Goal: Transaction & Acquisition: Purchase product/service

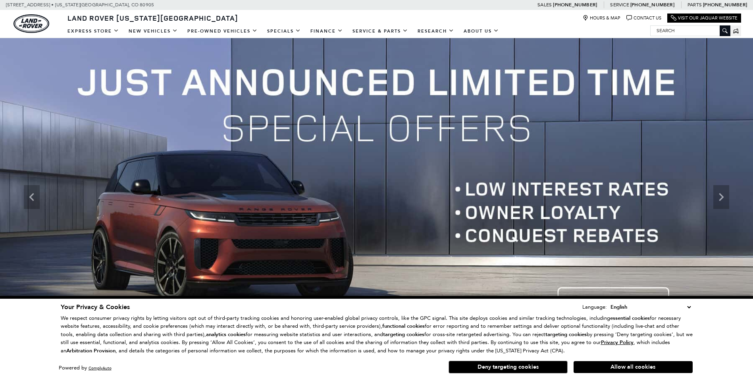
click at [646, 362] on button "Allow all cookies" at bounding box center [632, 367] width 119 height 12
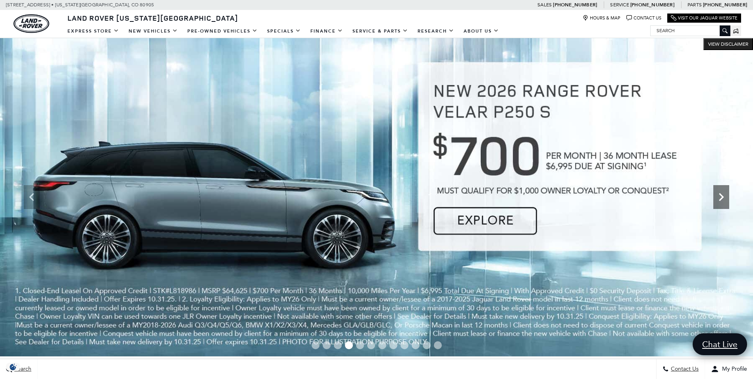
click at [721, 194] on icon "Next" at bounding box center [721, 197] width 5 height 8
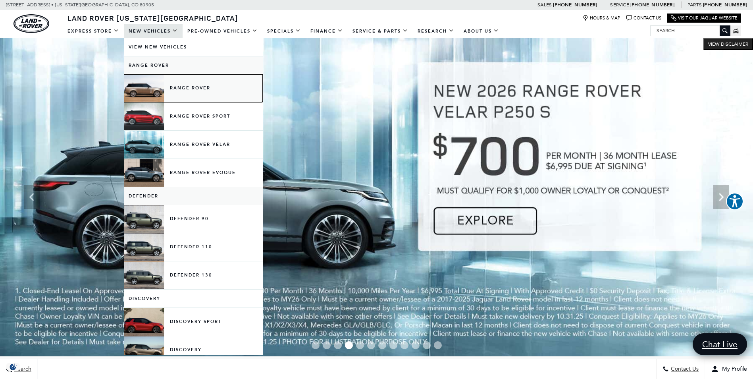
click at [186, 92] on link "Range Rover" at bounding box center [193, 88] width 139 height 28
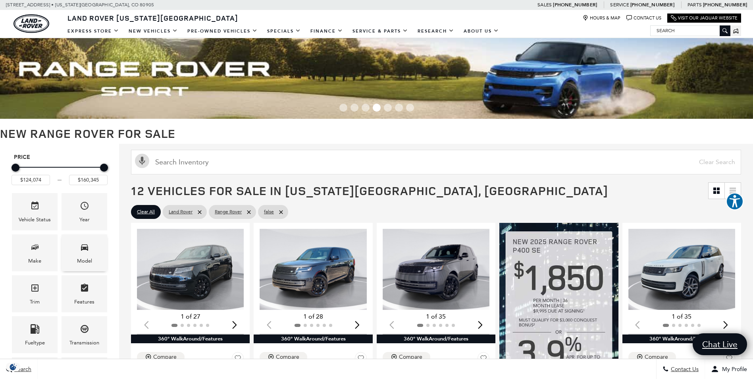
click at [81, 255] on span "Model" at bounding box center [85, 248] width 10 height 16
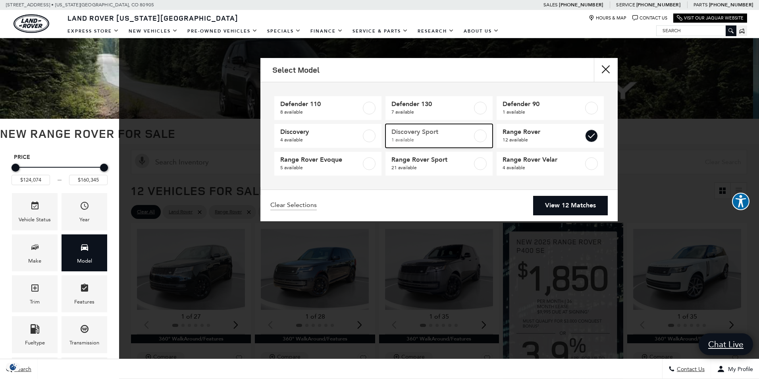
click at [462, 138] on span "1 available" at bounding box center [431, 140] width 81 height 8
type input "$57,460"
checkbox input "true"
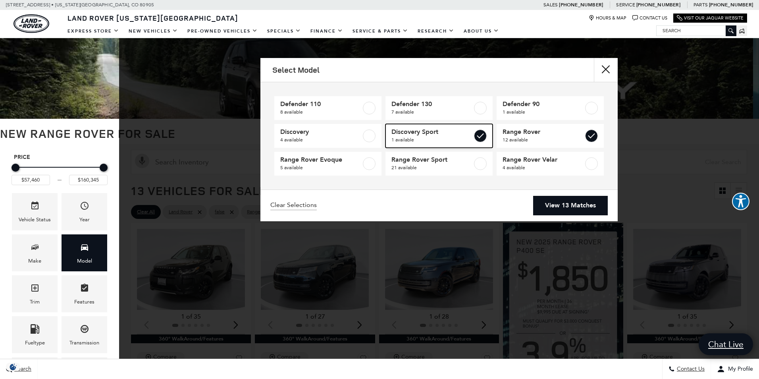
click at [480, 135] on label at bounding box center [480, 135] width 13 height 13
type input "$124,074"
checkbox input "false"
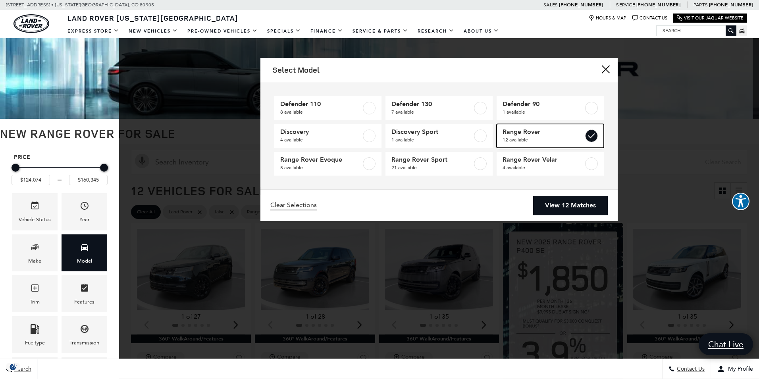
click at [588, 134] on label at bounding box center [591, 135] width 13 height 13
type input "$57,460"
checkbox input "false"
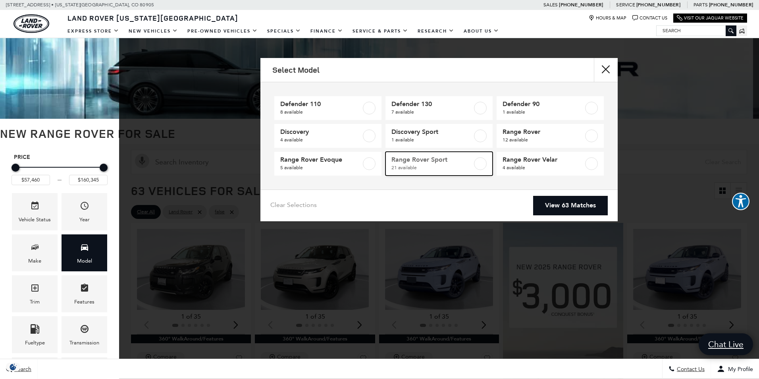
click at [468, 162] on span "Range Rover Sport" at bounding box center [431, 160] width 81 height 8
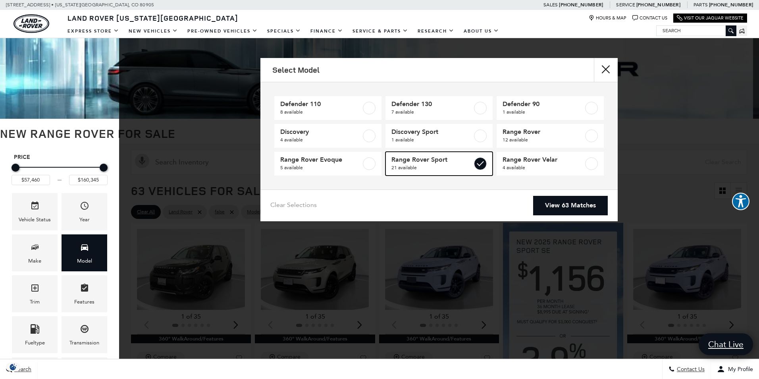
type input "$88,075"
type input "$126,490"
checkbox input "true"
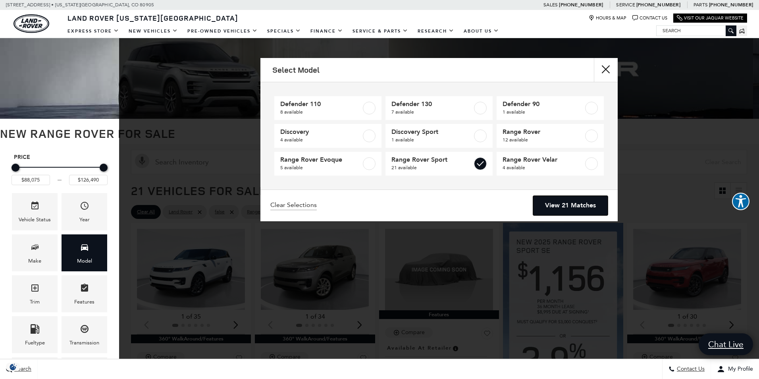
click at [562, 202] on link "View 21 Matches" at bounding box center [570, 205] width 75 height 19
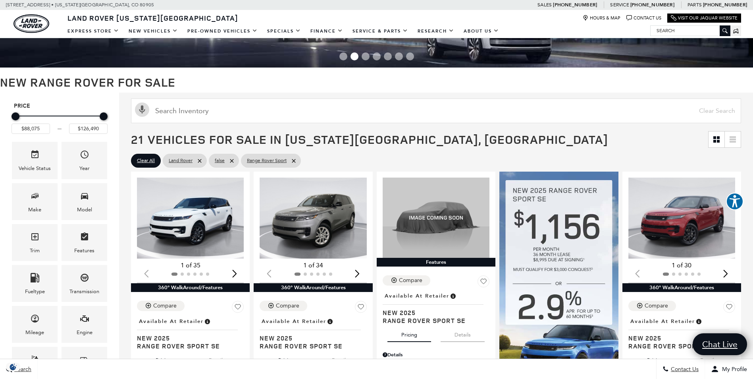
scroll to position [40, 0]
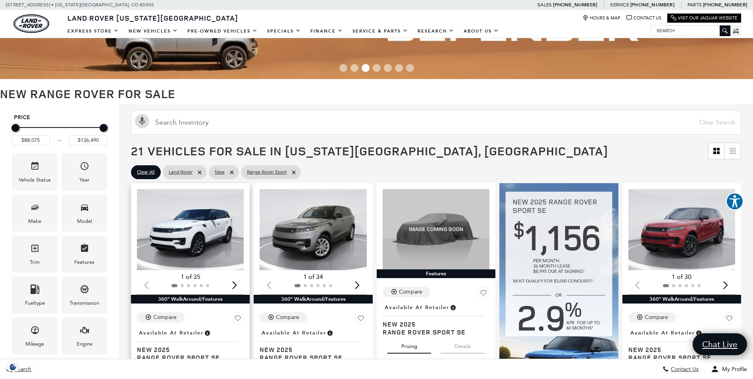
click at [204, 221] on img "1 / 2" at bounding box center [191, 229] width 108 height 81
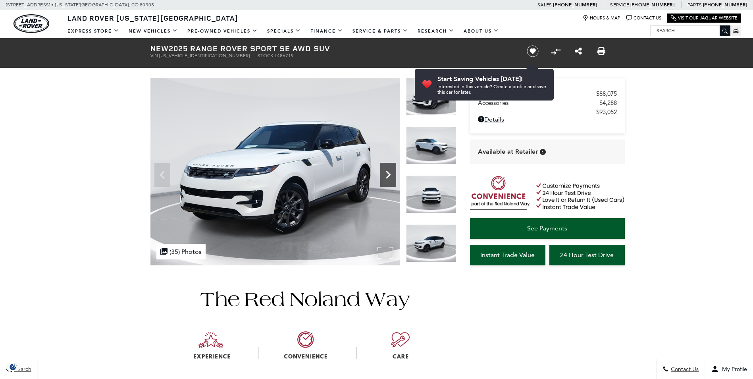
click at [387, 175] on icon "Next" at bounding box center [388, 175] width 16 height 16
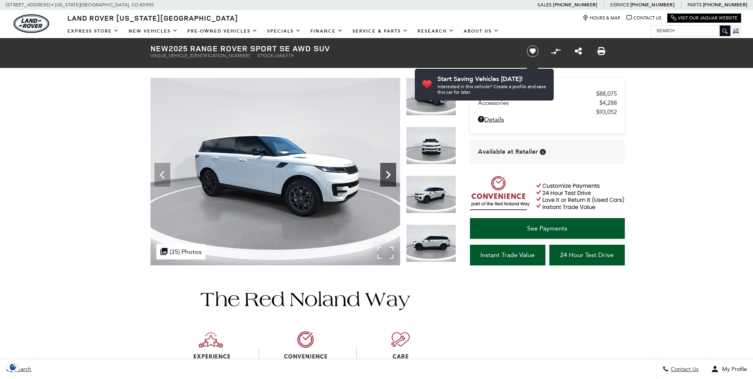
click at [387, 175] on icon "Next" at bounding box center [388, 175] width 16 height 16
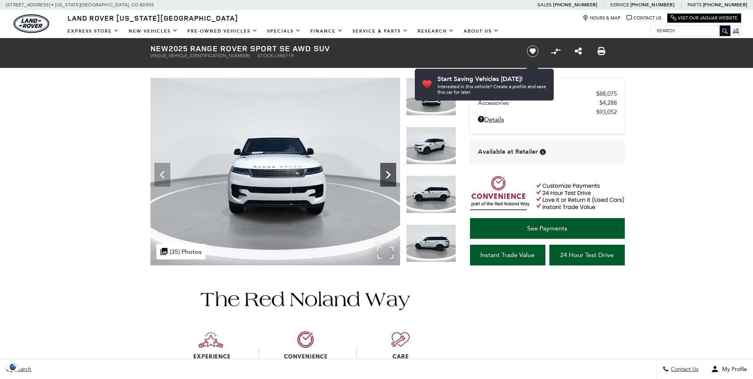
click at [387, 175] on icon "Next" at bounding box center [388, 175] width 16 height 16
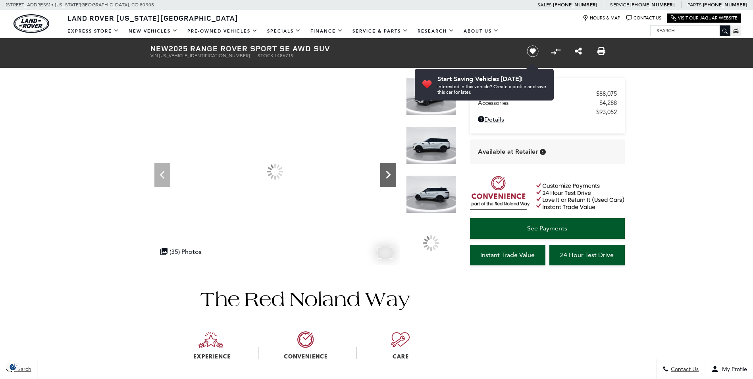
click at [387, 175] on icon "Next" at bounding box center [388, 175] width 16 height 16
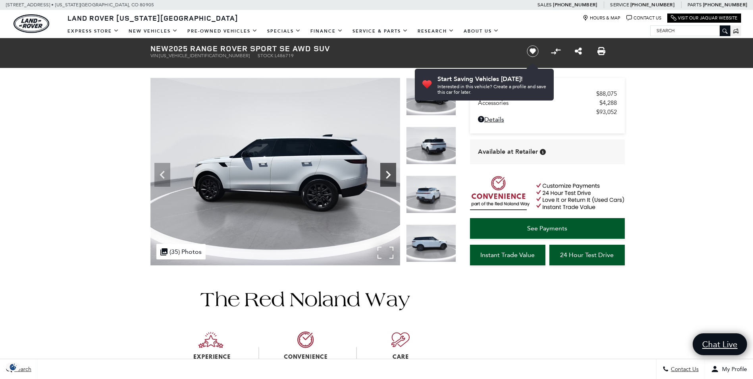
click at [387, 175] on icon "Next" at bounding box center [388, 175] width 16 height 16
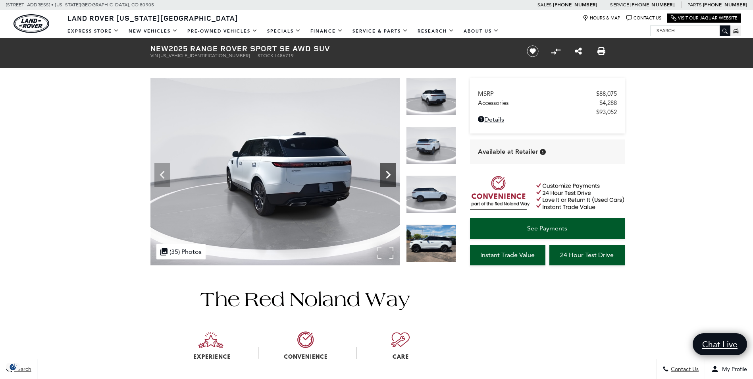
click at [387, 175] on icon "Next" at bounding box center [388, 175] width 16 height 16
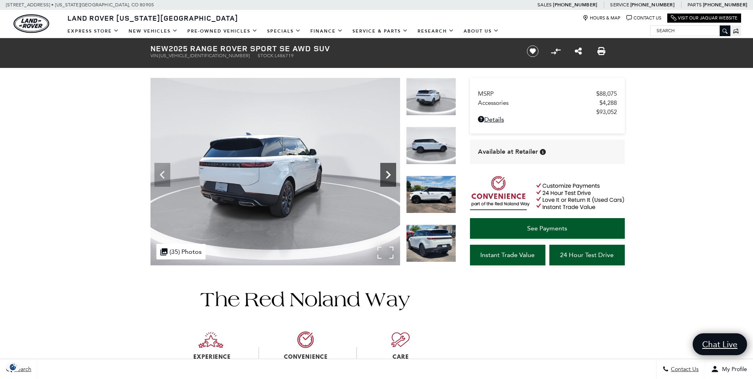
click at [385, 170] on icon "Next" at bounding box center [388, 175] width 16 height 16
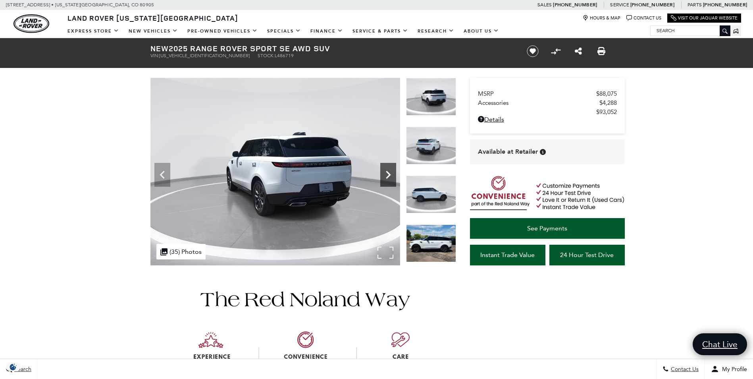
click at [385, 170] on icon "Next" at bounding box center [388, 175] width 16 height 16
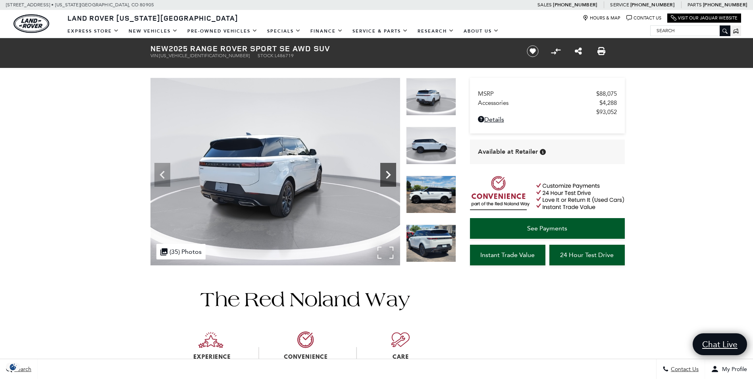
click at [385, 170] on icon "Next" at bounding box center [388, 175] width 16 height 16
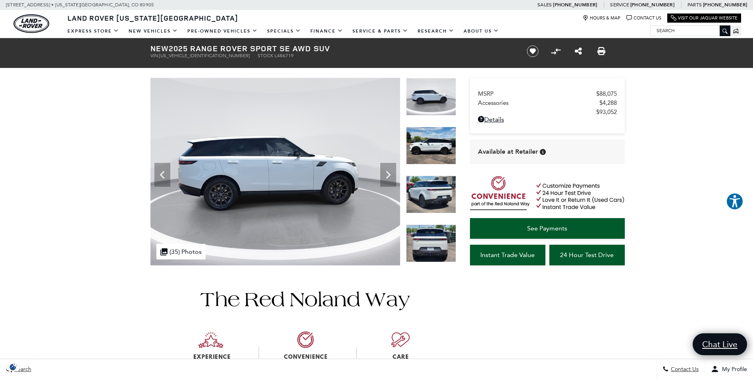
click at [424, 144] on img at bounding box center [431, 146] width 50 height 38
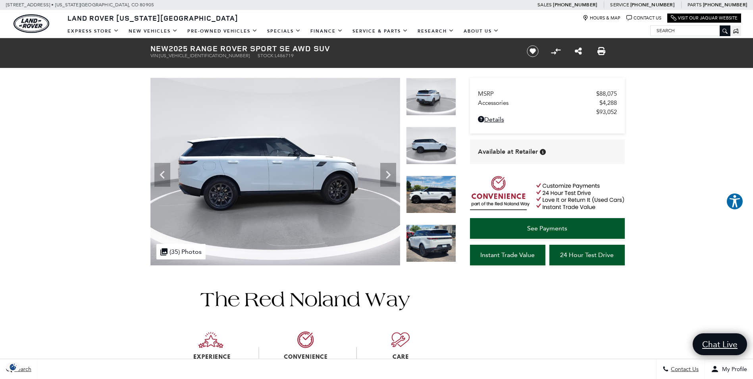
click at [425, 208] on img at bounding box center [431, 194] width 50 height 38
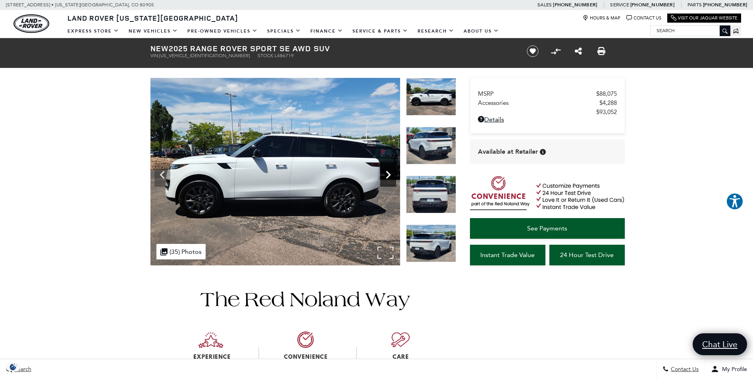
click at [385, 176] on icon "Next" at bounding box center [388, 175] width 16 height 16
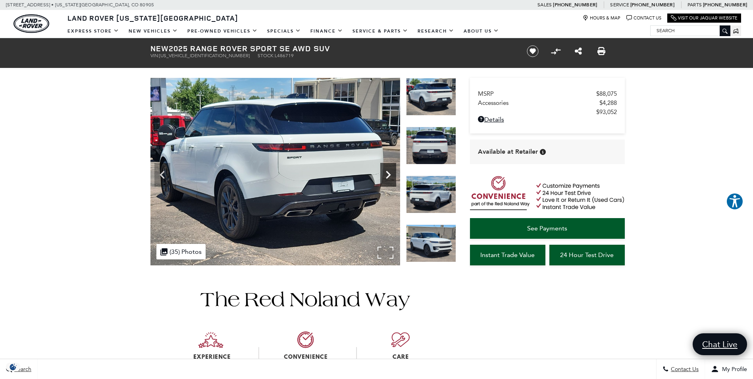
click at [386, 174] on icon "Next" at bounding box center [388, 175] width 16 height 16
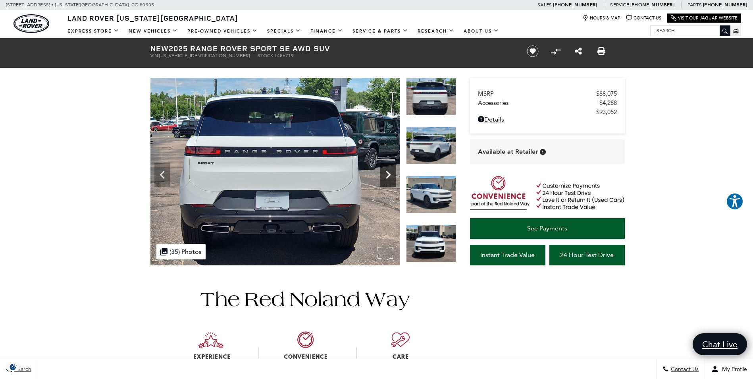
click at [386, 174] on icon "Next" at bounding box center [388, 175] width 16 height 16
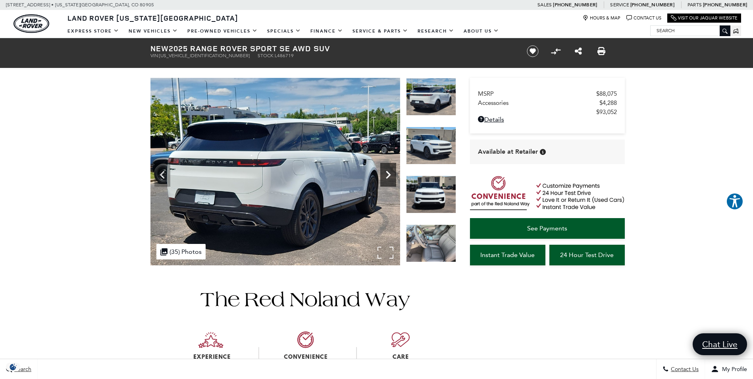
click at [392, 174] on icon "Next" at bounding box center [388, 175] width 16 height 16
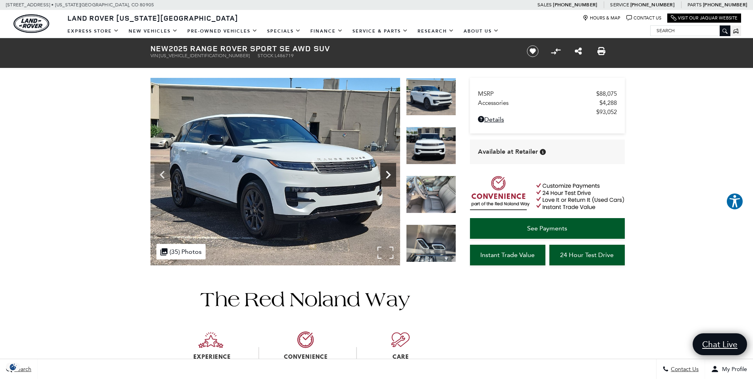
click at [392, 174] on icon "Next" at bounding box center [388, 175] width 16 height 16
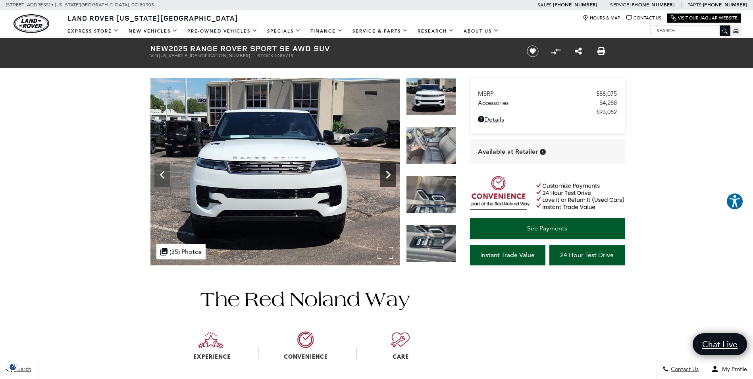
click at [390, 175] on icon "Next" at bounding box center [388, 175] width 5 height 8
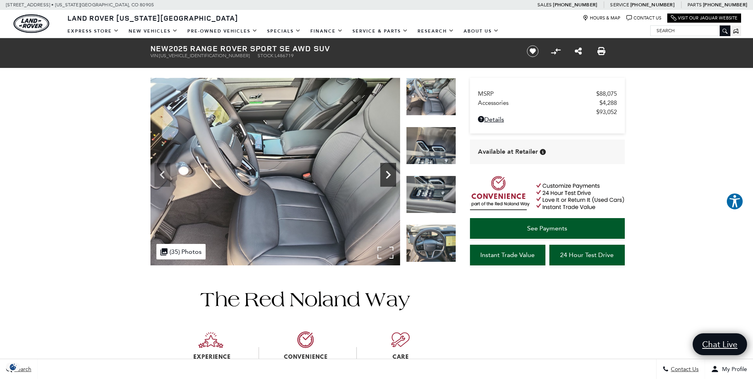
click at [390, 175] on icon "Next" at bounding box center [388, 175] width 5 height 8
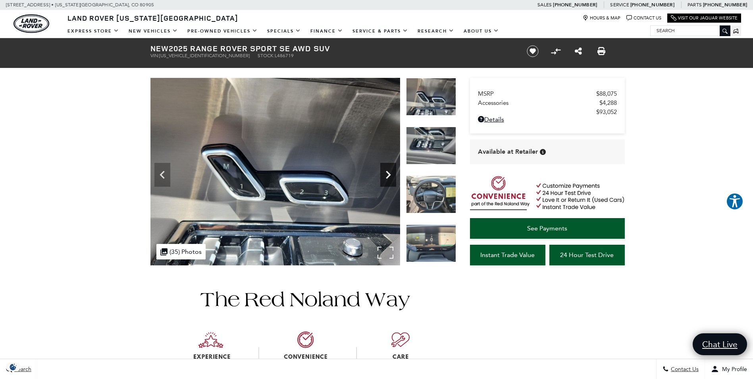
click at [389, 175] on icon "Next" at bounding box center [388, 175] width 5 height 8
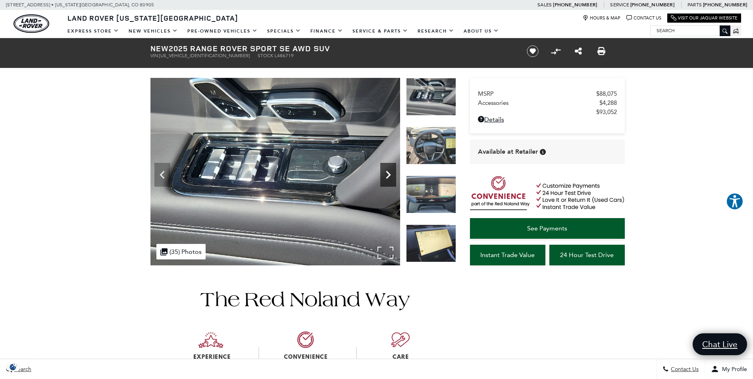
click at [389, 175] on icon "Next" at bounding box center [388, 175] width 5 height 8
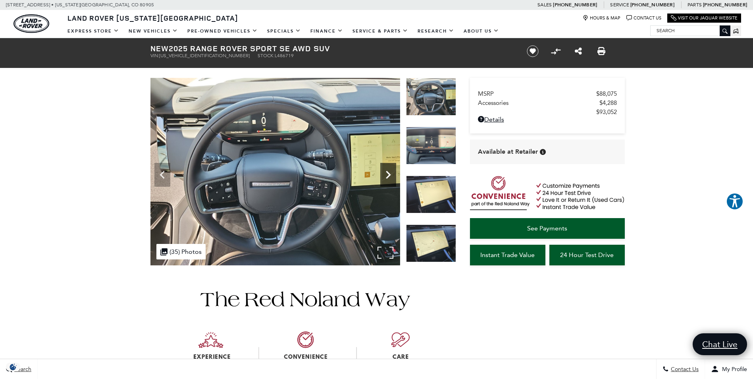
click at [384, 178] on icon "Next" at bounding box center [388, 175] width 16 height 16
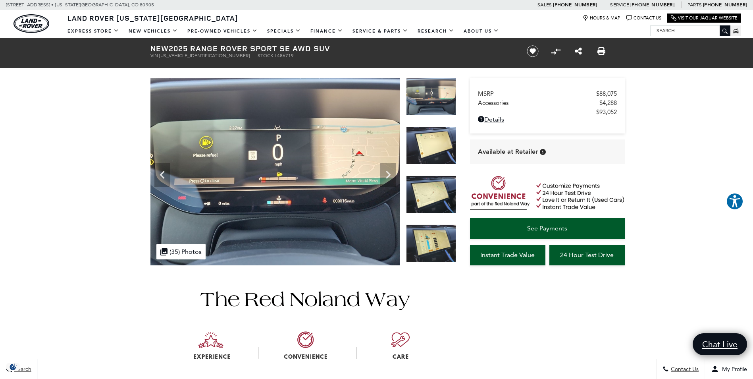
click at [432, 140] on img at bounding box center [431, 146] width 50 height 38
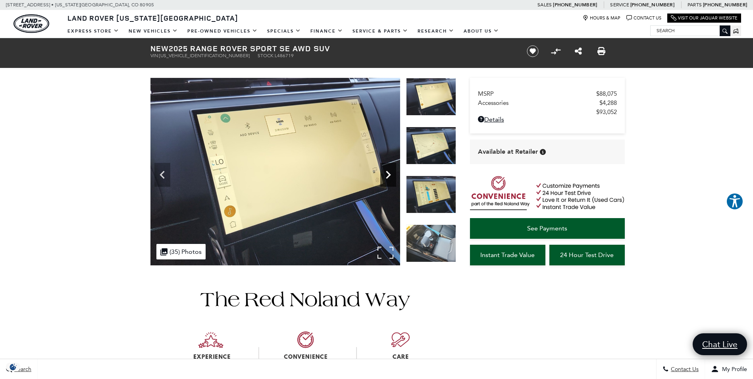
click at [388, 179] on icon "Next" at bounding box center [388, 175] width 16 height 16
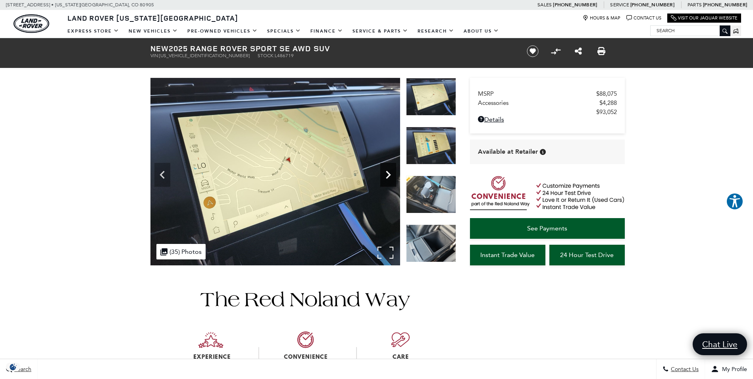
click at [388, 179] on icon "Next" at bounding box center [388, 175] width 16 height 16
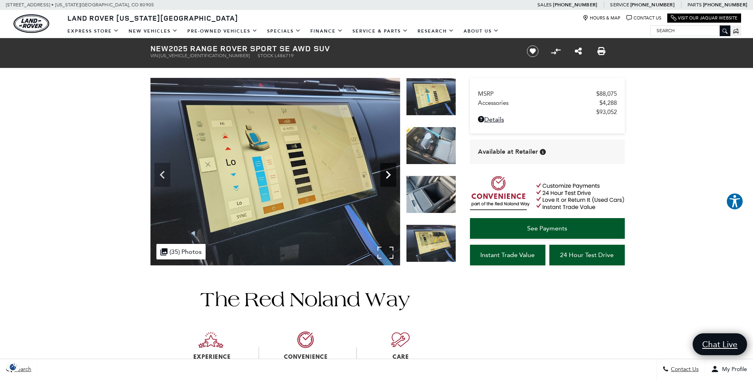
click at [389, 179] on icon "Next" at bounding box center [388, 175] width 16 height 16
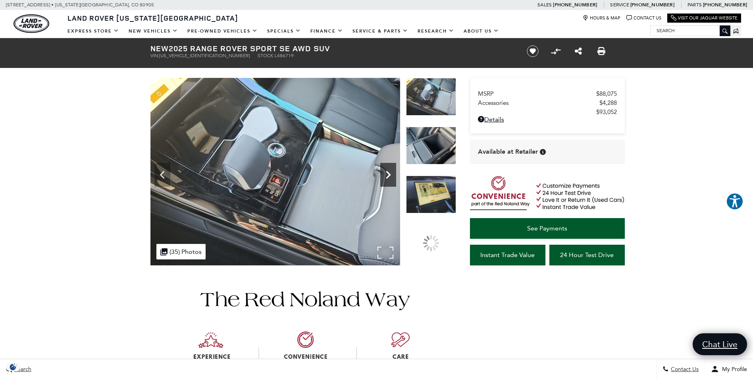
click at [389, 179] on icon "Next" at bounding box center [388, 175] width 16 height 16
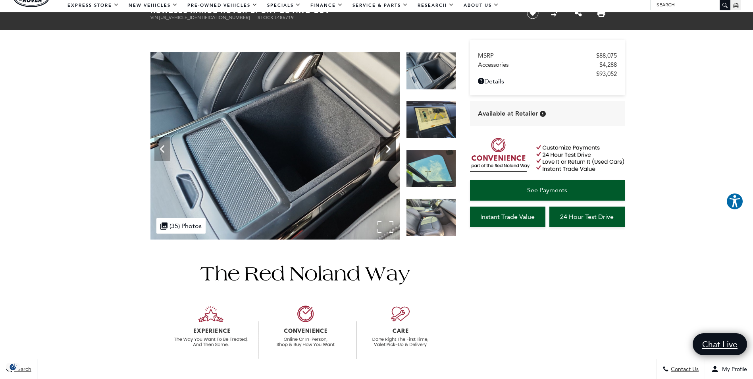
scroll to position [40, 0]
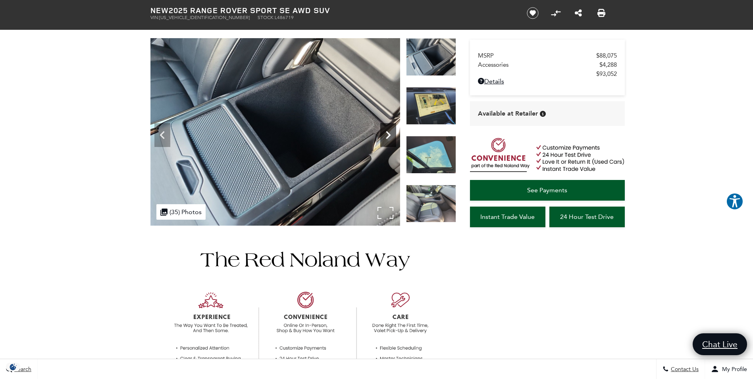
click at [388, 127] on icon "Next" at bounding box center [388, 135] width 16 height 16
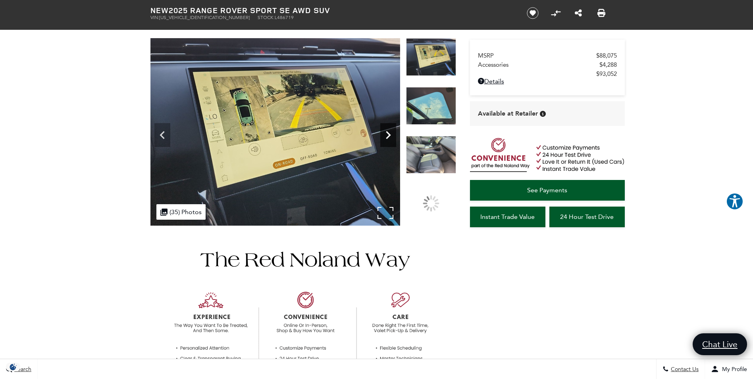
click at [387, 127] on icon "Next" at bounding box center [388, 135] width 16 height 16
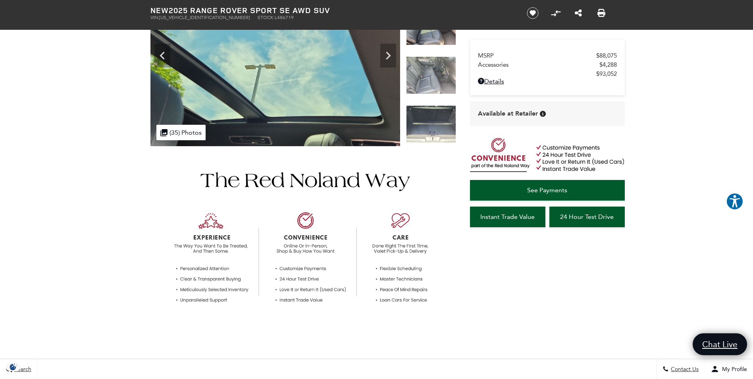
scroll to position [0, 0]
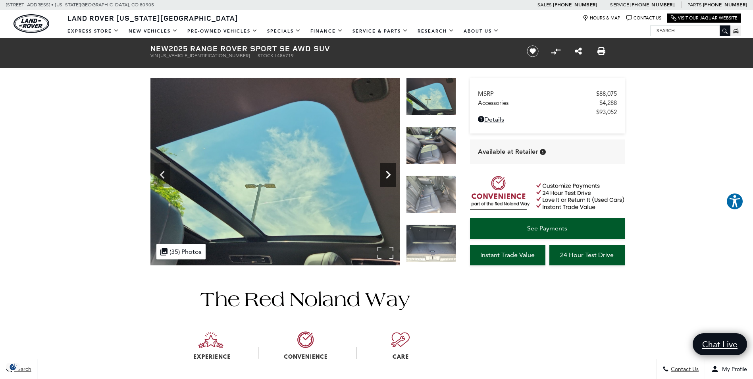
click at [389, 178] on icon "Next" at bounding box center [388, 175] width 16 height 16
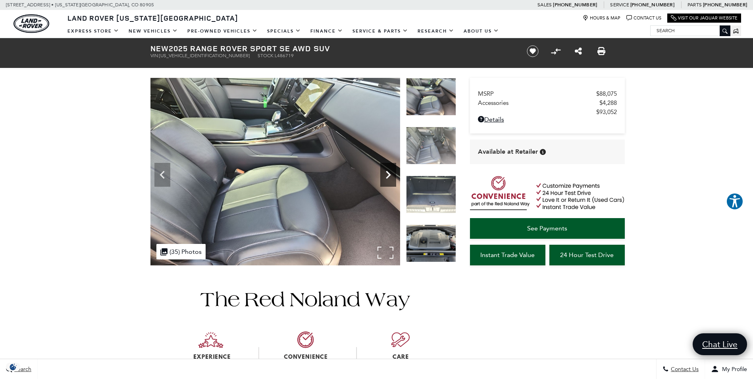
click at [386, 175] on icon "Next" at bounding box center [388, 175] width 16 height 16
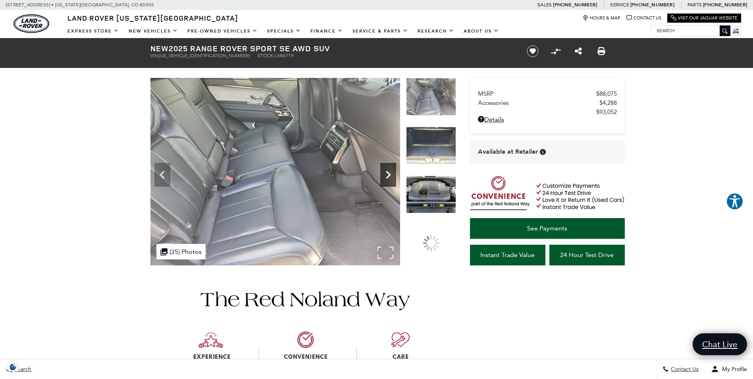
click at [386, 175] on icon "Next" at bounding box center [388, 175] width 16 height 16
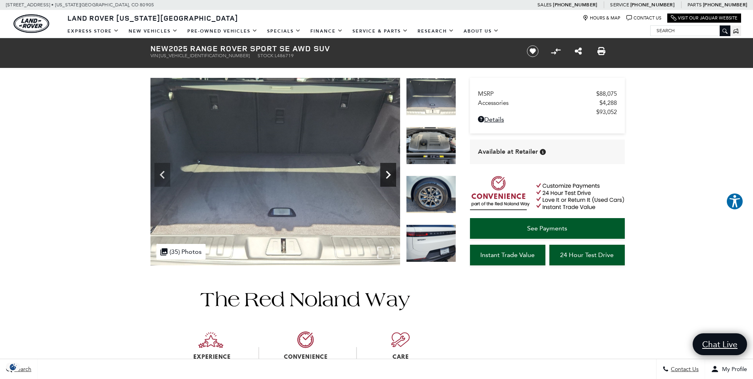
click at [385, 175] on icon "Next" at bounding box center [388, 175] width 16 height 16
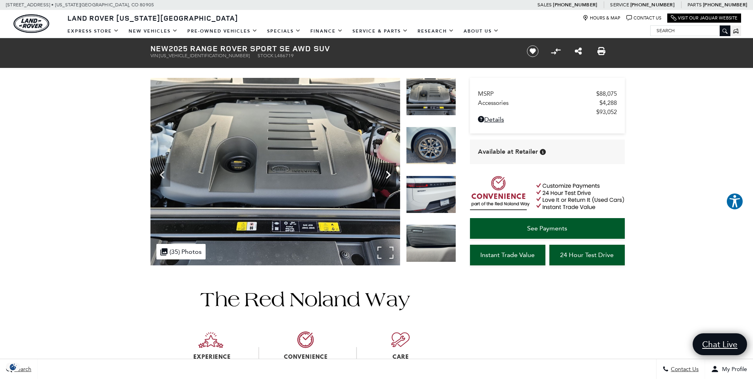
click at [385, 175] on icon "Next" at bounding box center [388, 175] width 16 height 16
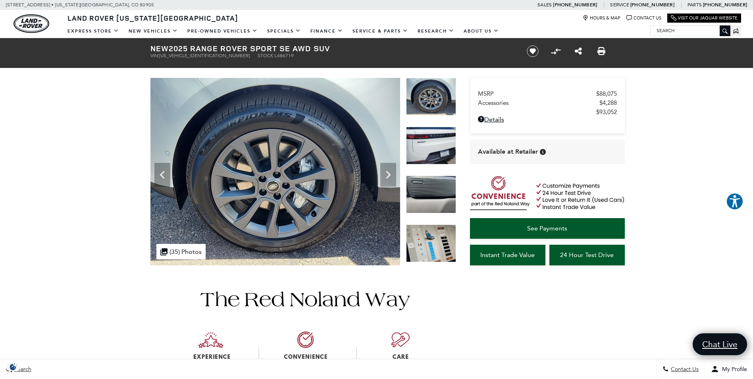
click at [415, 183] on img at bounding box center [431, 194] width 50 height 38
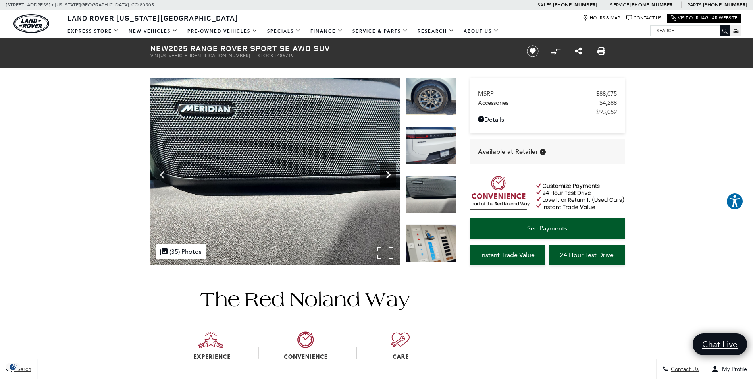
click at [387, 172] on icon "Next" at bounding box center [388, 175] width 16 height 16
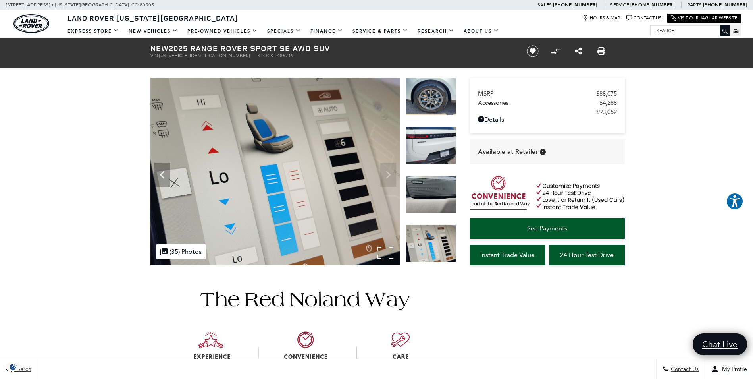
click at [387, 173] on img at bounding box center [275, 171] width 250 height 187
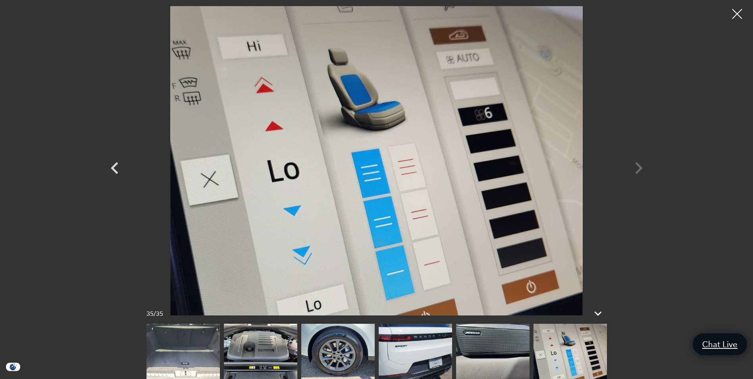
click at [632, 167] on div at bounding box center [377, 160] width 556 height 309
click at [638, 167] on div at bounding box center [377, 160] width 556 height 309
click at [742, 15] on div at bounding box center [737, 14] width 20 height 20
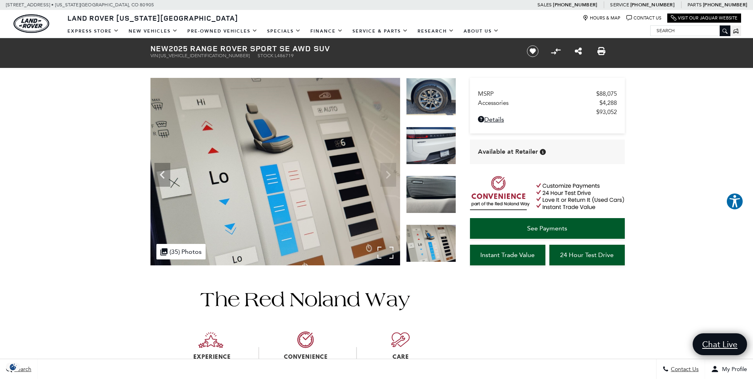
click at [386, 176] on img at bounding box center [275, 171] width 250 height 187
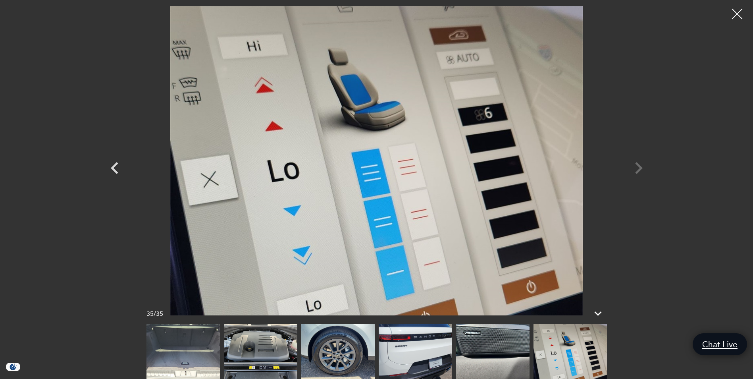
click at [730, 20] on div at bounding box center [737, 14] width 21 height 21
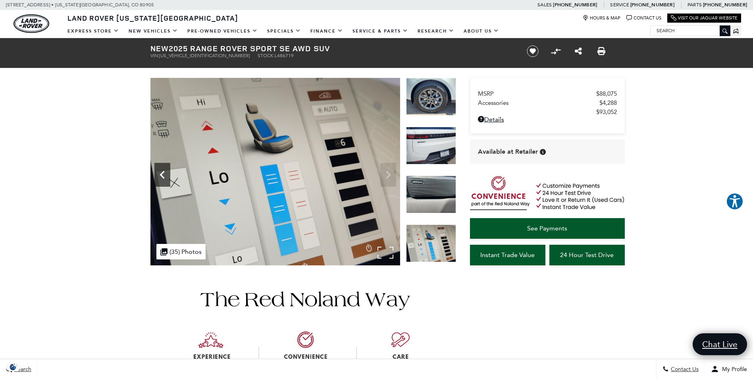
click at [162, 171] on icon "Previous" at bounding box center [162, 175] width 16 height 16
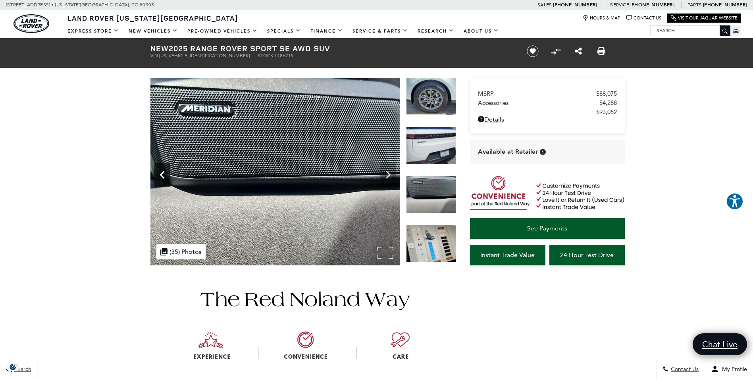
click at [165, 168] on icon "Previous" at bounding box center [162, 175] width 16 height 16
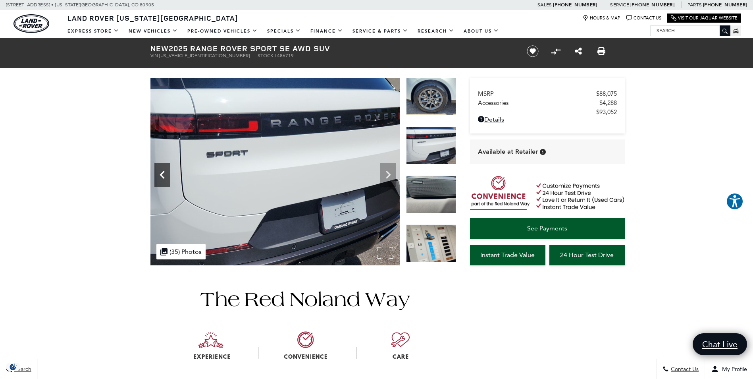
click at [165, 168] on icon "Previous" at bounding box center [162, 175] width 16 height 16
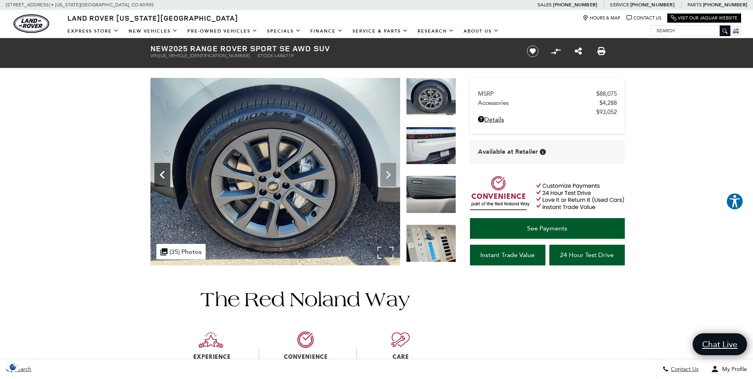
click at [165, 168] on icon "Previous" at bounding box center [162, 175] width 16 height 16
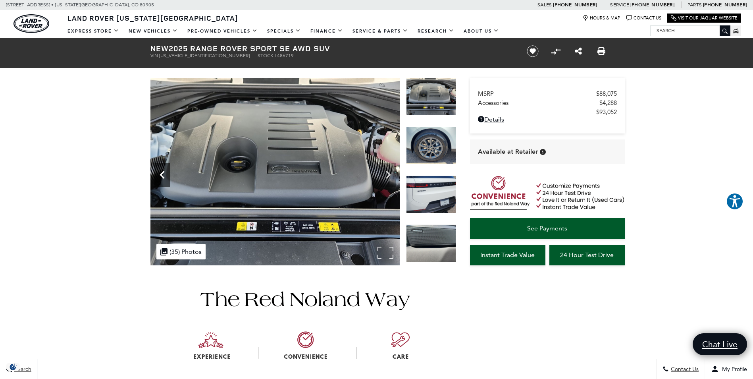
click at [165, 168] on icon "Previous" at bounding box center [162, 175] width 16 height 16
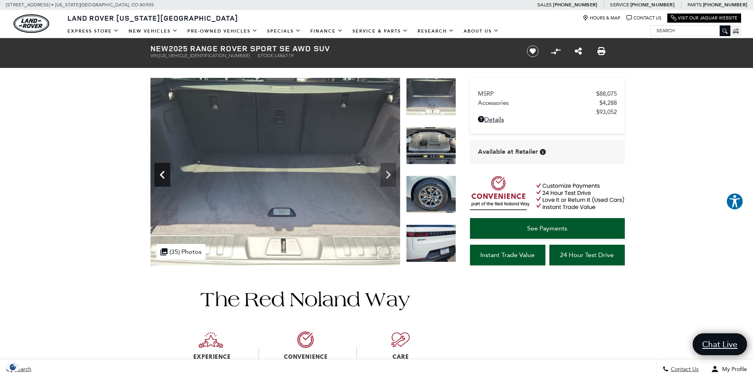
click at [165, 168] on icon "Previous" at bounding box center [162, 175] width 16 height 16
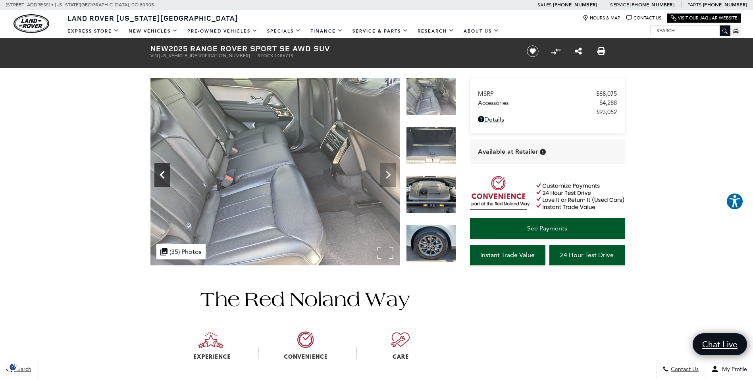
click at [165, 168] on icon "Previous" at bounding box center [162, 175] width 16 height 16
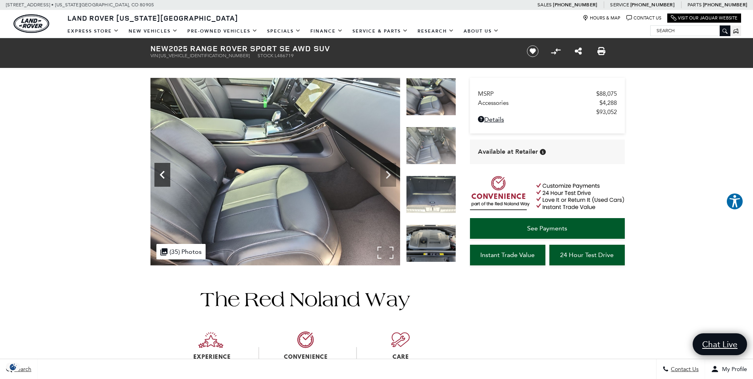
click at [165, 168] on icon "Previous" at bounding box center [162, 175] width 16 height 16
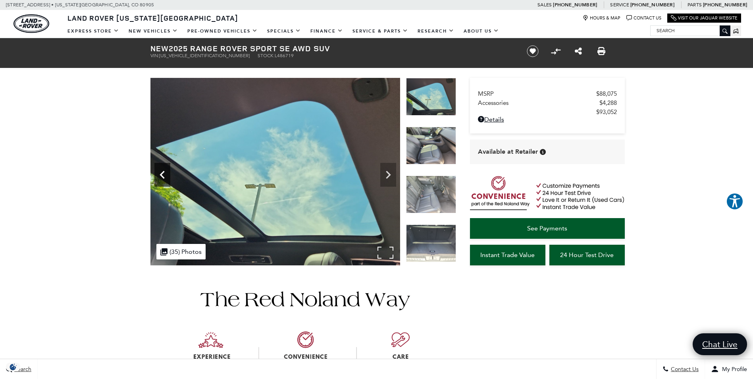
click at [165, 168] on icon "Previous" at bounding box center [162, 175] width 16 height 16
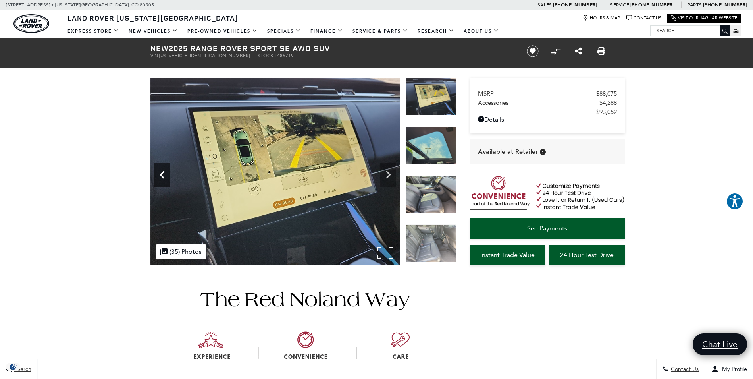
click at [165, 168] on icon "Previous" at bounding box center [162, 175] width 16 height 16
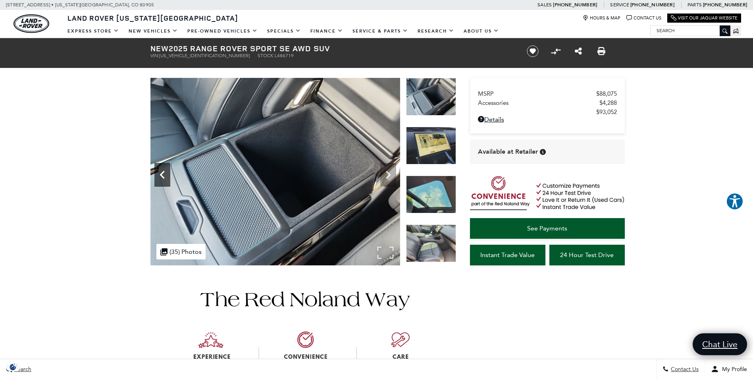
click at [165, 168] on icon "Previous" at bounding box center [162, 175] width 16 height 16
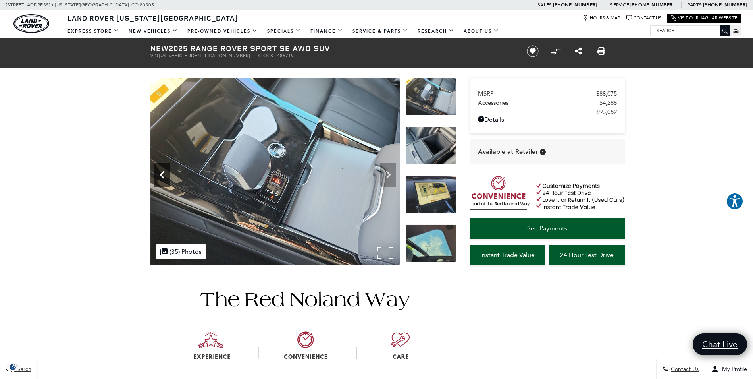
click at [165, 168] on icon "Previous" at bounding box center [162, 175] width 16 height 16
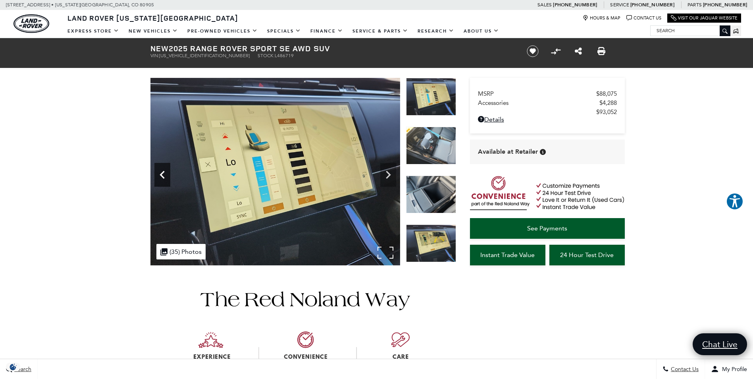
click at [164, 169] on icon "Previous" at bounding box center [162, 175] width 16 height 16
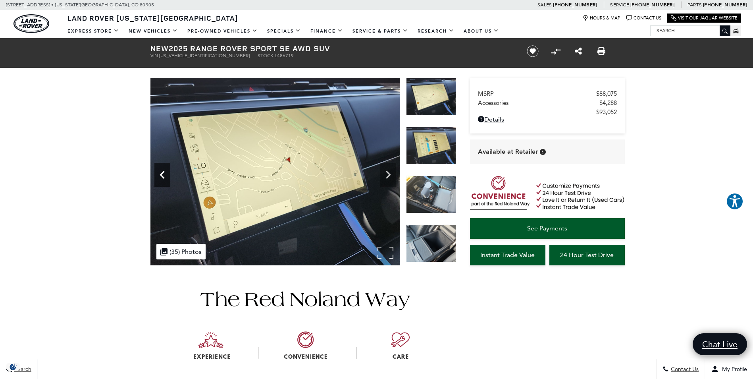
click at [164, 169] on icon "Previous" at bounding box center [162, 175] width 16 height 16
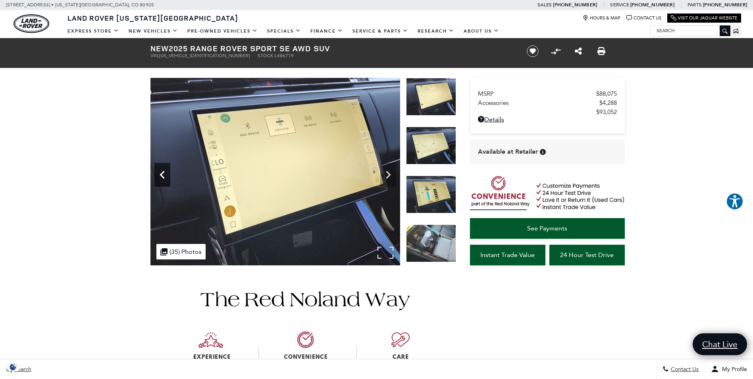
click at [164, 169] on icon "Previous" at bounding box center [162, 175] width 16 height 16
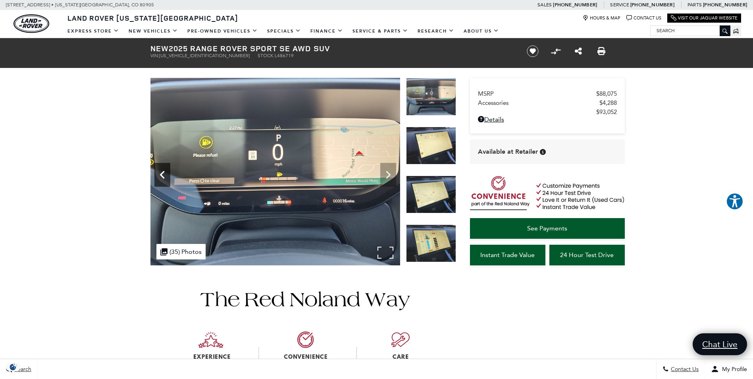
click at [164, 169] on icon "Previous" at bounding box center [162, 175] width 16 height 16
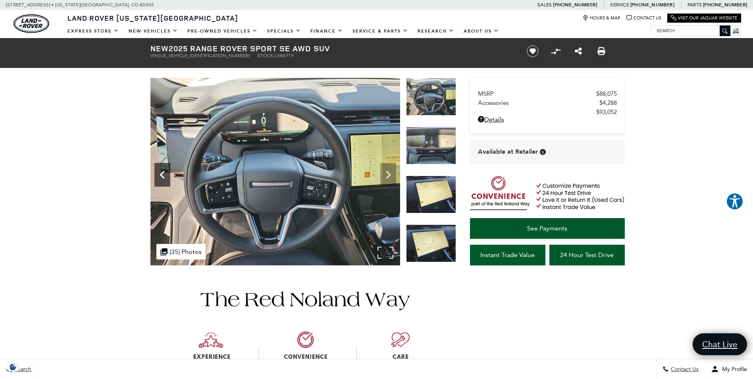
click at [164, 169] on icon "Previous" at bounding box center [162, 175] width 16 height 16
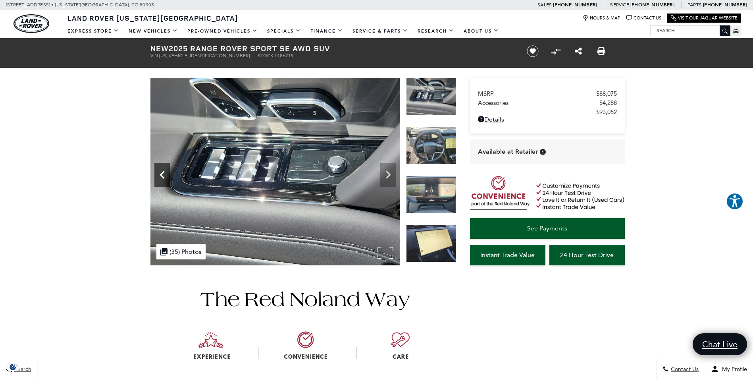
click at [164, 169] on icon "Previous" at bounding box center [162, 175] width 16 height 16
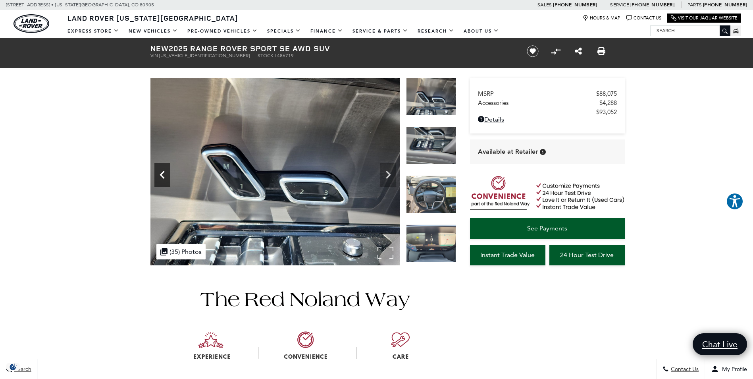
click at [164, 169] on icon "Previous" at bounding box center [162, 175] width 16 height 16
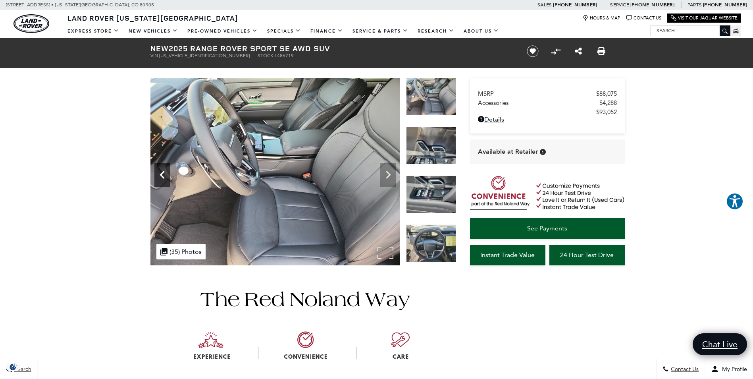
click at [164, 169] on icon "Previous" at bounding box center [162, 175] width 16 height 16
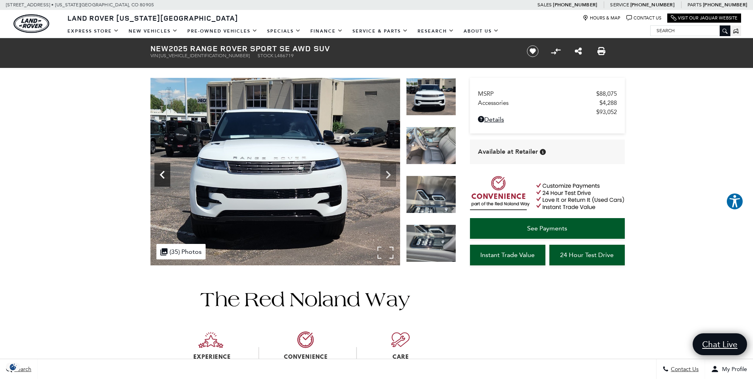
click at [164, 169] on icon "Previous" at bounding box center [162, 175] width 16 height 16
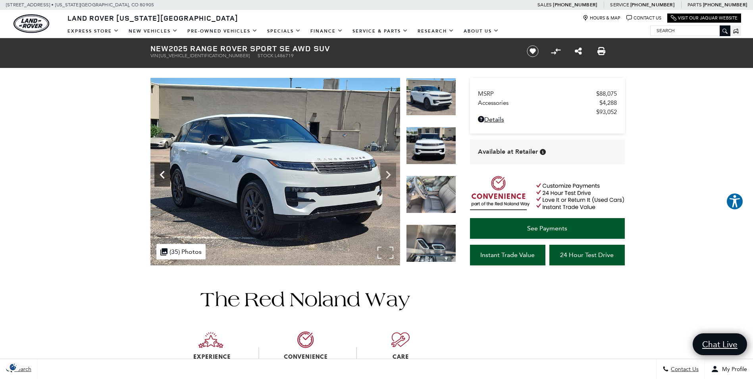
click at [164, 169] on icon "Previous" at bounding box center [162, 175] width 16 height 16
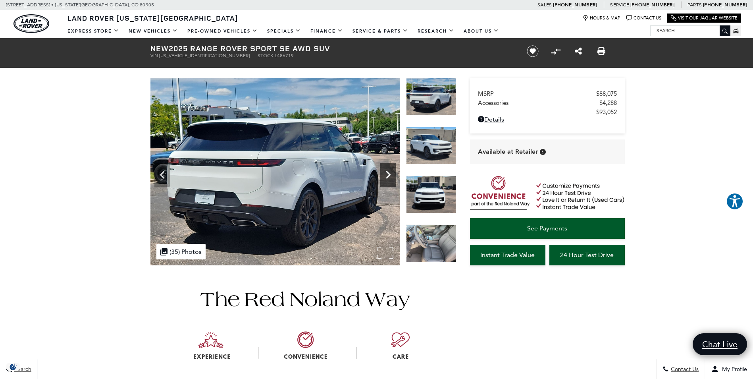
click at [383, 174] on icon "Next" at bounding box center [388, 175] width 16 height 16
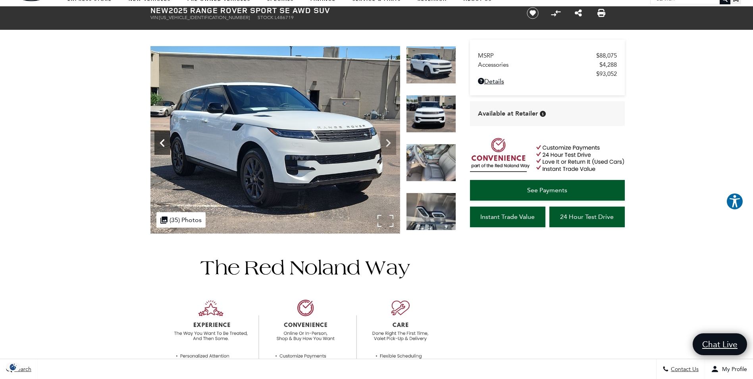
scroll to position [48, 0]
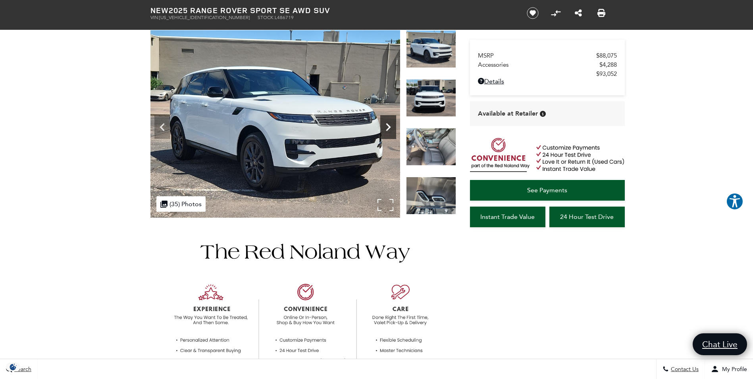
click at [389, 127] on icon "Next" at bounding box center [388, 127] width 5 height 8
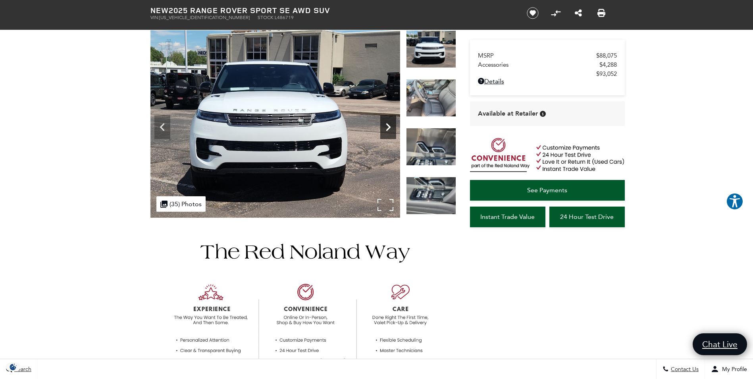
click at [389, 127] on icon "Next" at bounding box center [388, 127] width 5 height 8
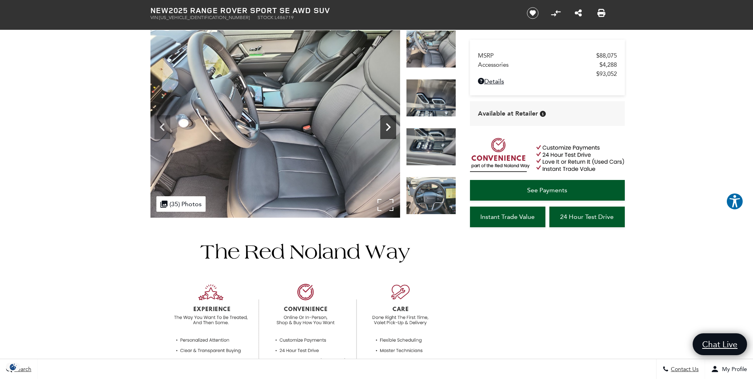
click at [389, 127] on icon "Next" at bounding box center [388, 127] width 5 height 8
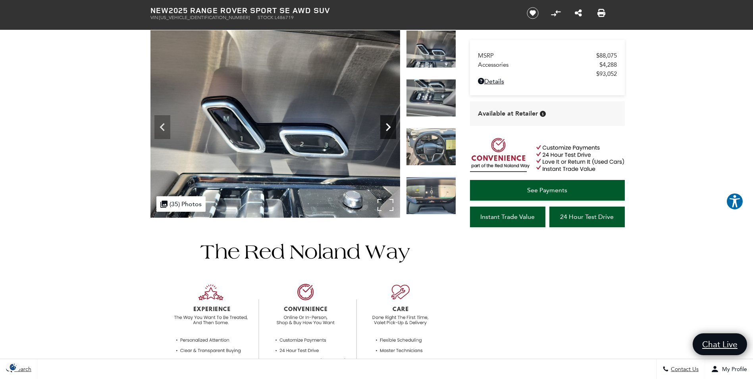
click at [389, 127] on icon "Next" at bounding box center [388, 127] width 5 height 8
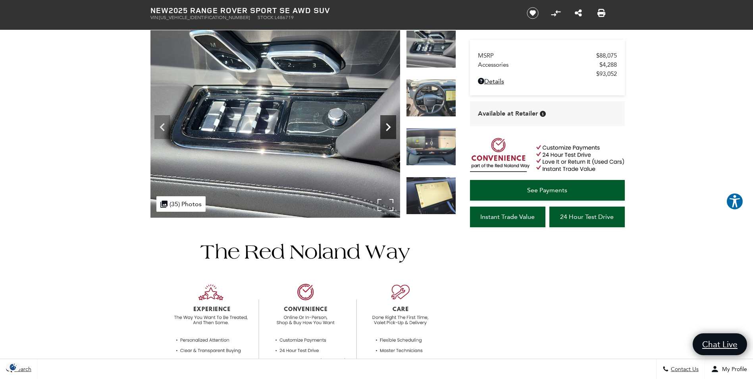
click at [383, 129] on icon "Next" at bounding box center [388, 127] width 16 height 16
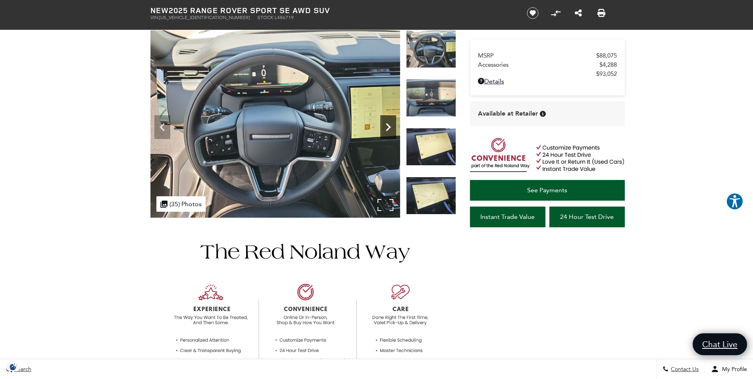
click at [383, 129] on icon "Next" at bounding box center [388, 127] width 16 height 16
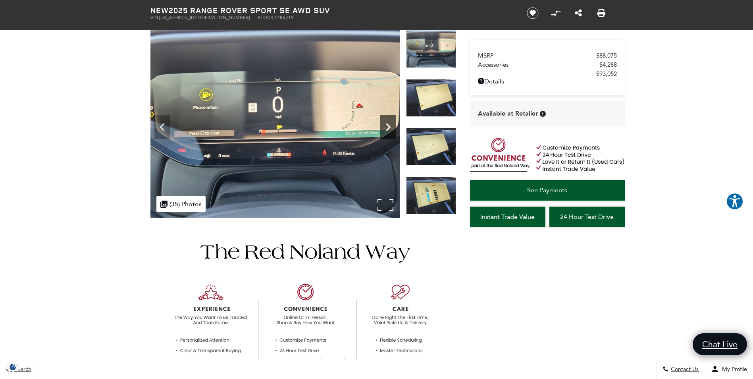
click at [383, 129] on icon "Next" at bounding box center [388, 127] width 16 height 16
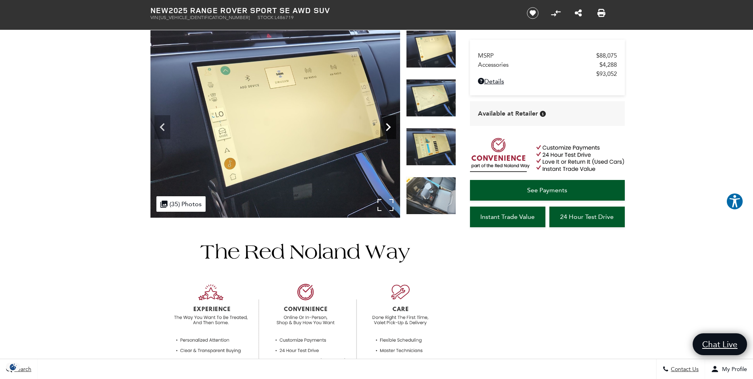
click at [388, 125] on icon "Next" at bounding box center [388, 127] width 5 height 8
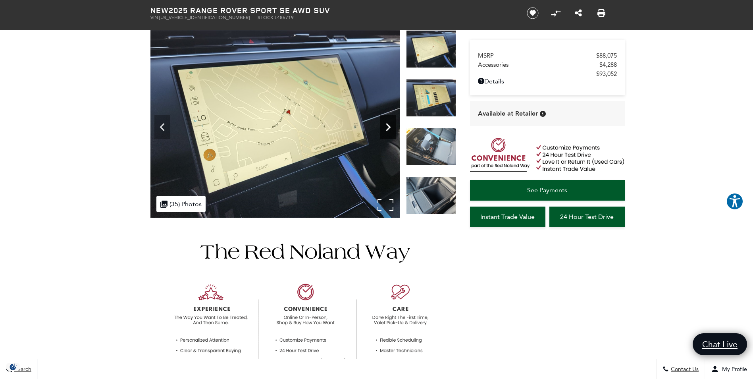
click at [388, 125] on icon "Next" at bounding box center [388, 127] width 5 height 8
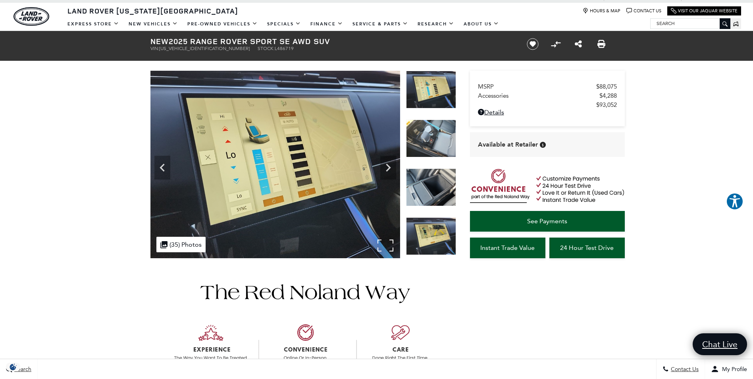
scroll to position [0, 0]
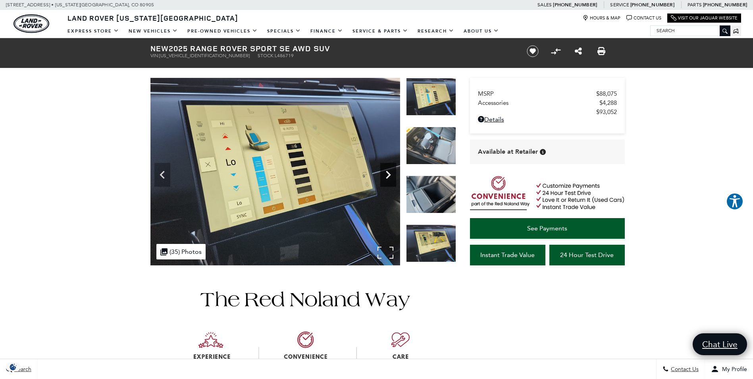
click at [388, 167] on icon "Next" at bounding box center [388, 175] width 16 height 16
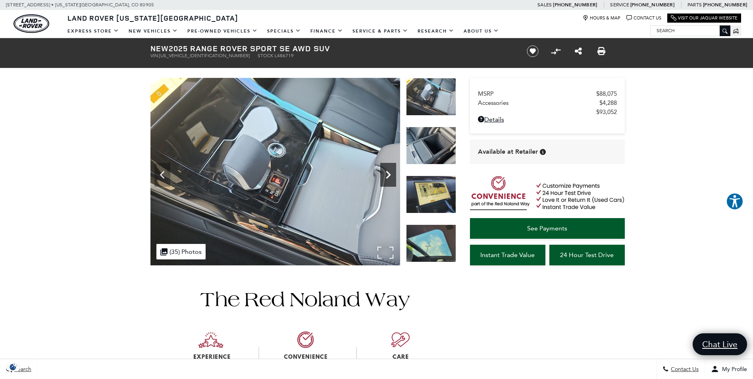
click at [389, 167] on icon "Next" at bounding box center [388, 175] width 16 height 16
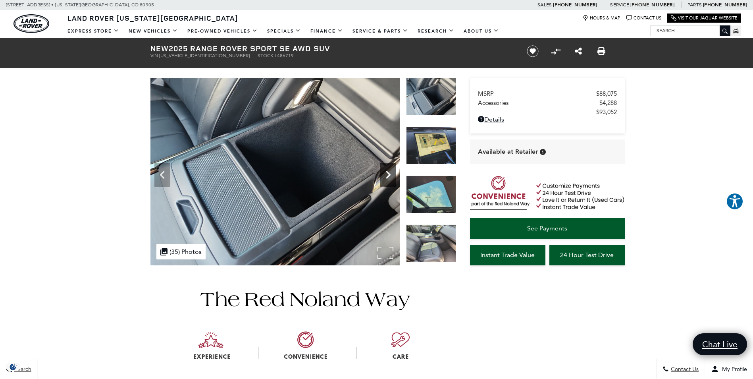
click at [389, 167] on icon "Next" at bounding box center [388, 175] width 16 height 16
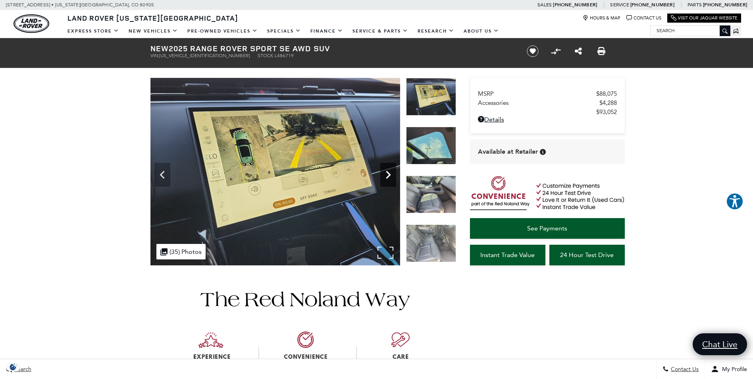
click at [386, 169] on icon "Next" at bounding box center [388, 175] width 16 height 16
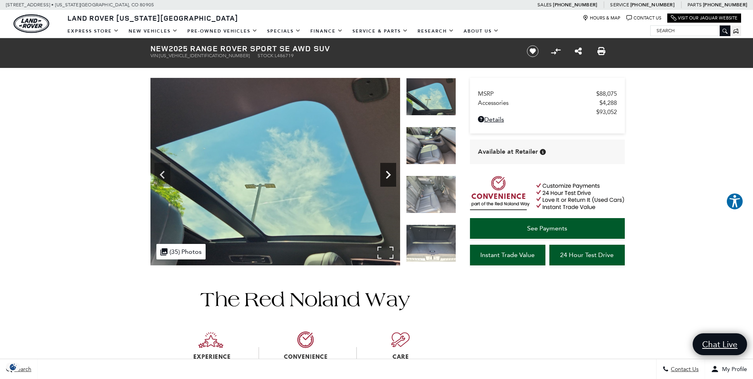
click at [386, 169] on icon "Next" at bounding box center [388, 175] width 16 height 16
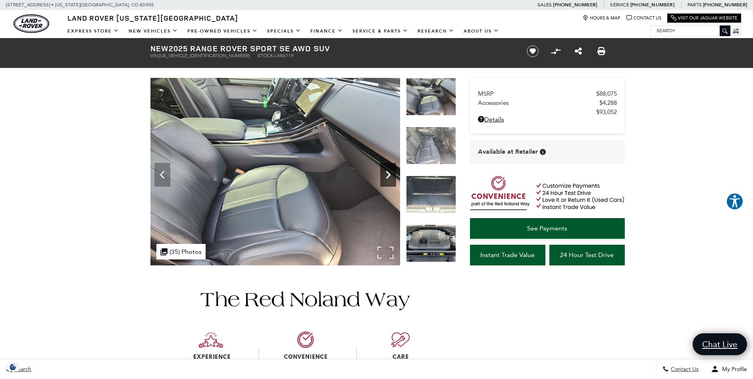
click at [386, 169] on icon "Next" at bounding box center [388, 175] width 16 height 16
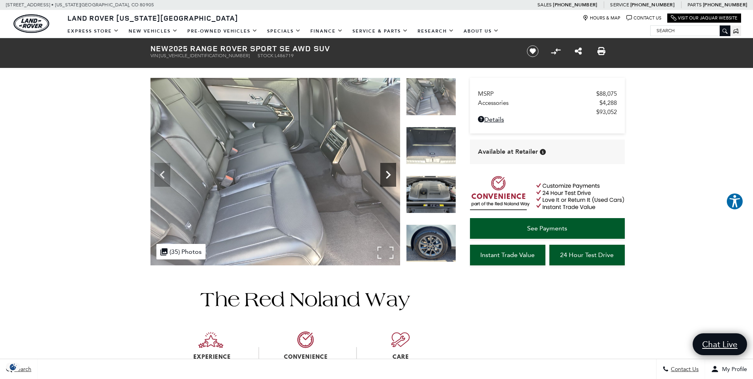
click at [384, 171] on icon "Next" at bounding box center [388, 175] width 16 height 16
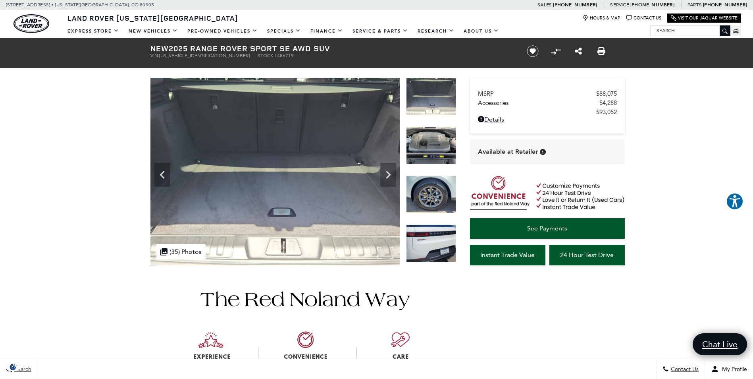
click at [375, 166] on img at bounding box center [275, 171] width 250 height 187
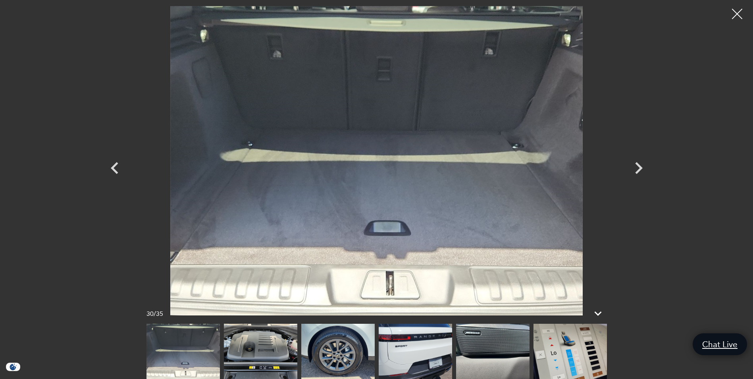
click at [742, 10] on div at bounding box center [737, 14] width 21 height 21
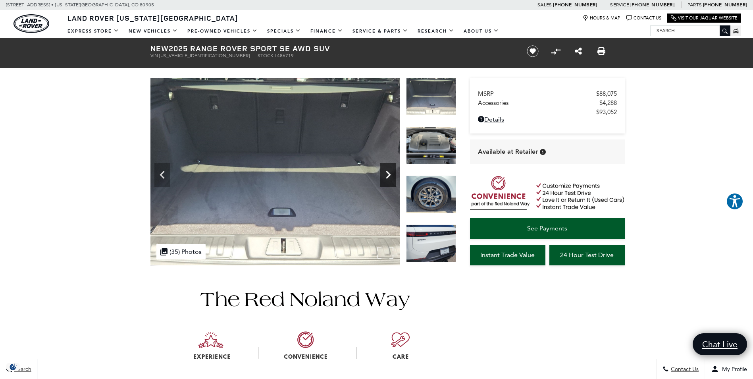
click at [384, 174] on icon "Next" at bounding box center [388, 175] width 16 height 16
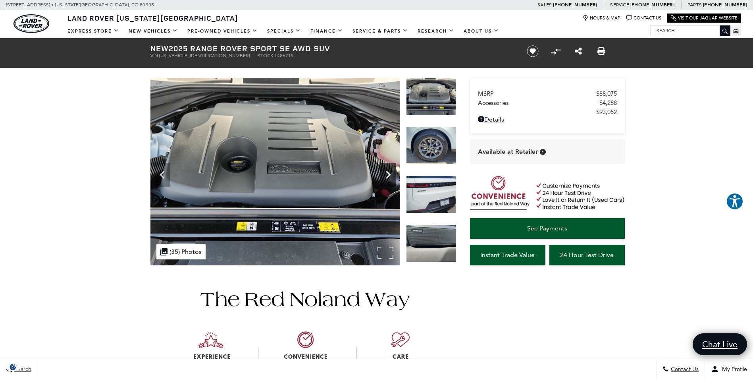
click at [386, 174] on icon "Next" at bounding box center [388, 175] width 16 height 16
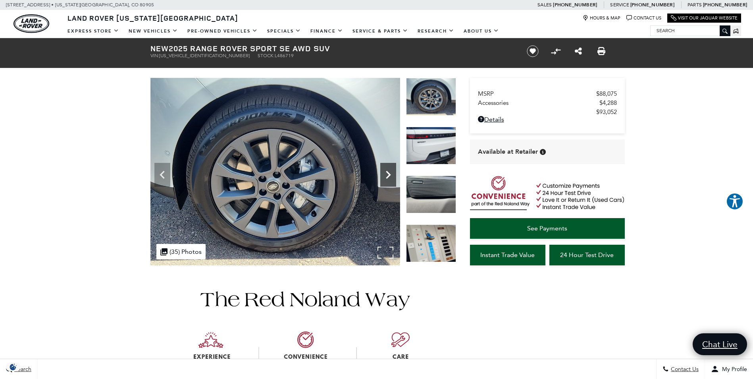
click at [386, 174] on icon "Next" at bounding box center [388, 175] width 16 height 16
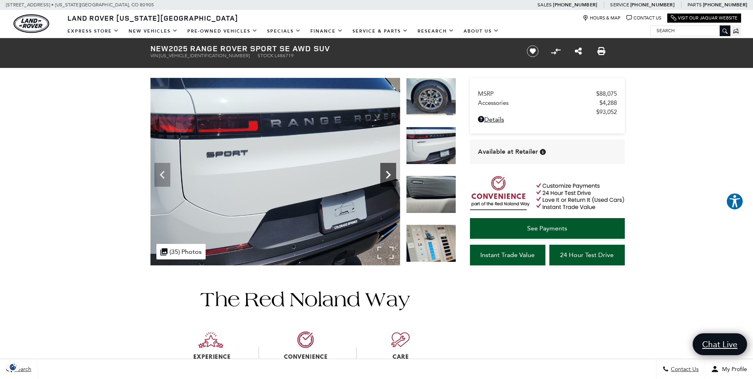
click at [386, 174] on icon "Next" at bounding box center [388, 175] width 16 height 16
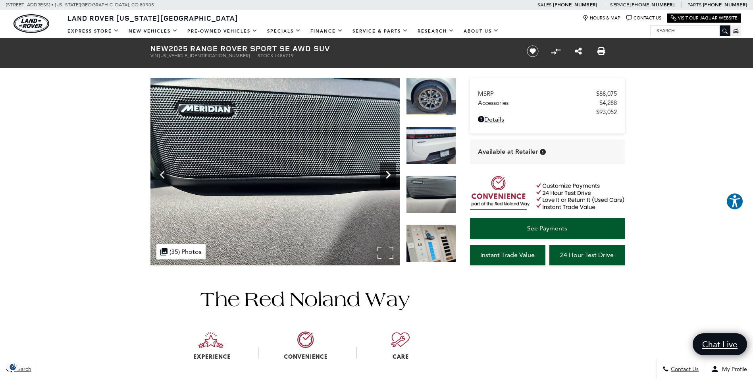
click at [386, 174] on icon "Next" at bounding box center [388, 175] width 16 height 16
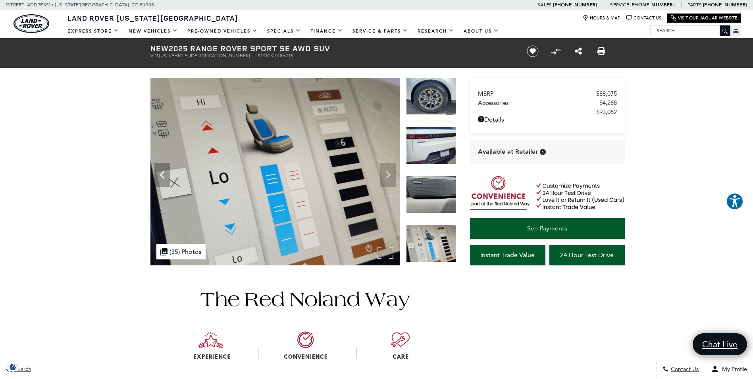
click at [386, 174] on img at bounding box center [275, 171] width 250 height 187
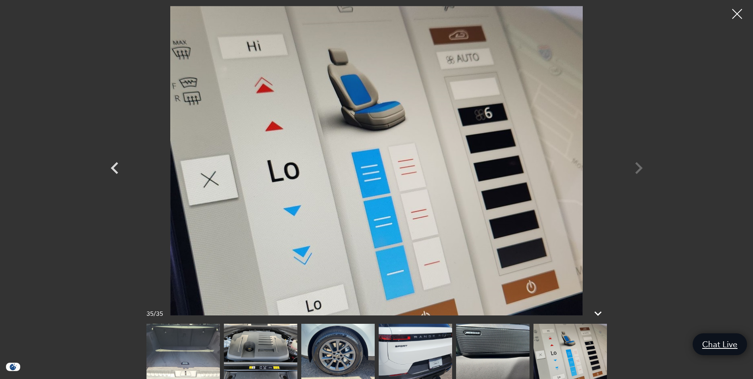
click at [638, 164] on div at bounding box center [377, 160] width 556 height 309
click at [499, 181] on img at bounding box center [376, 160] width 476 height 309
click at [738, 11] on div at bounding box center [737, 14] width 21 height 21
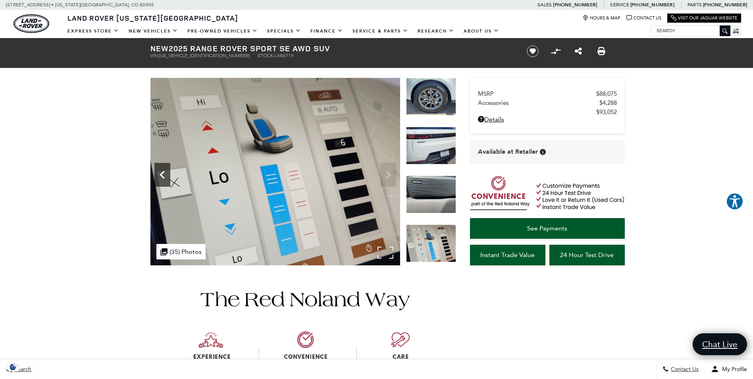
click at [161, 169] on icon "Previous" at bounding box center [162, 175] width 16 height 16
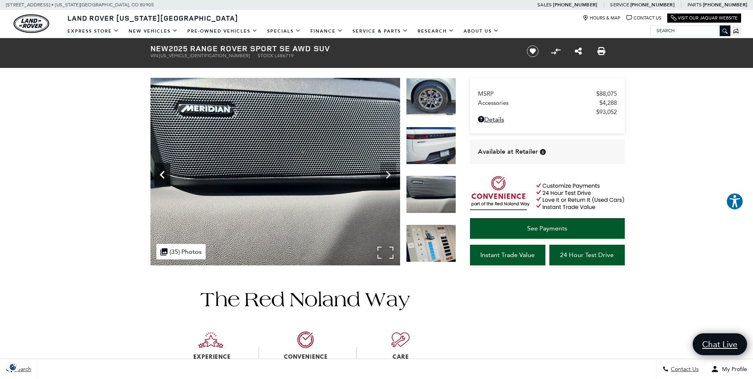
click at [164, 169] on icon "Previous" at bounding box center [162, 175] width 16 height 16
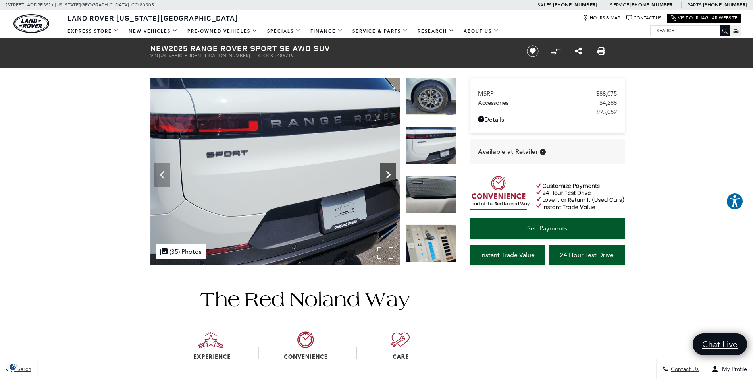
click at [384, 173] on icon "Next" at bounding box center [388, 175] width 16 height 16
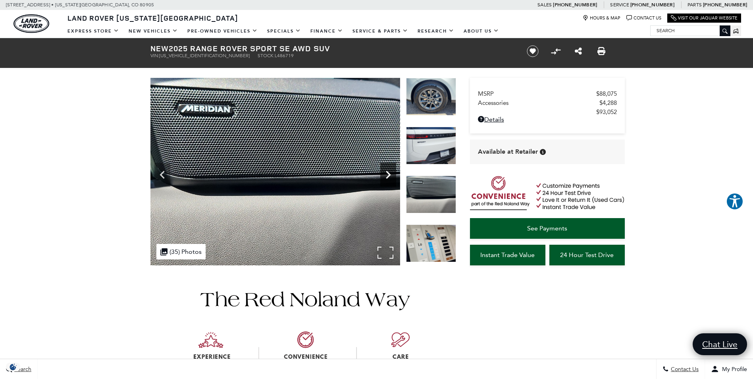
click at [384, 173] on icon "Next" at bounding box center [388, 175] width 16 height 16
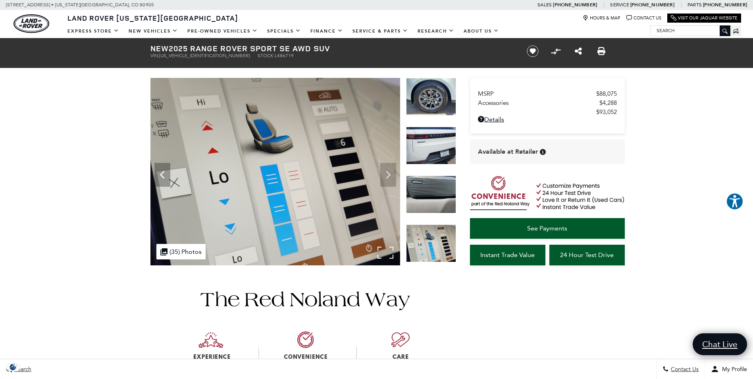
click at [384, 173] on img at bounding box center [275, 171] width 250 height 187
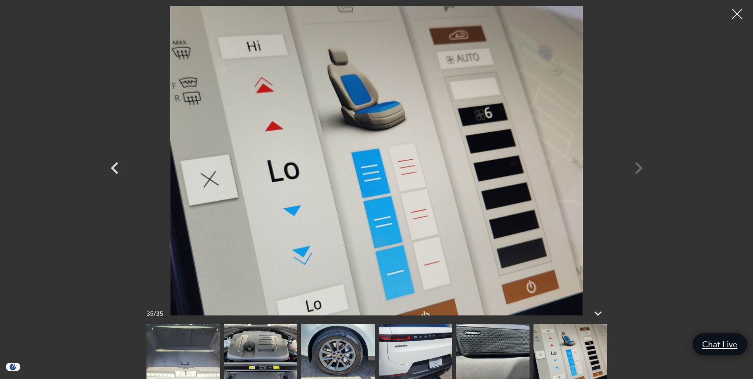
click at [738, 10] on div at bounding box center [737, 14] width 21 height 21
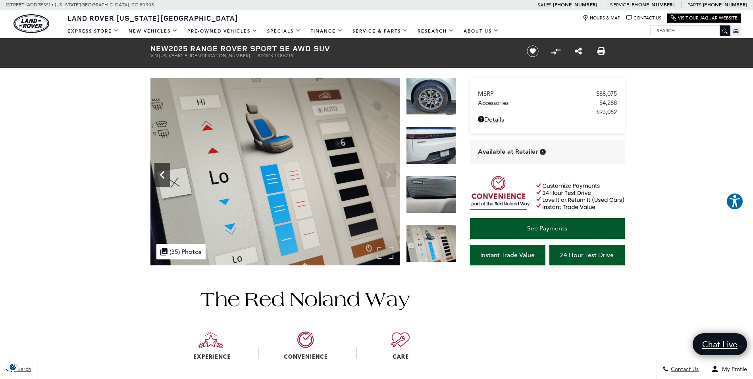
click at [163, 179] on icon "Previous" at bounding box center [162, 175] width 16 height 16
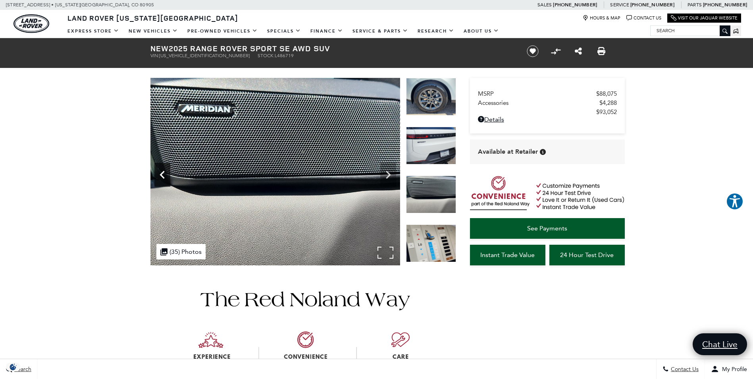
click at [163, 179] on icon "Previous" at bounding box center [162, 175] width 16 height 16
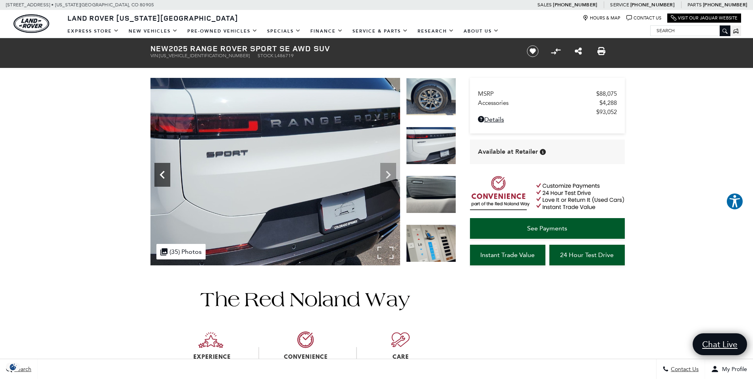
click at [163, 179] on icon "Previous" at bounding box center [162, 175] width 16 height 16
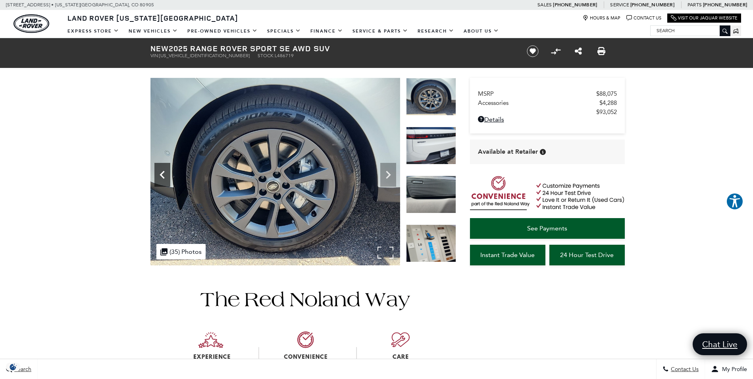
click at [163, 179] on icon "Previous" at bounding box center [162, 175] width 16 height 16
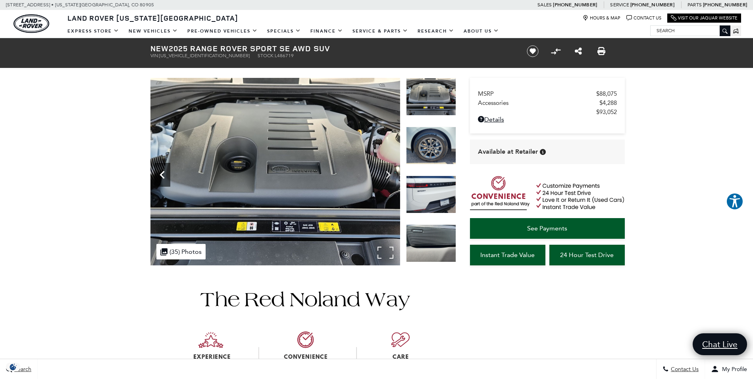
click at [163, 179] on icon "Previous" at bounding box center [162, 175] width 16 height 16
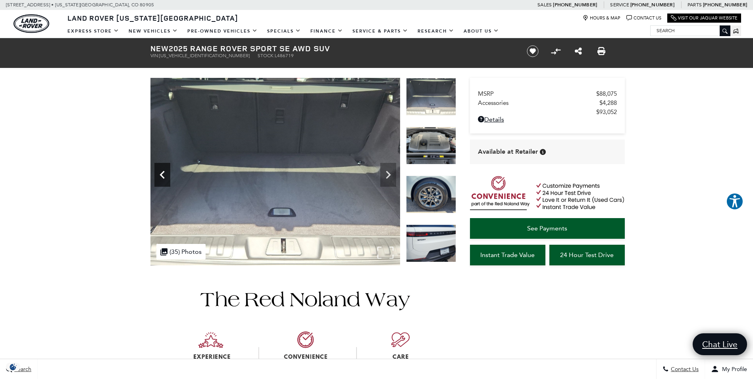
click at [163, 179] on icon "Previous" at bounding box center [162, 175] width 16 height 16
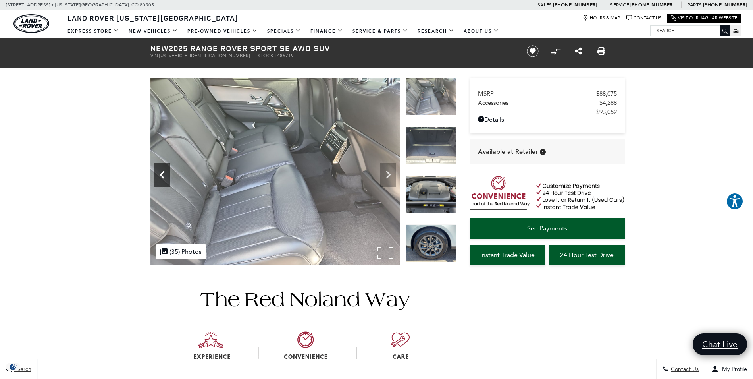
click at [163, 179] on icon "Previous" at bounding box center [162, 175] width 16 height 16
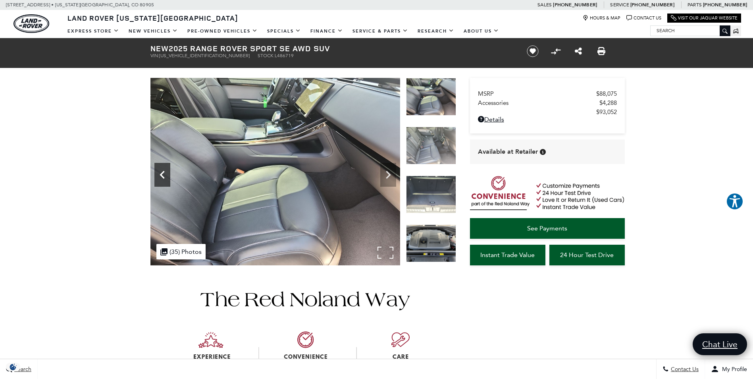
click at [163, 179] on icon "Previous" at bounding box center [162, 175] width 16 height 16
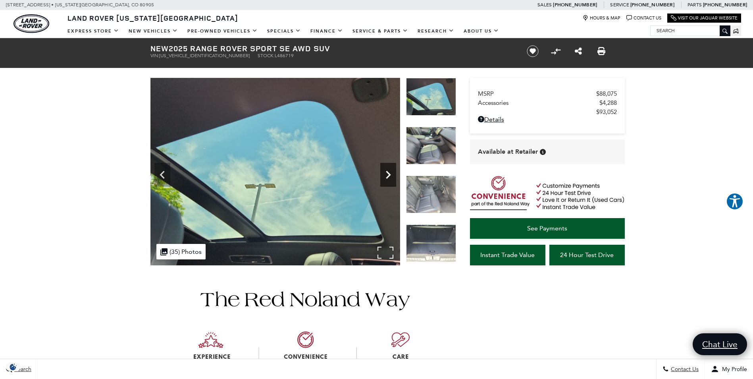
click at [392, 173] on icon "Next" at bounding box center [388, 175] width 16 height 16
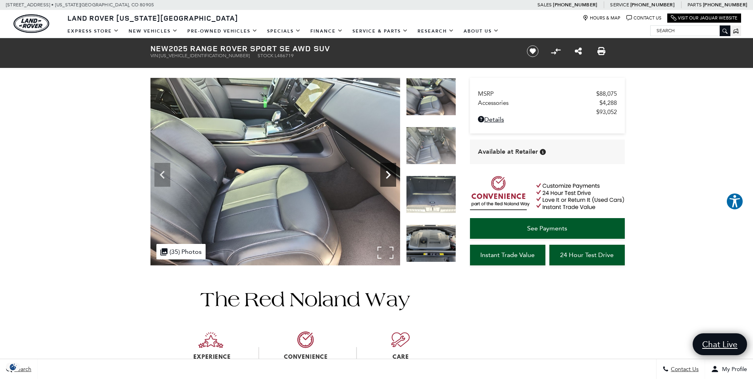
click at [387, 174] on icon "Next" at bounding box center [388, 175] width 16 height 16
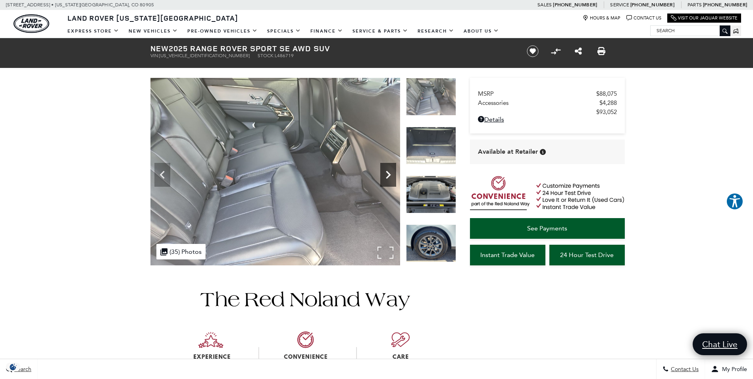
click at [387, 174] on icon "Next" at bounding box center [388, 175] width 16 height 16
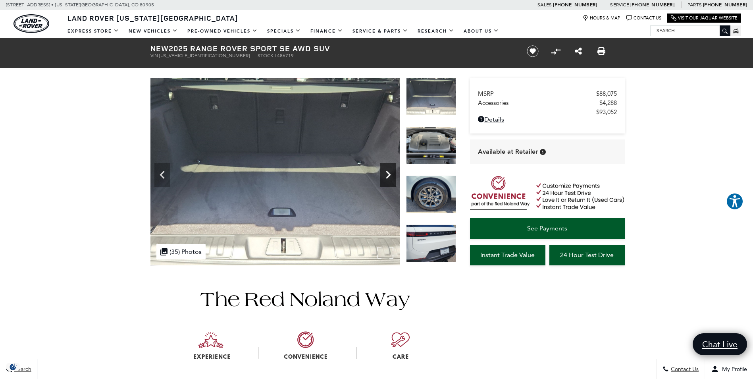
click at [387, 174] on icon "Next" at bounding box center [388, 175] width 16 height 16
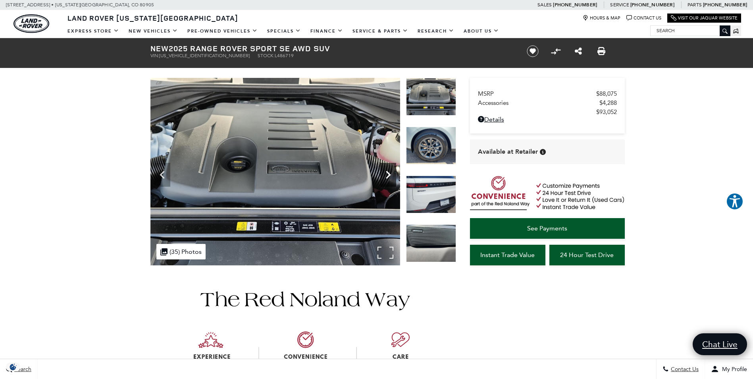
click at [387, 174] on icon "Next" at bounding box center [388, 175] width 16 height 16
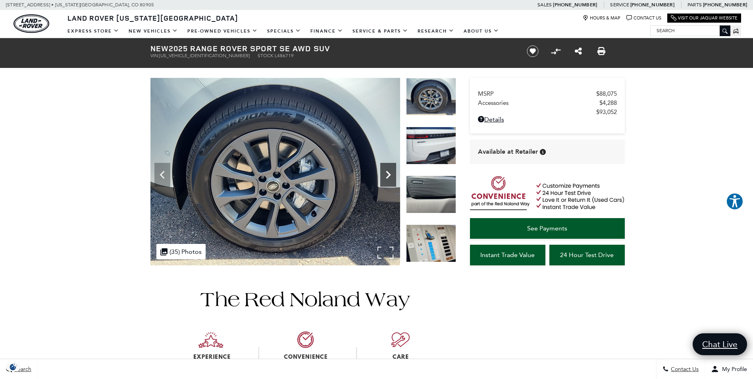
click at [387, 174] on icon "Next" at bounding box center [388, 175] width 16 height 16
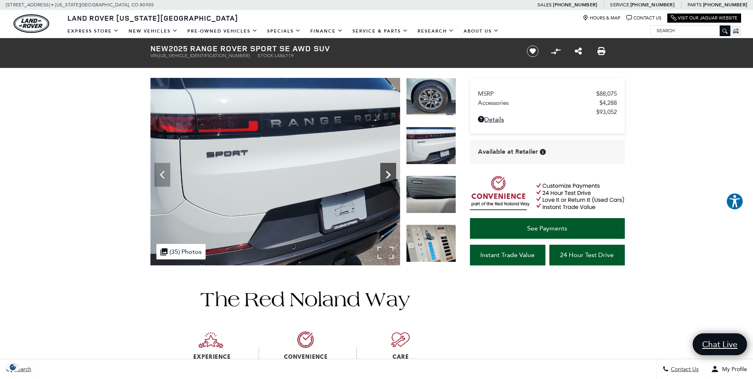
click at [386, 174] on icon "Next" at bounding box center [388, 175] width 16 height 16
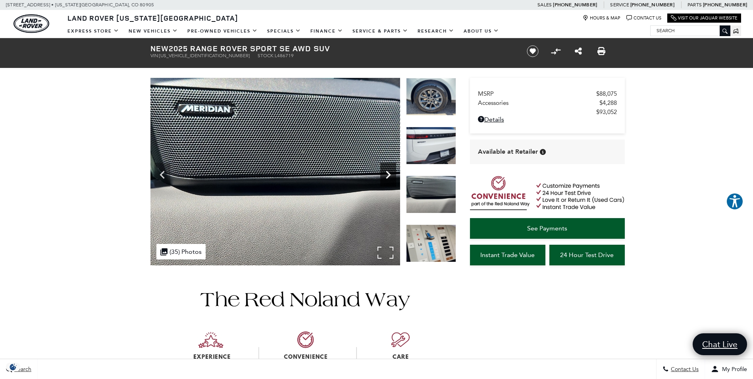
click at [386, 174] on icon "Next" at bounding box center [388, 175] width 16 height 16
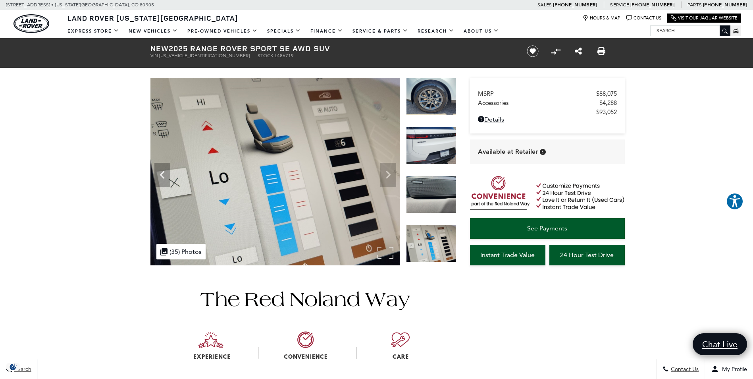
click at [386, 174] on img at bounding box center [275, 171] width 250 height 187
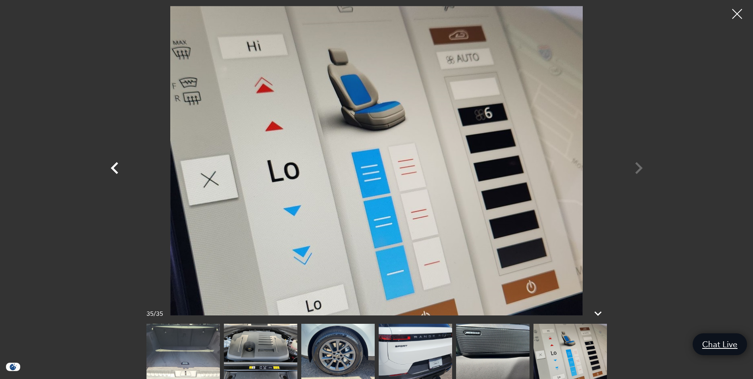
click at [111, 165] on icon "Previous" at bounding box center [115, 168] width 24 height 24
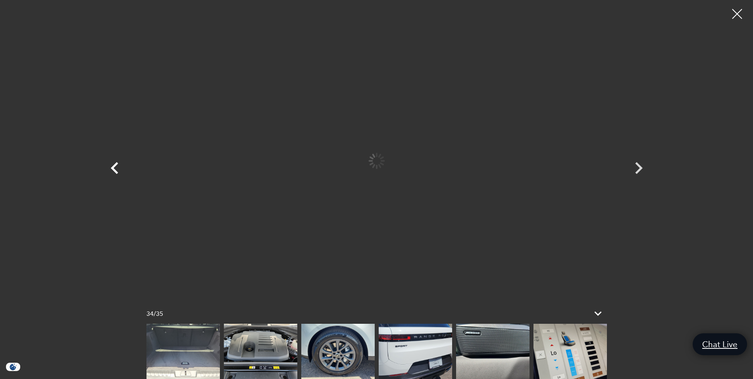
click at [111, 165] on icon "Previous" at bounding box center [115, 168] width 24 height 24
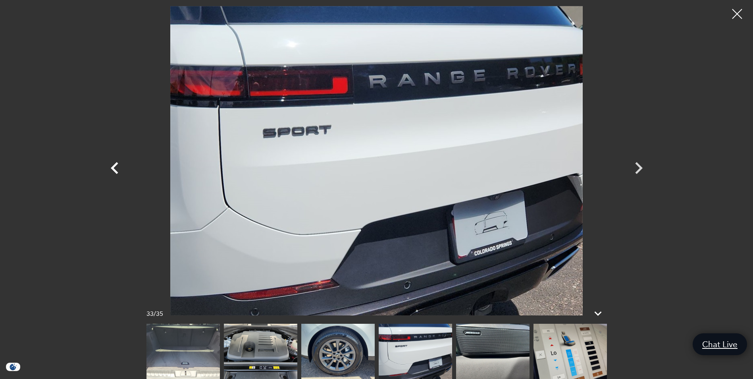
click at [111, 165] on icon "Previous" at bounding box center [115, 168] width 24 height 24
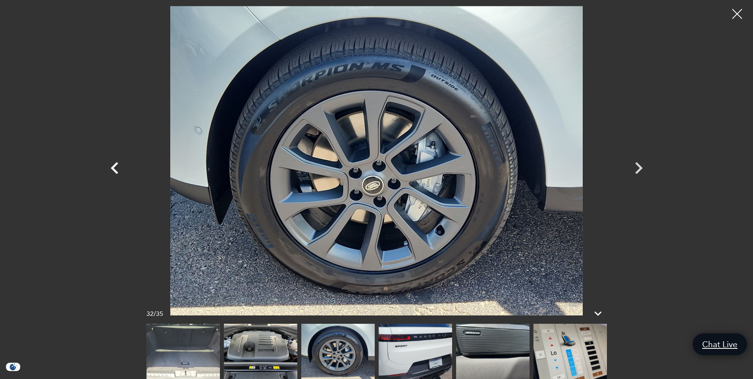
click at [111, 165] on icon "Previous" at bounding box center [115, 168] width 24 height 24
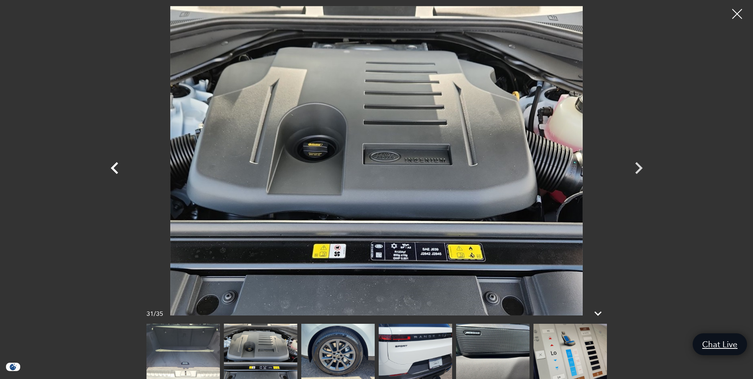
click at [111, 165] on icon "Previous" at bounding box center [115, 168] width 24 height 24
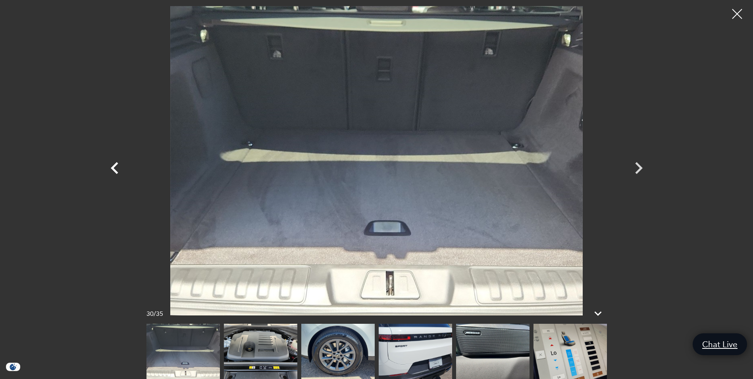
click at [111, 165] on icon "Previous" at bounding box center [115, 168] width 24 height 24
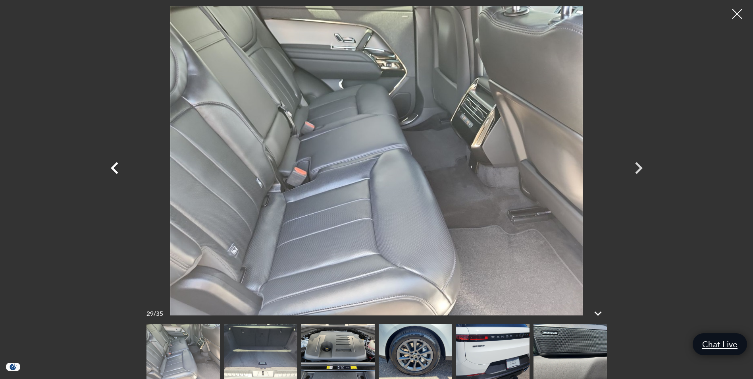
click at [116, 167] on icon "Previous" at bounding box center [115, 168] width 24 height 24
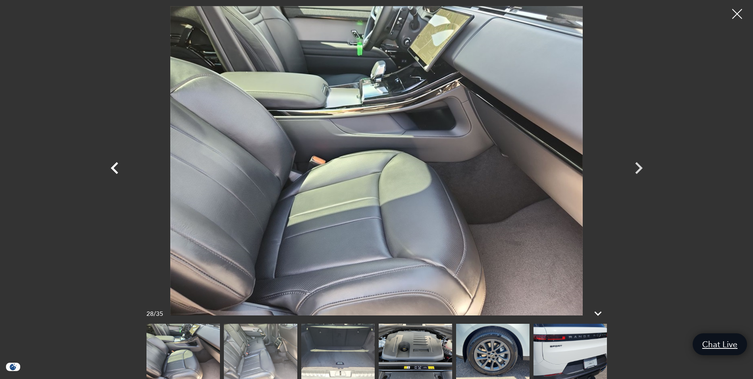
click at [116, 168] on icon "Previous" at bounding box center [115, 168] width 24 height 24
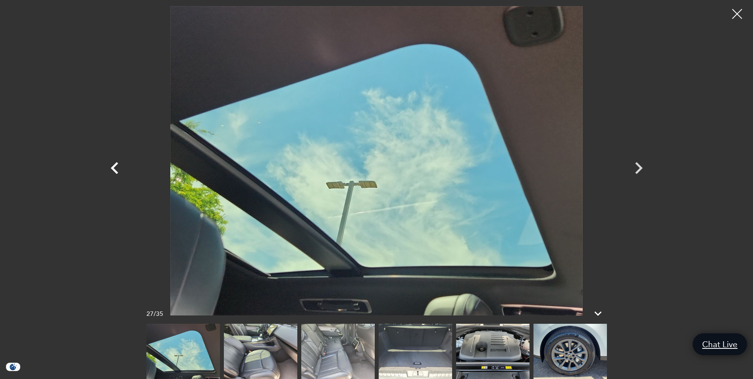
click at [116, 168] on icon "Previous" at bounding box center [115, 168] width 24 height 24
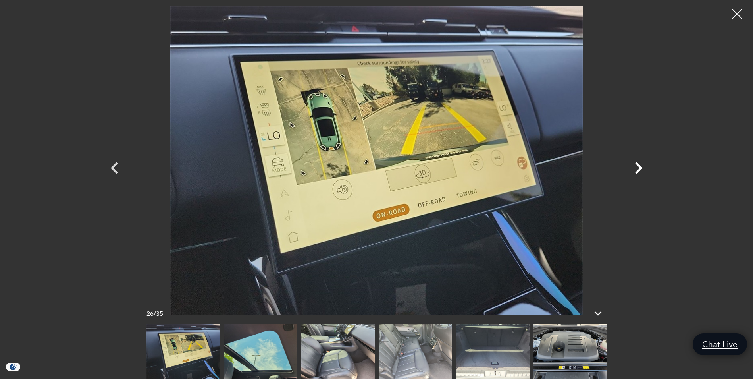
click at [642, 169] on icon "Next" at bounding box center [639, 168] width 24 height 24
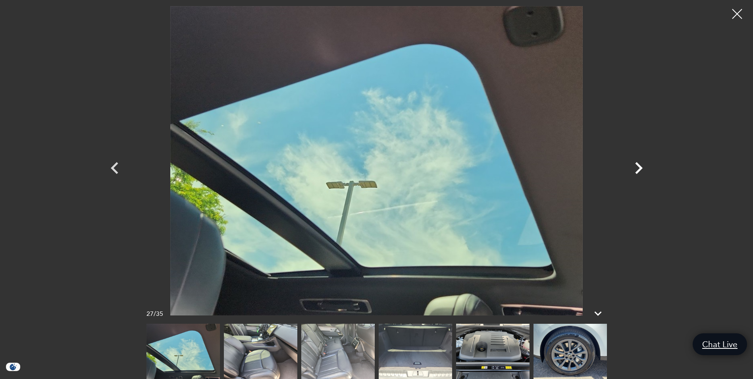
click at [642, 169] on icon "Next" at bounding box center [639, 168] width 24 height 24
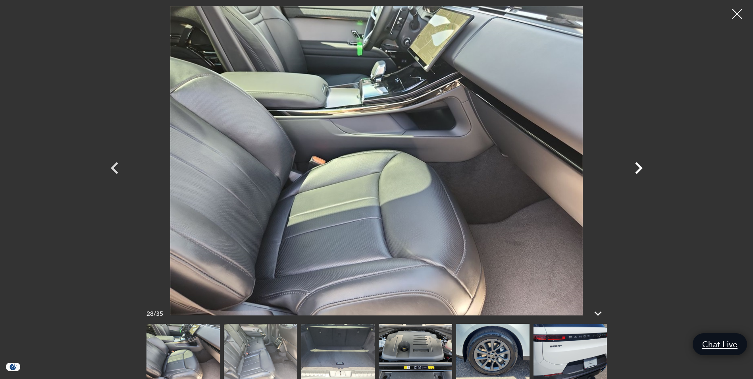
click at [642, 169] on icon "Next" at bounding box center [639, 168] width 24 height 24
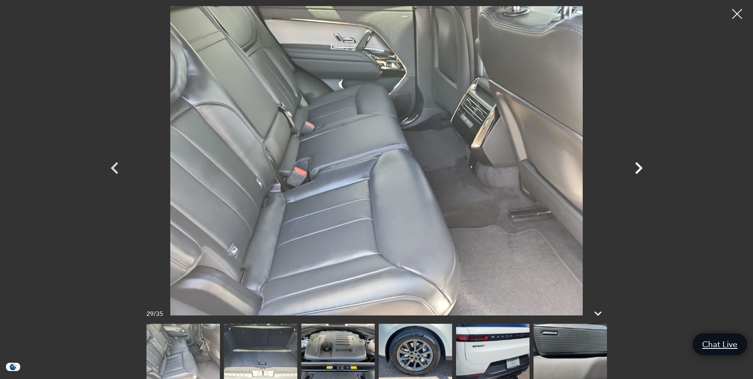
click at [642, 169] on icon "Next" at bounding box center [639, 168] width 24 height 24
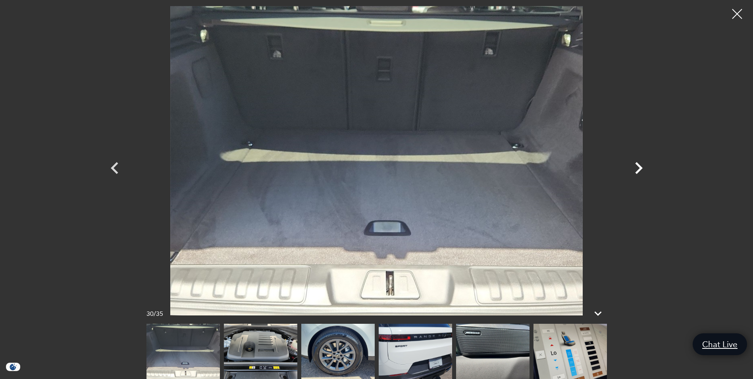
click at [642, 169] on icon "Next" at bounding box center [639, 168] width 24 height 24
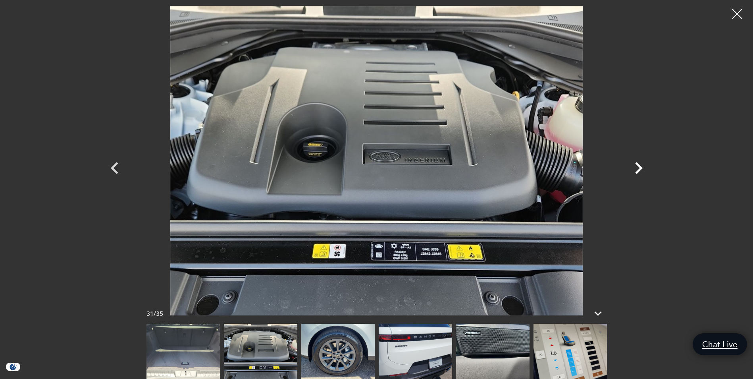
click at [642, 169] on icon "Next" at bounding box center [639, 168] width 24 height 24
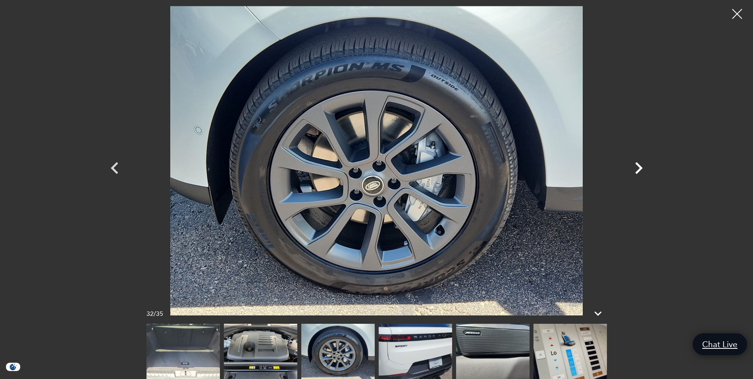
click at [642, 166] on icon "Next" at bounding box center [639, 168] width 24 height 24
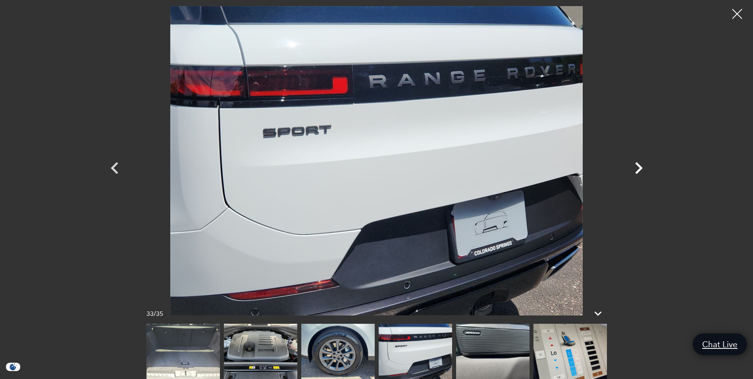
click at [642, 166] on icon "Next" at bounding box center [639, 168] width 24 height 24
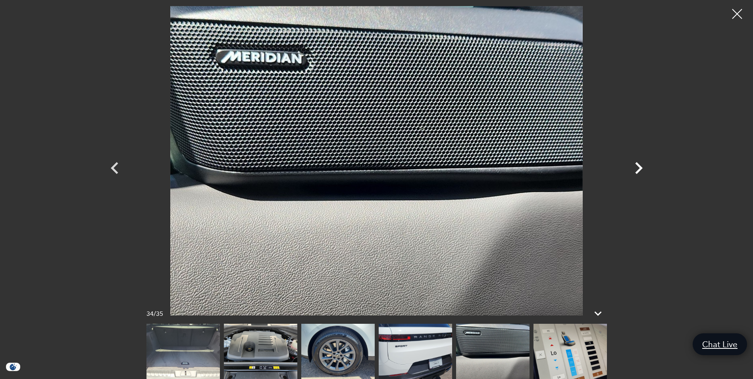
click at [642, 166] on icon "Next" at bounding box center [639, 168] width 24 height 24
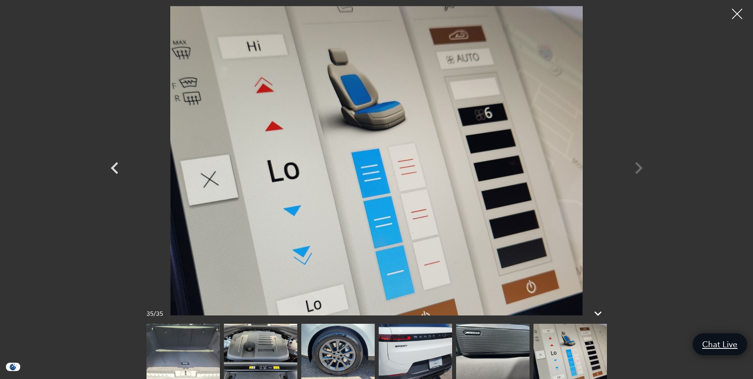
click at [738, 10] on div at bounding box center [737, 14] width 21 height 21
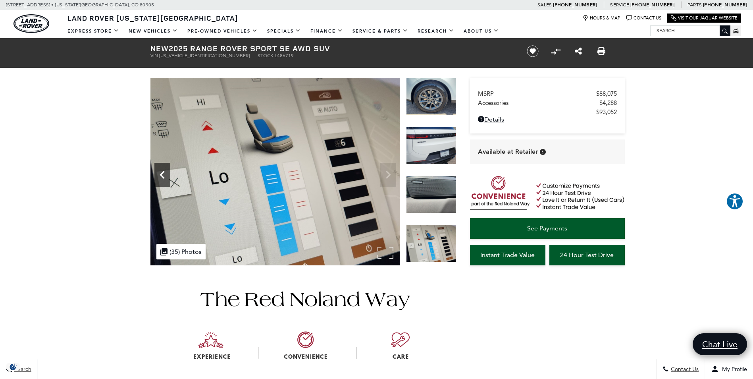
click at [160, 172] on icon "Previous" at bounding box center [162, 175] width 16 height 16
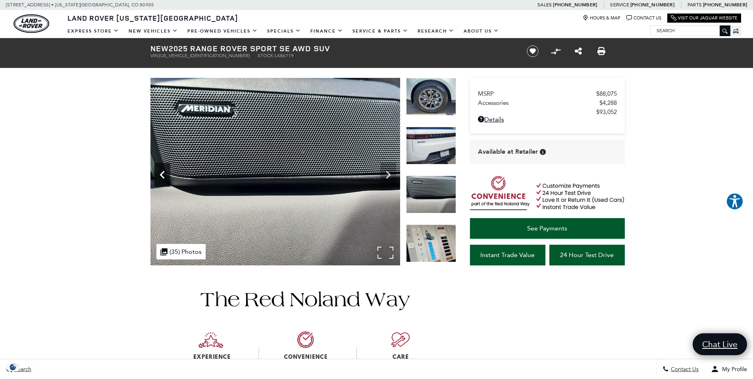
click at [160, 172] on icon "Previous" at bounding box center [162, 175] width 16 height 16
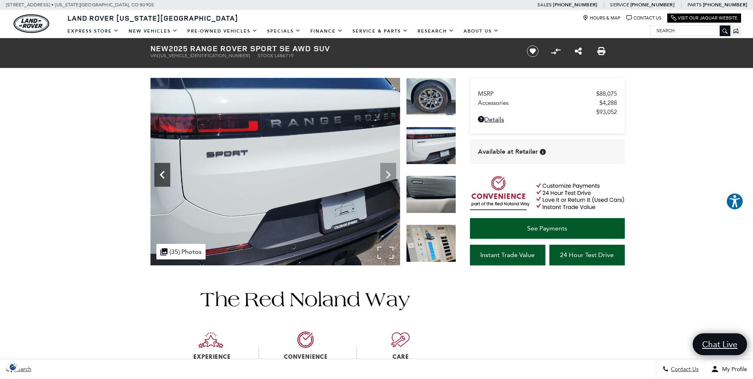
click at [160, 172] on icon "Previous" at bounding box center [162, 175] width 16 height 16
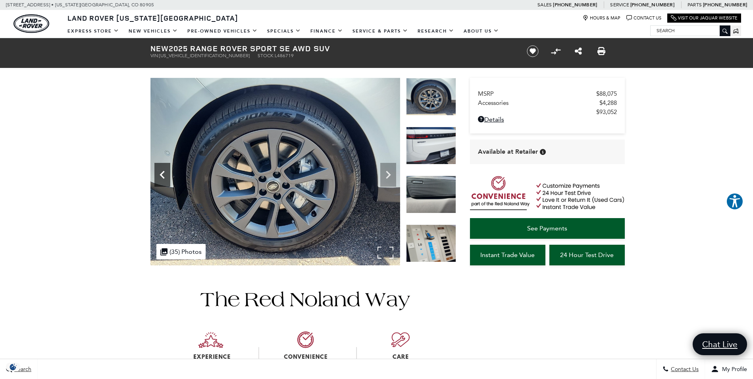
click at [160, 172] on icon "Previous" at bounding box center [162, 175] width 16 height 16
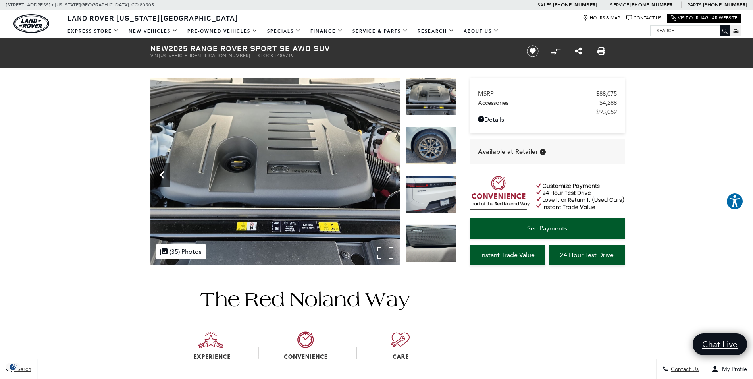
click at [160, 172] on icon "Previous" at bounding box center [162, 175] width 16 height 16
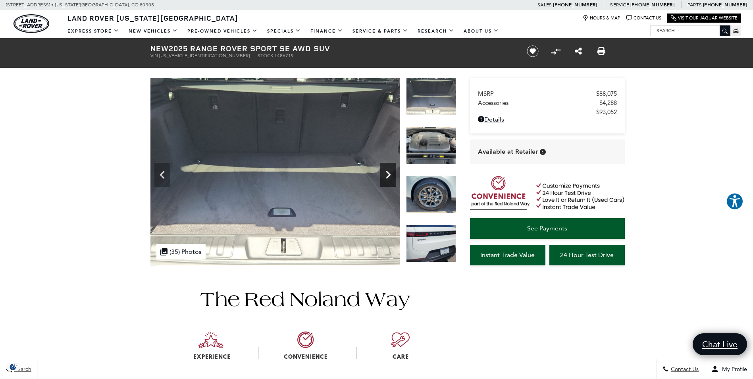
click at [386, 175] on icon "Next" at bounding box center [388, 175] width 16 height 16
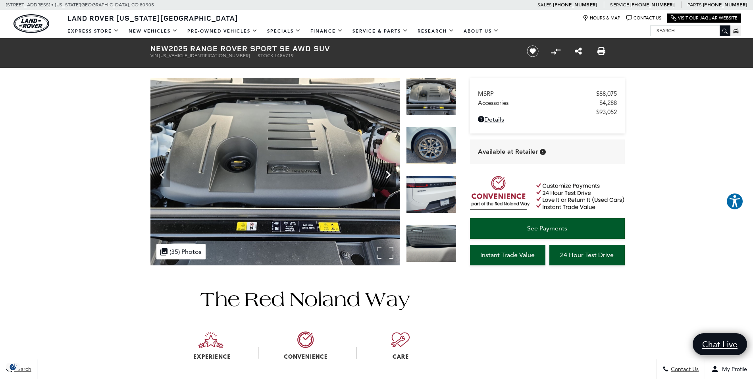
click at [386, 175] on icon "Next" at bounding box center [388, 175] width 16 height 16
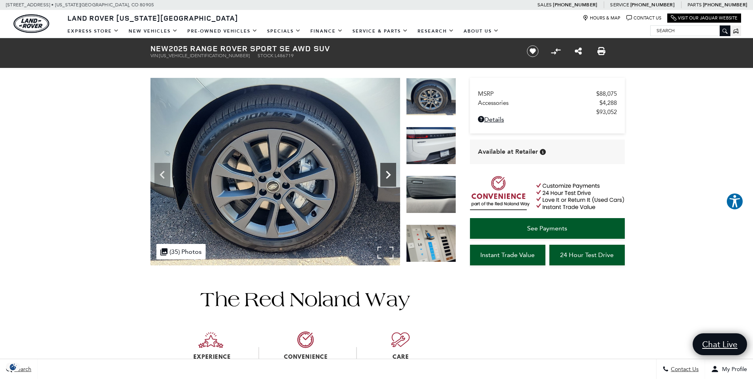
click at [385, 181] on icon "Next" at bounding box center [388, 175] width 16 height 16
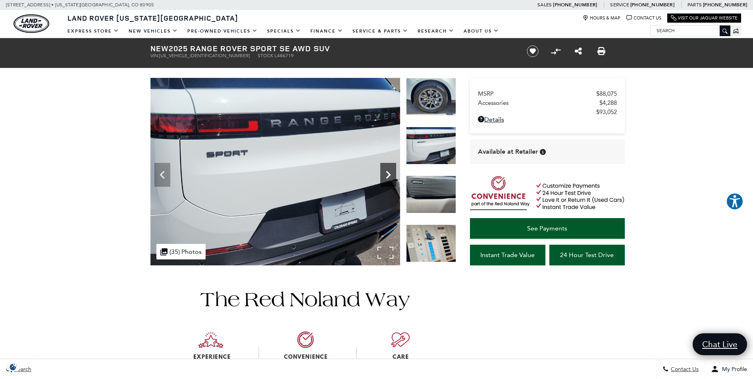
click at [385, 181] on icon "Next" at bounding box center [388, 175] width 16 height 16
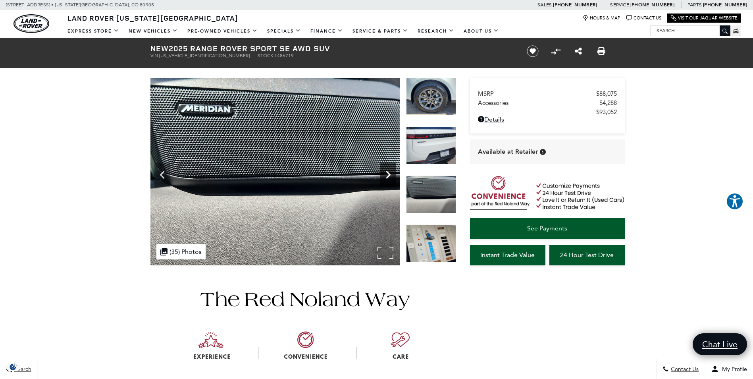
click at [385, 181] on icon "Next" at bounding box center [388, 175] width 16 height 16
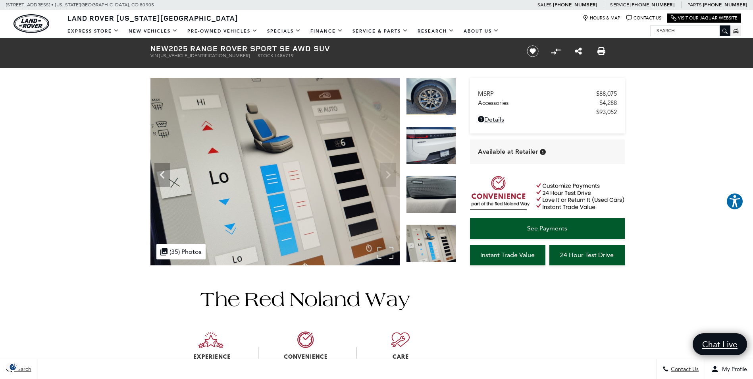
click at [386, 180] on img at bounding box center [275, 171] width 250 height 187
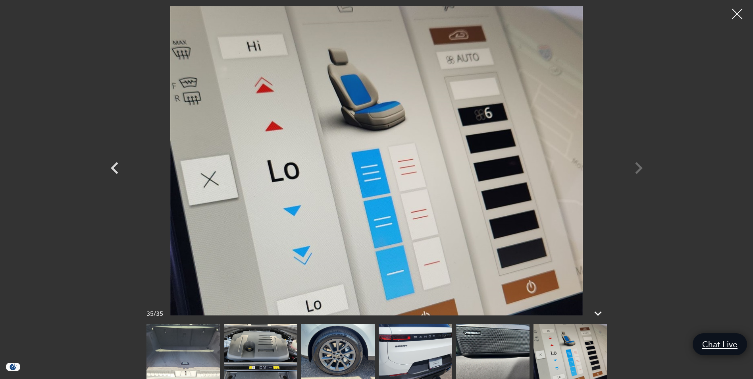
click at [740, 10] on div at bounding box center [737, 14] width 21 height 21
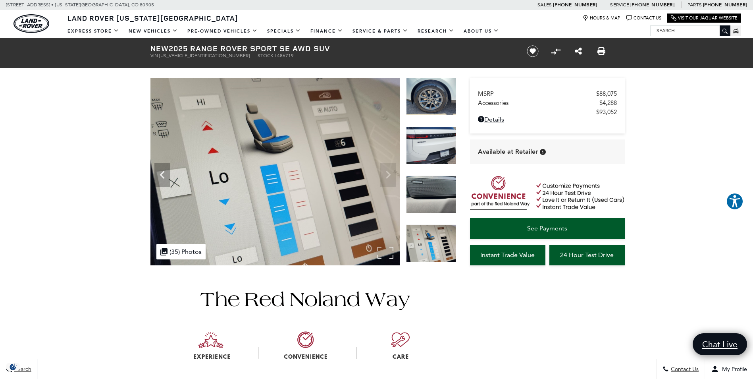
click at [388, 173] on img at bounding box center [275, 171] width 250 height 187
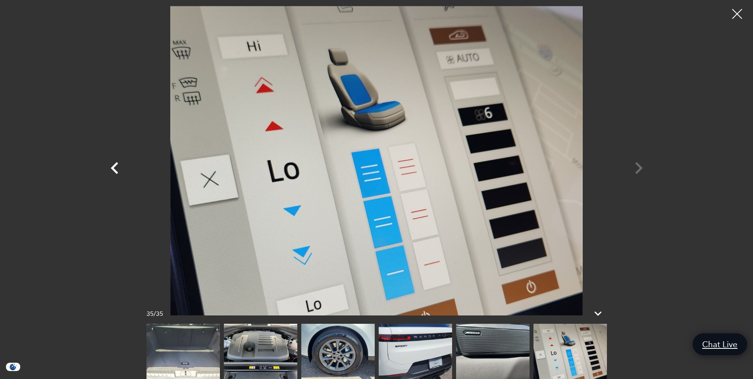
click at [116, 166] on icon "Previous" at bounding box center [115, 168] width 24 height 24
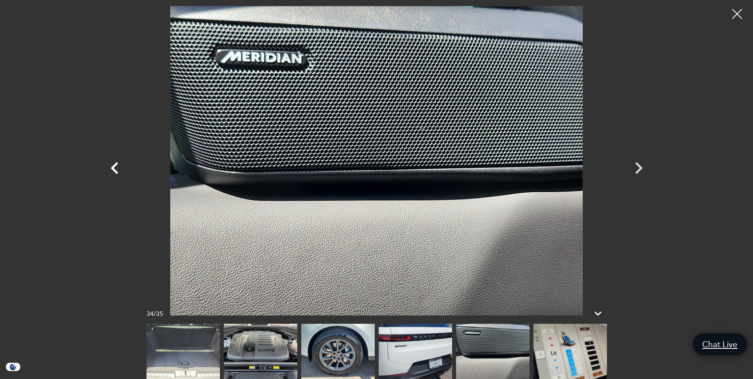
click at [121, 166] on icon "Previous" at bounding box center [115, 168] width 24 height 24
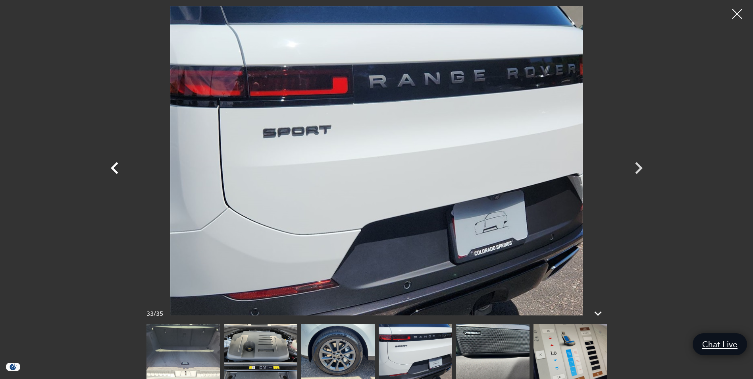
click at [121, 166] on icon "Previous" at bounding box center [115, 168] width 24 height 24
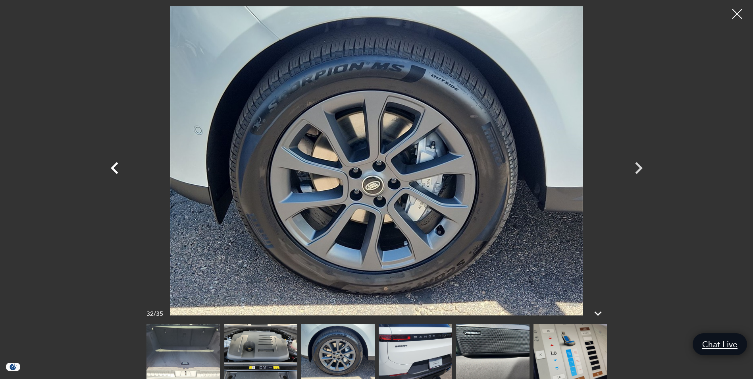
click at [121, 166] on icon "Previous" at bounding box center [115, 168] width 24 height 24
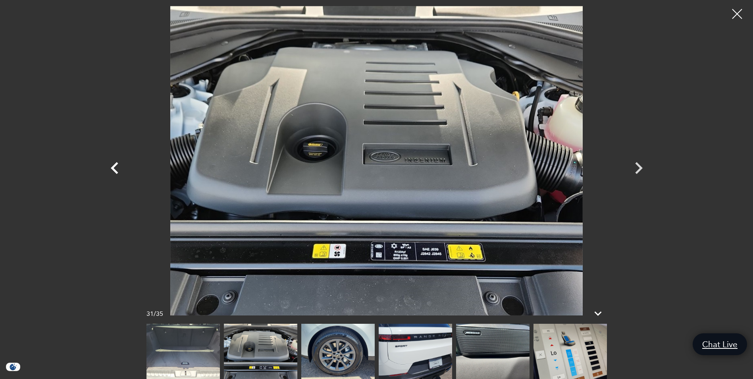
click at [115, 161] on icon "Previous" at bounding box center [115, 168] width 24 height 24
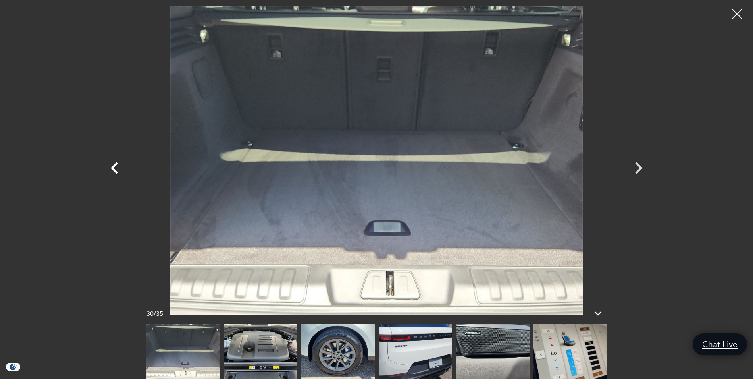
click at [117, 161] on icon "Previous" at bounding box center [115, 168] width 24 height 24
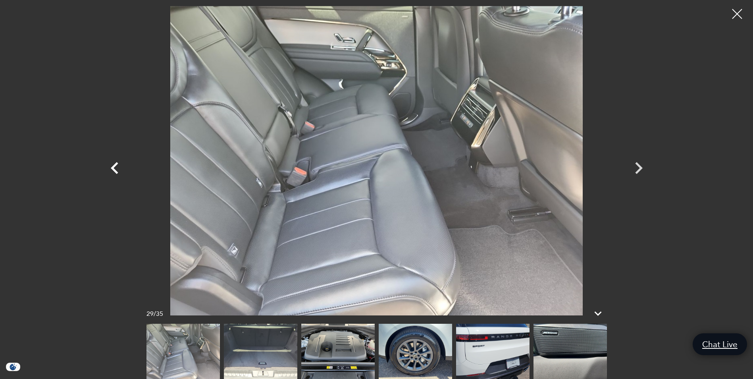
click at [119, 162] on icon "Previous" at bounding box center [115, 168] width 24 height 24
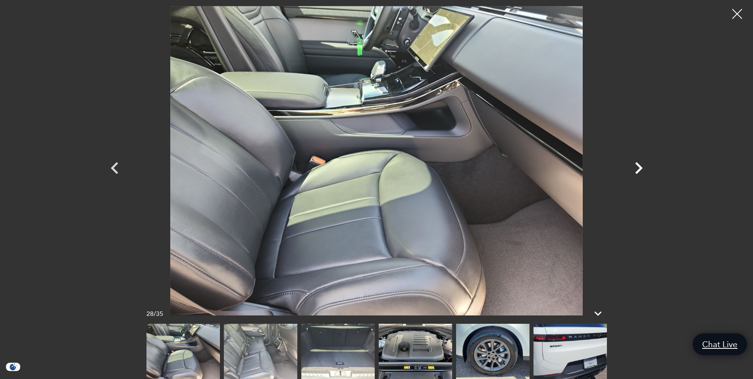
click at [638, 166] on icon "Next" at bounding box center [639, 168] width 8 height 12
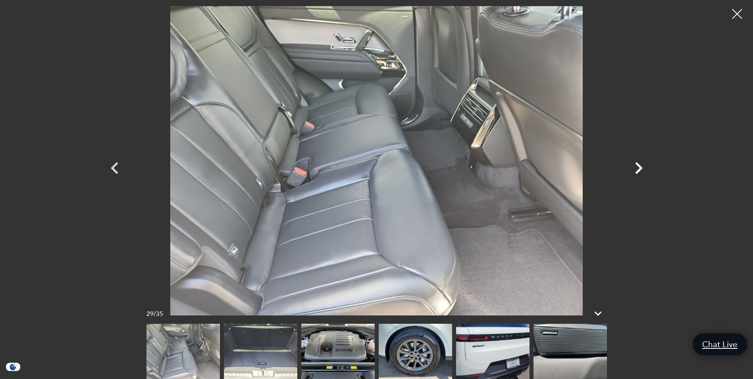
click at [638, 166] on icon "Next" at bounding box center [639, 168] width 8 height 12
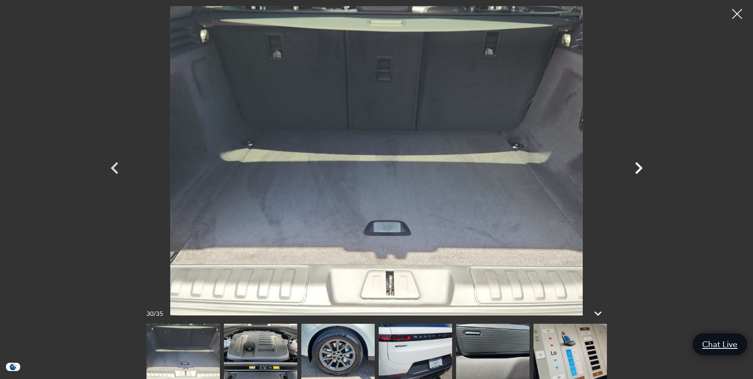
click at [635, 162] on icon "Next" at bounding box center [639, 168] width 24 height 24
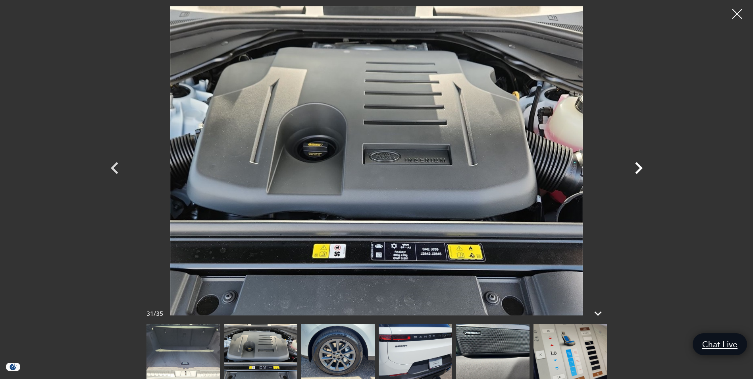
click at [636, 161] on icon "Next" at bounding box center [639, 168] width 24 height 24
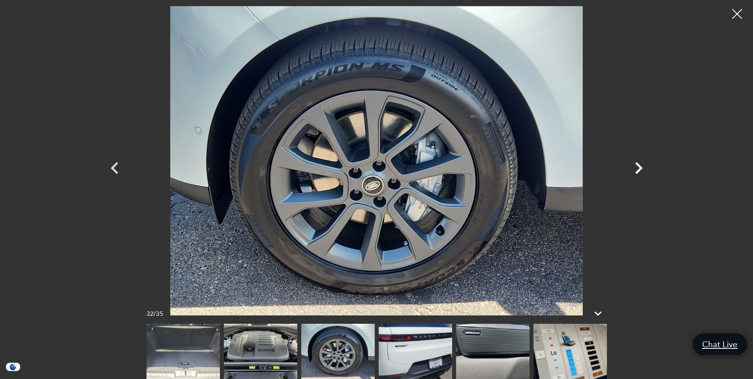
click at [641, 169] on icon "Next" at bounding box center [639, 168] width 24 height 24
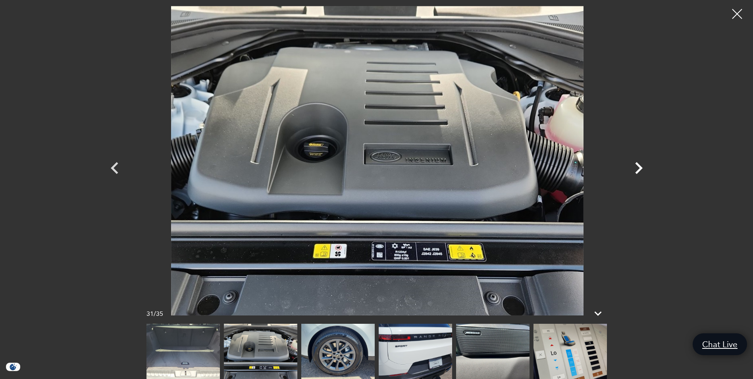
click at [638, 161] on icon "Next" at bounding box center [639, 168] width 24 height 24
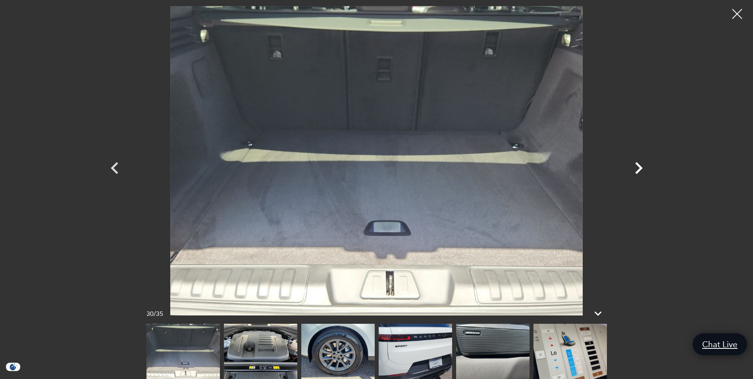
click at [638, 161] on icon "Next" at bounding box center [639, 168] width 24 height 24
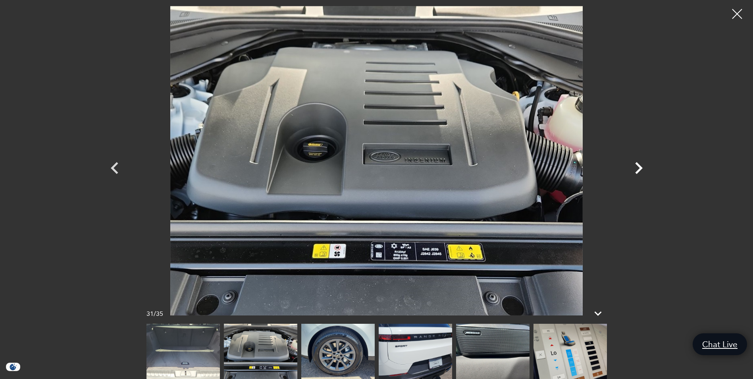
click at [638, 161] on icon "Next" at bounding box center [639, 168] width 24 height 24
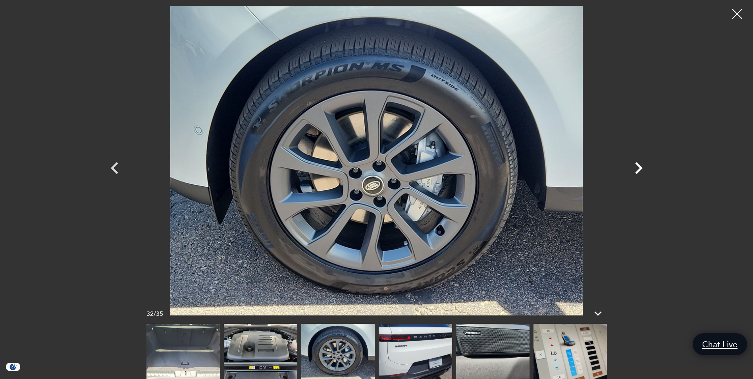
click at [638, 161] on icon "Next" at bounding box center [639, 168] width 24 height 24
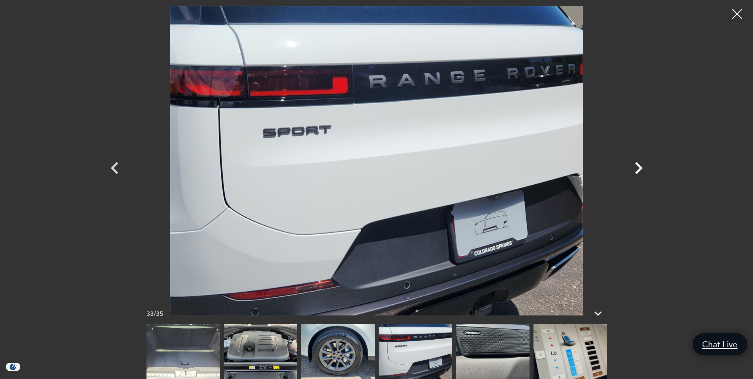
click at [638, 161] on icon "Next" at bounding box center [639, 168] width 24 height 24
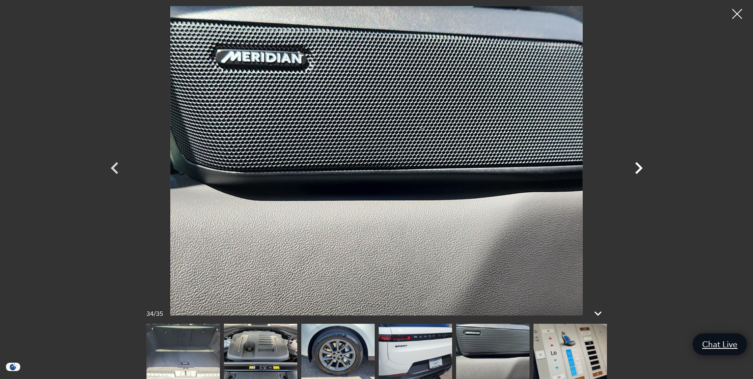
click at [638, 161] on icon "Next" at bounding box center [639, 168] width 24 height 24
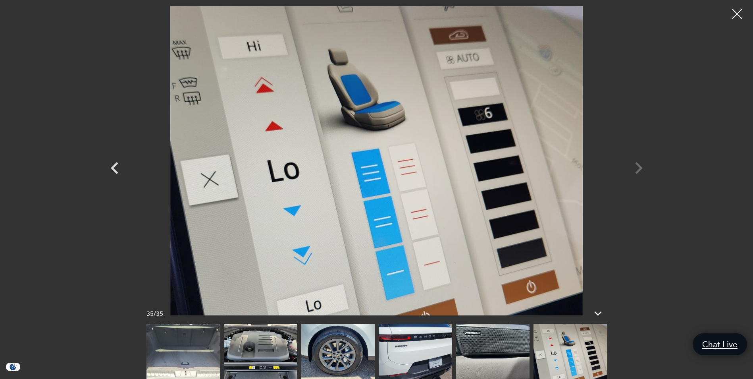
click at [634, 165] on div at bounding box center [377, 160] width 556 height 309
click at [119, 166] on icon "Previous" at bounding box center [115, 168] width 24 height 24
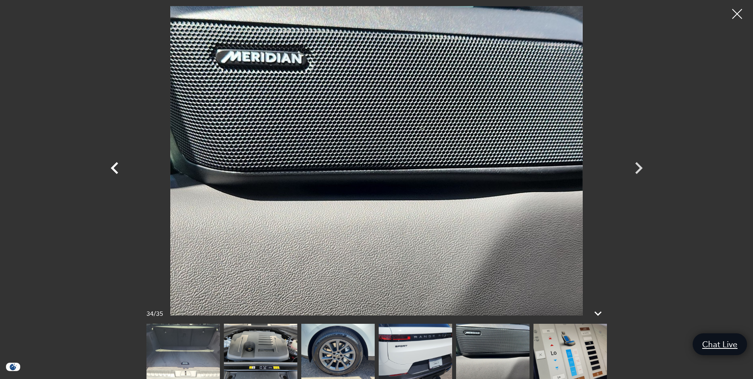
click at [119, 166] on icon "Previous" at bounding box center [115, 168] width 24 height 24
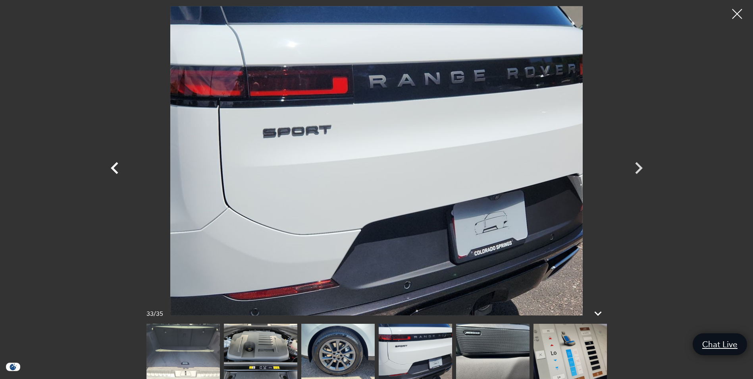
click at [122, 167] on icon "Previous" at bounding box center [115, 168] width 24 height 24
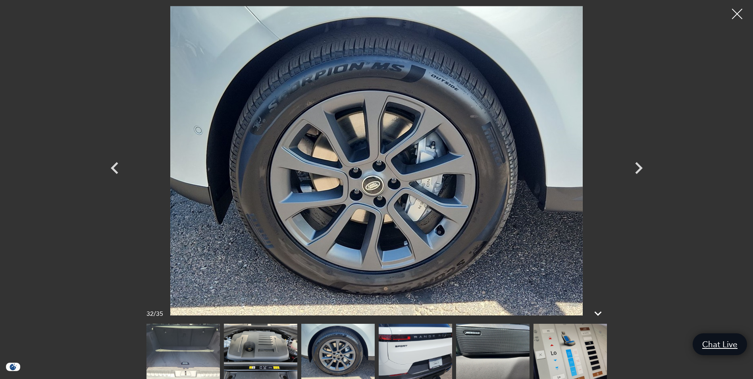
click at [736, 21] on div at bounding box center [737, 14] width 21 height 21
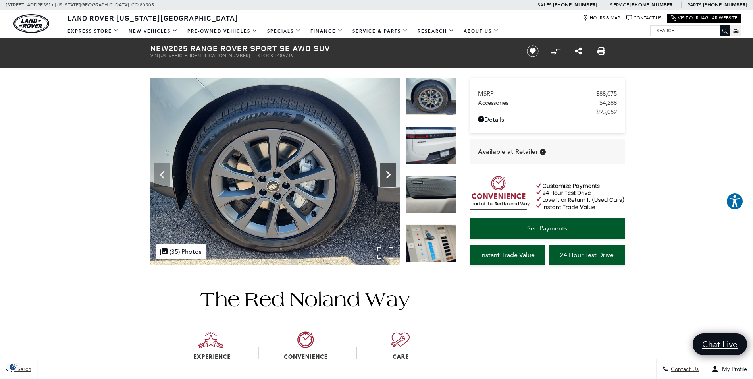
click at [395, 178] on icon "Next" at bounding box center [388, 175] width 16 height 16
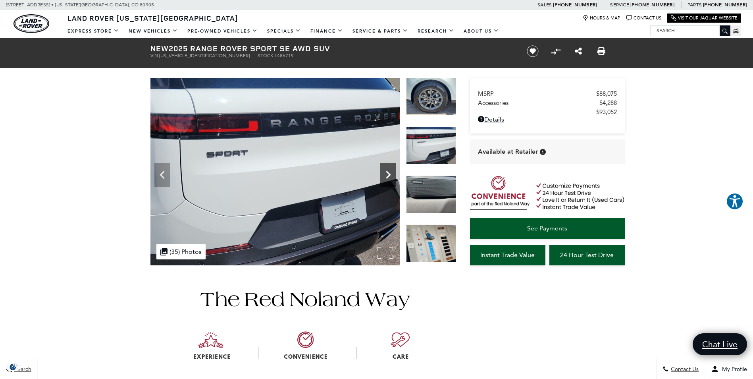
click at [395, 178] on icon "Next" at bounding box center [388, 175] width 16 height 16
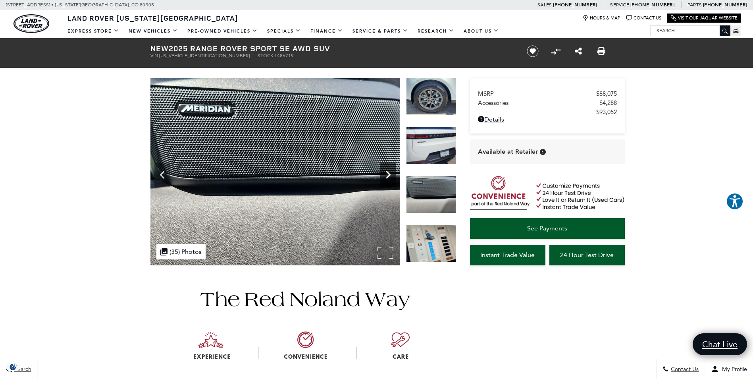
click at [393, 178] on icon "Next" at bounding box center [388, 175] width 16 height 16
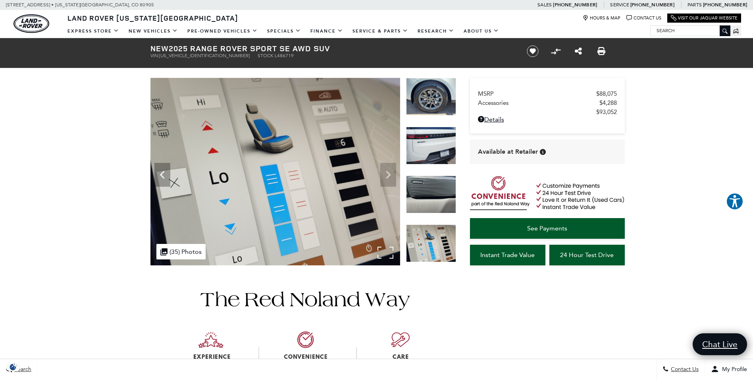
click at [393, 178] on img at bounding box center [275, 171] width 250 height 187
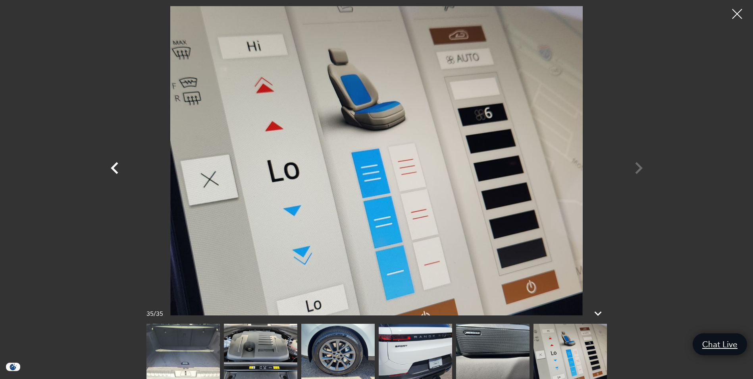
click at [113, 166] on icon "Previous" at bounding box center [115, 168] width 8 height 12
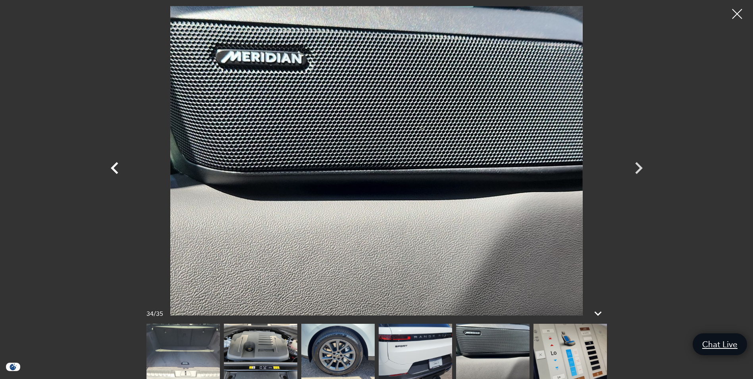
click at [108, 168] on icon "Previous" at bounding box center [115, 168] width 24 height 24
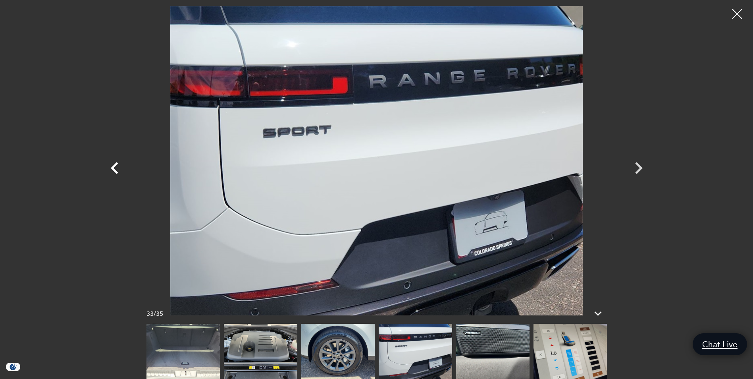
click at [108, 168] on icon "Previous" at bounding box center [115, 168] width 24 height 24
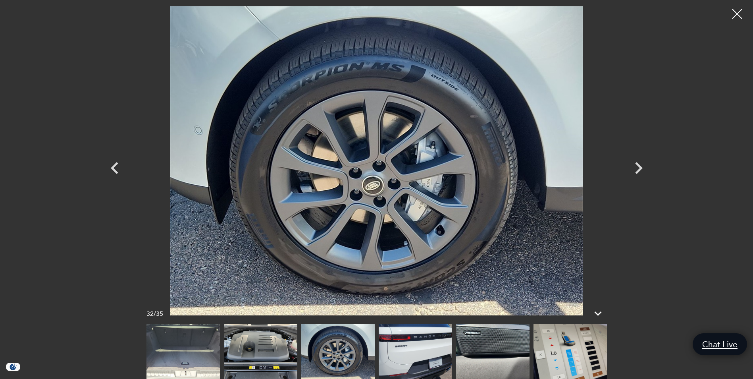
click at [739, 10] on div at bounding box center [737, 14] width 20 height 20
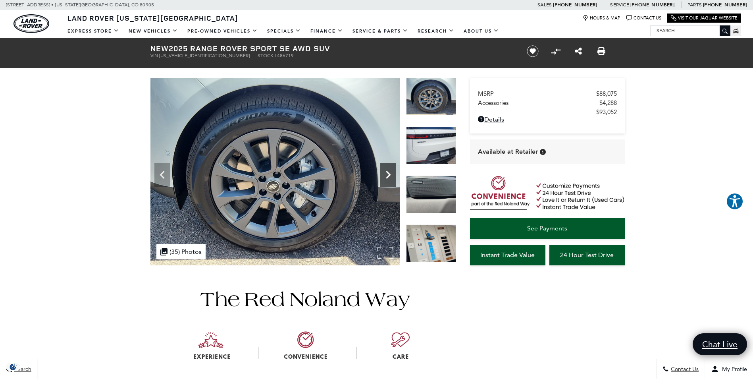
click at [388, 169] on icon "Next" at bounding box center [388, 175] width 16 height 16
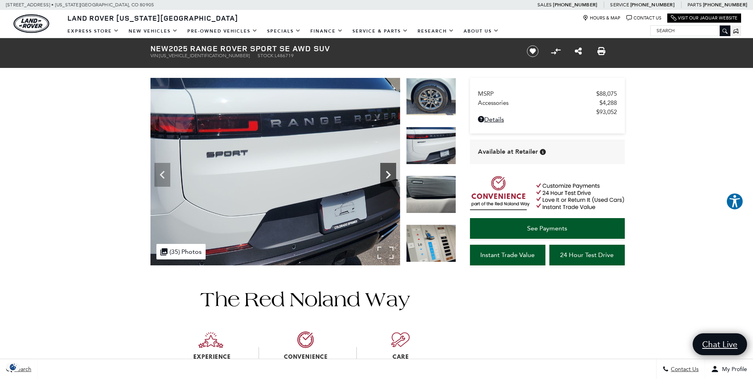
click at [388, 169] on icon "Next" at bounding box center [388, 175] width 16 height 16
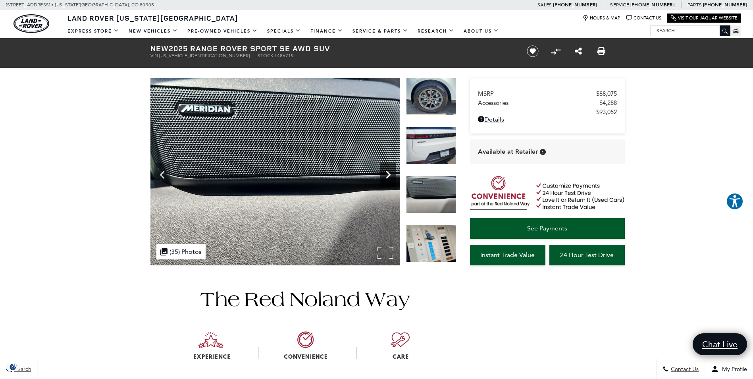
click at [388, 169] on icon "Next" at bounding box center [388, 175] width 16 height 16
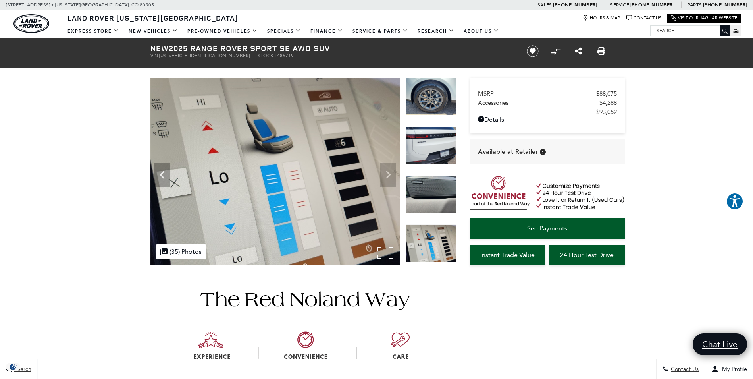
click at [388, 169] on img at bounding box center [275, 171] width 250 height 187
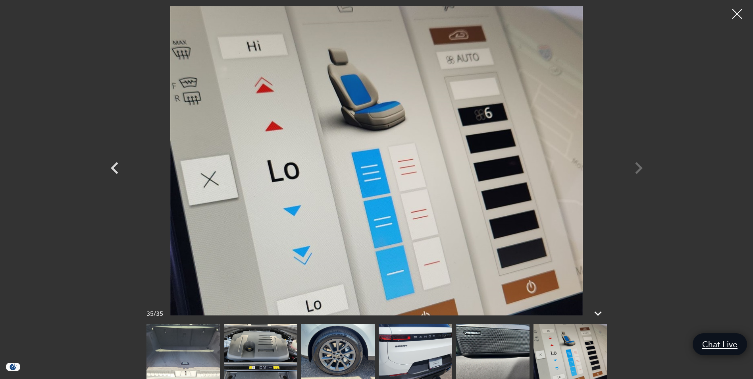
click at [736, 13] on div at bounding box center [737, 14] width 21 height 21
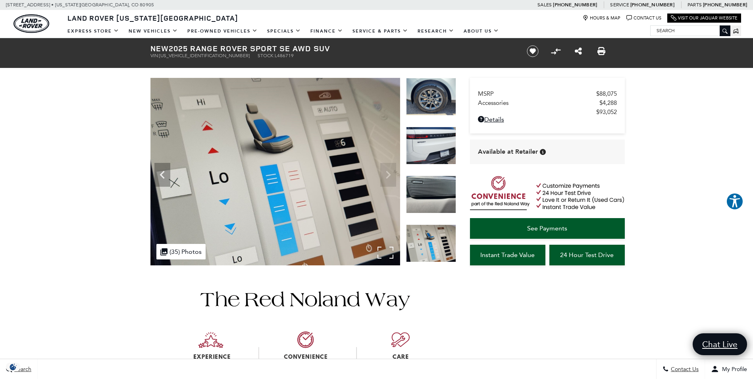
click at [385, 169] on img at bounding box center [275, 171] width 250 height 187
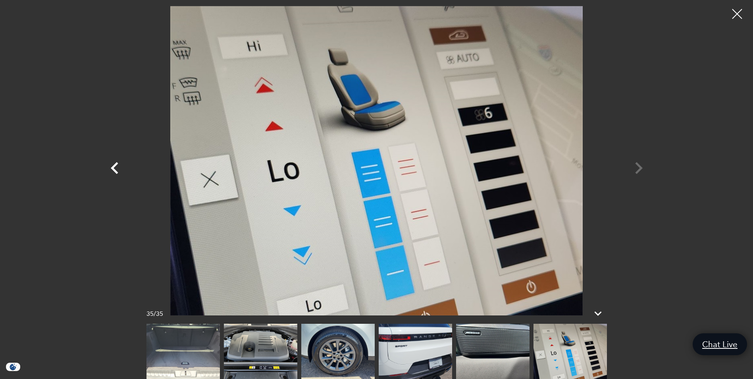
click at [112, 169] on icon "Previous" at bounding box center [115, 168] width 8 height 12
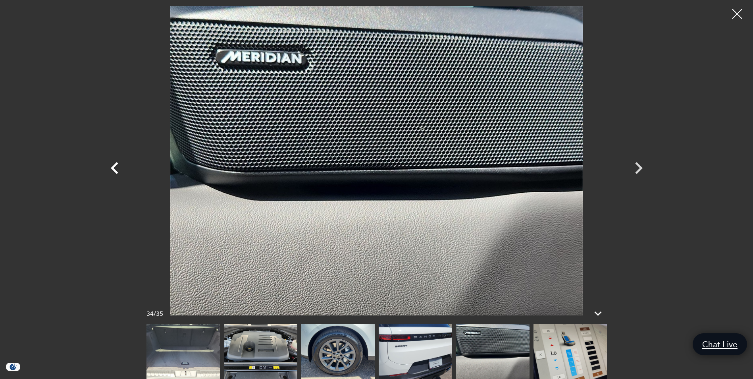
click at [112, 169] on icon "Previous" at bounding box center [115, 168] width 8 height 12
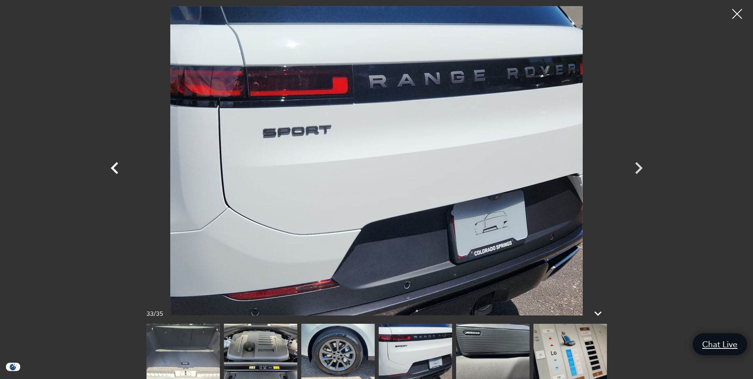
click at [116, 169] on icon "Previous" at bounding box center [115, 168] width 24 height 24
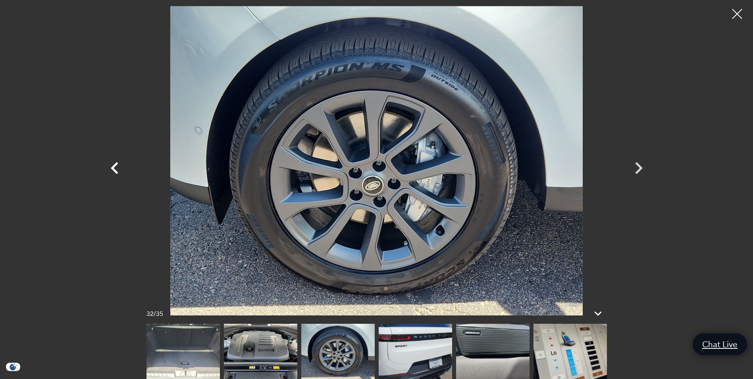
click at [117, 169] on icon "Previous" at bounding box center [115, 168] width 24 height 24
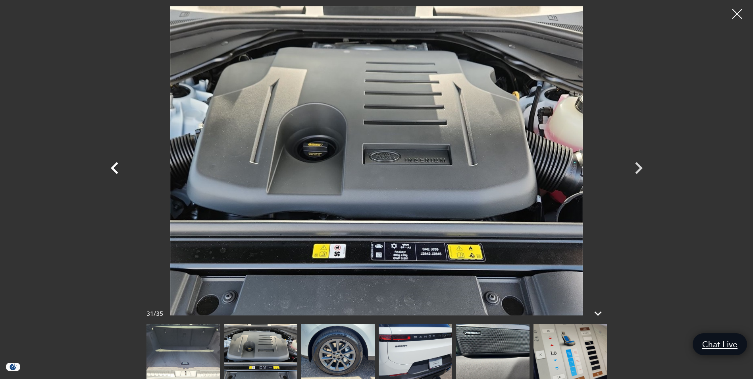
click at [117, 169] on icon "Previous" at bounding box center [115, 168] width 24 height 24
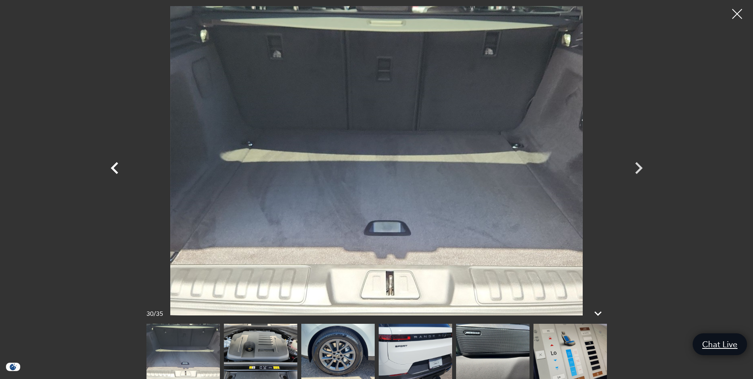
click at [117, 169] on icon "Previous" at bounding box center [115, 168] width 24 height 24
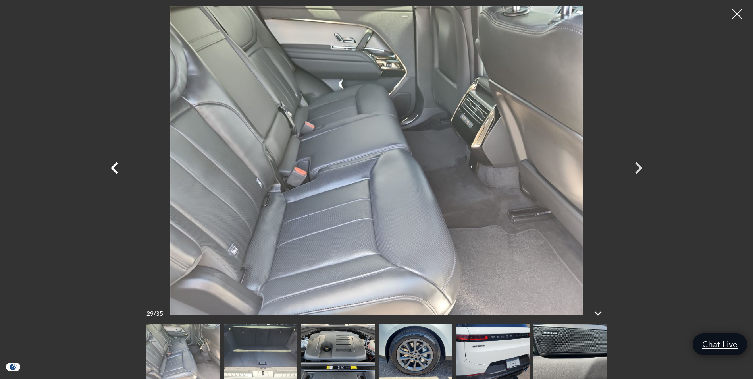
click at [117, 169] on icon "Previous" at bounding box center [115, 168] width 24 height 24
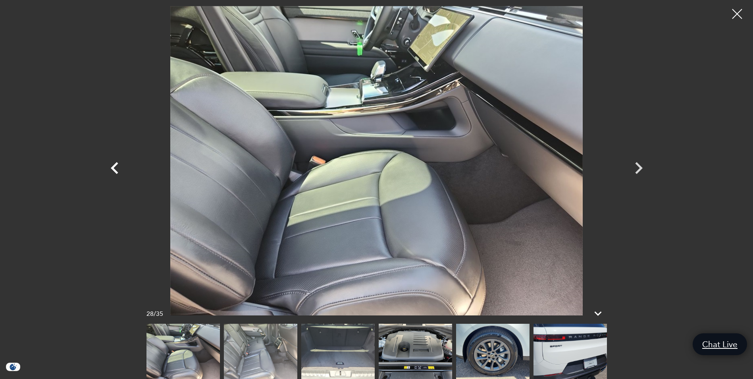
click at [117, 169] on icon "Previous" at bounding box center [115, 168] width 24 height 24
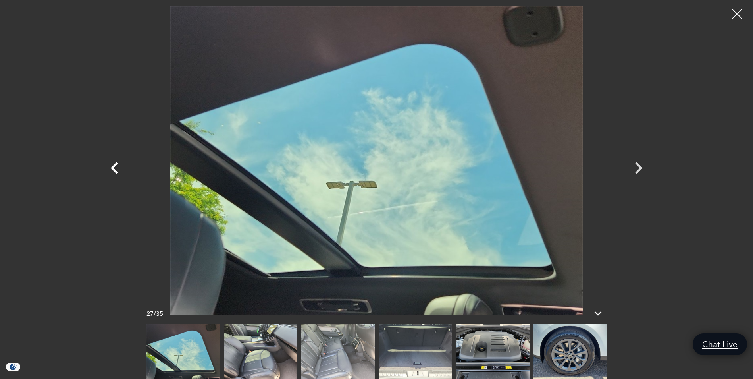
click at [117, 169] on icon "Previous" at bounding box center [115, 168] width 24 height 24
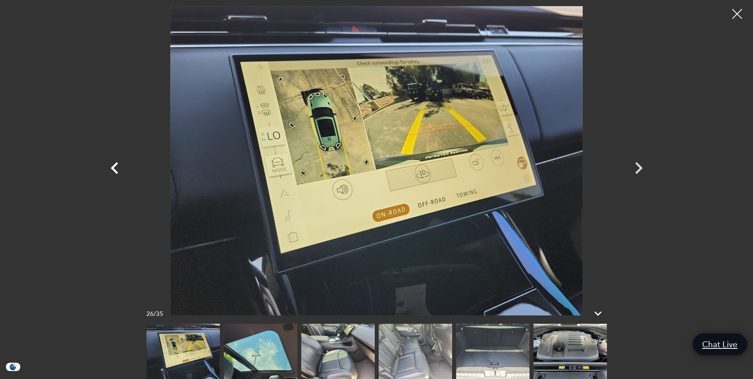
click at [118, 169] on icon "Previous" at bounding box center [115, 168] width 24 height 24
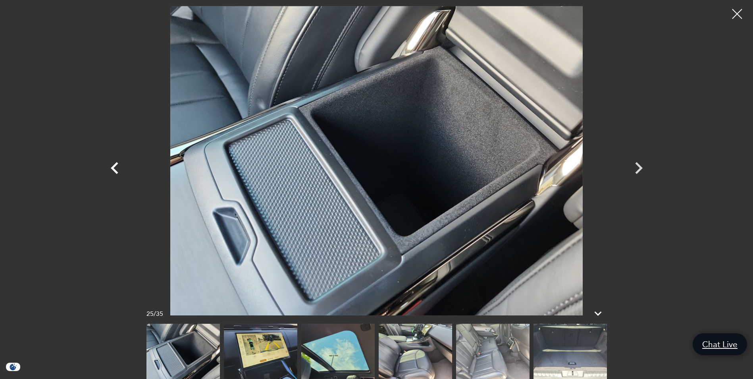
click at [118, 169] on icon "Previous" at bounding box center [115, 168] width 24 height 24
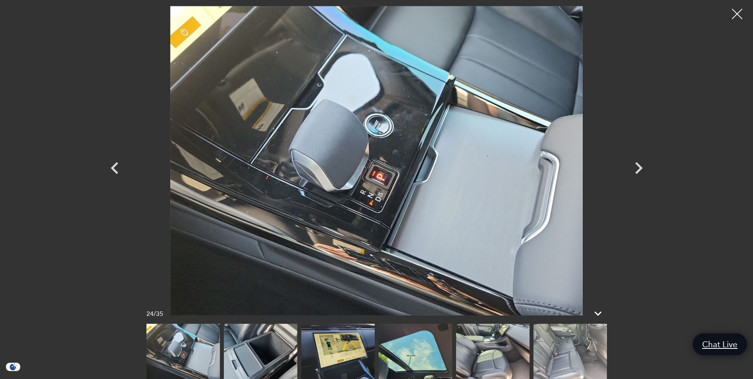
click at [738, 12] on div at bounding box center [737, 14] width 21 height 21
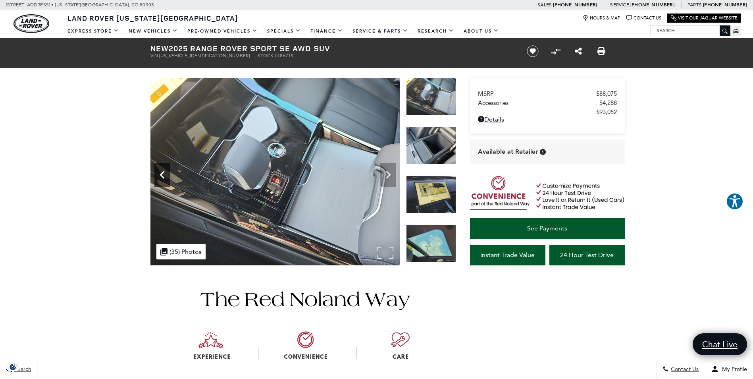
click at [162, 169] on icon "Previous" at bounding box center [162, 175] width 16 height 16
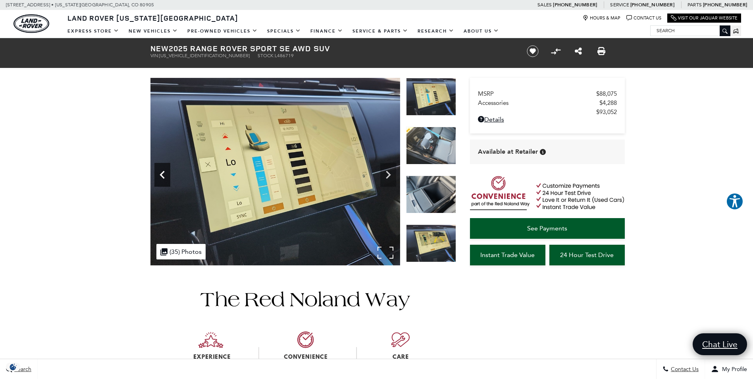
click at [163, 169] on icon "Previous" at bounding box center [162, 175] width 16 height 16
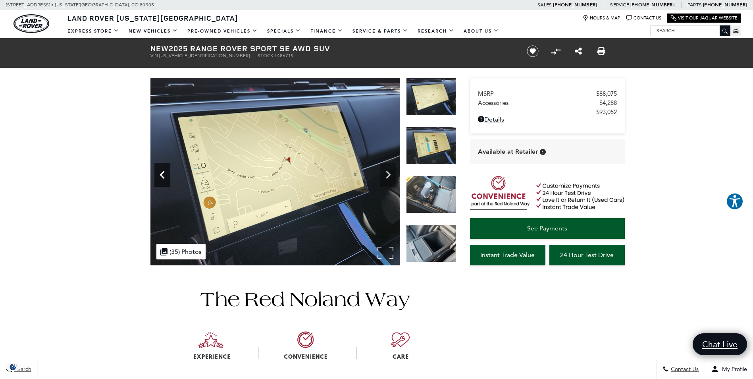
click at [167, 171] on icon "Previous" at bounding box center [162, 175] width 16 height 16
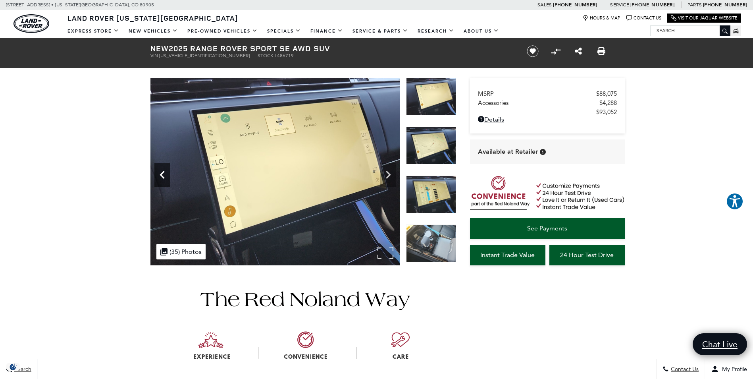
click at [167, 171] on icon "Previous" at bounding box center [162, 175] width 16 height 16
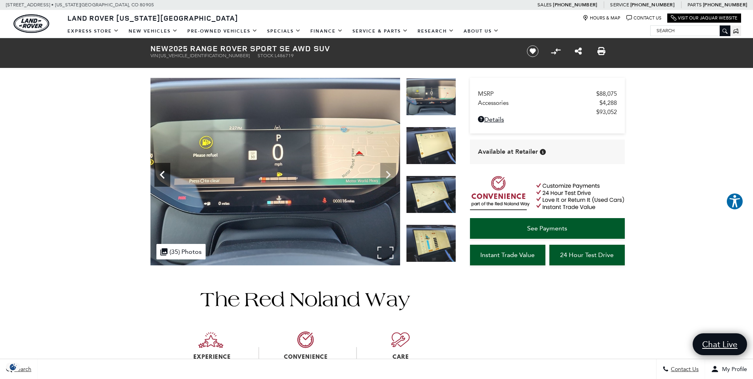
click at [167, 171] on icon "Previous" at bounding box center [162, 175] width 16 height 16
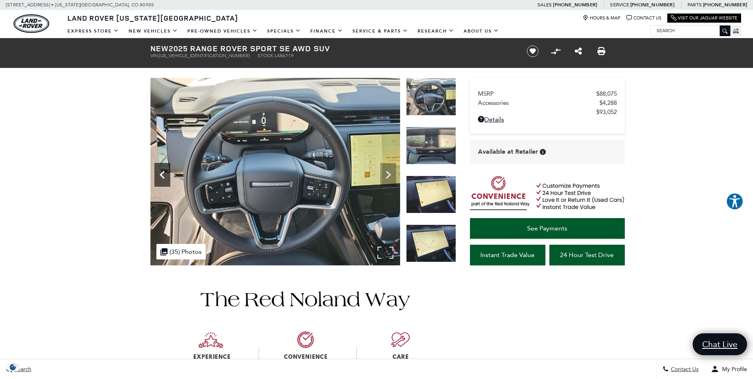
click at [167, 171] on icon "Previous" at bounding box center [162, 175] width 16 height 16
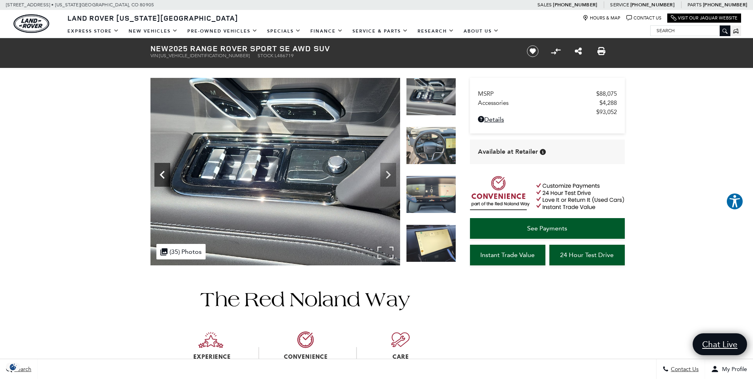
click at [167, 171] on icon "Previous" at bounding box center [162, 175] width 16 height 16
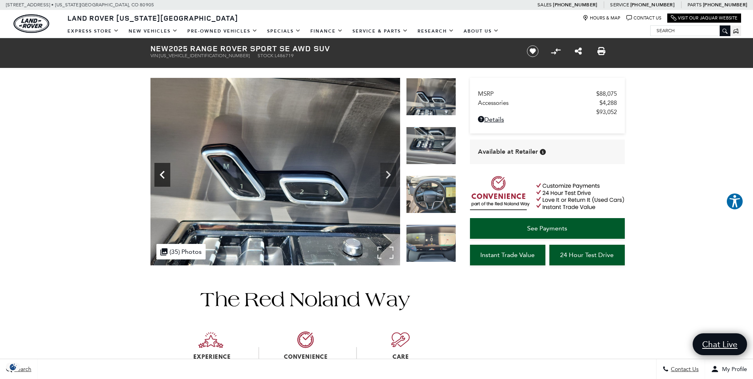
click at [167, 171] on icon "Previous" at bounding box center [162, 175] width 16 height 16
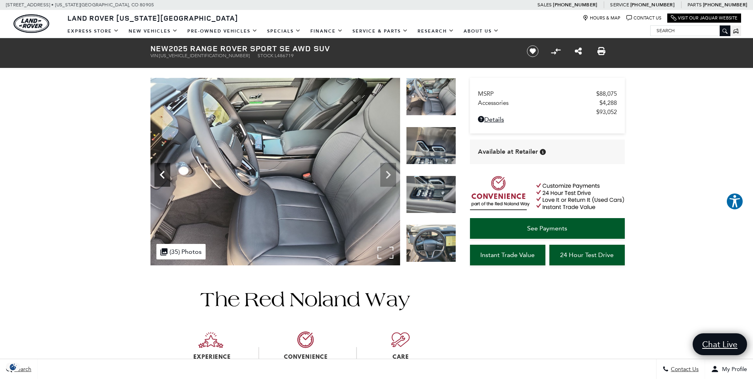
click at [168, 171] on icon "Previous" at bounding box center [162, 175] width 16 height 16
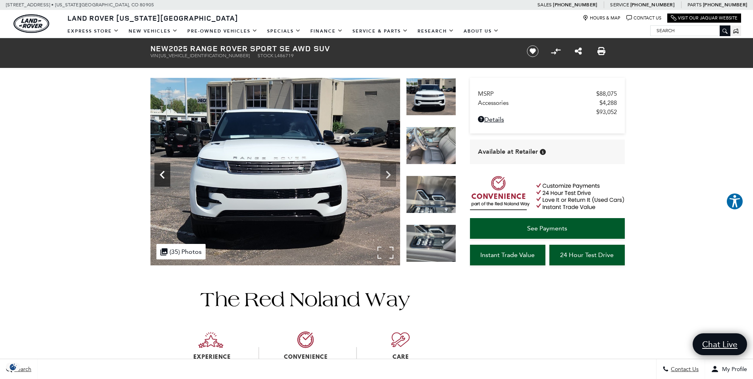
click at [168, 171] on icon "Previous" at bounding box center [162, 175] width 16 height 16
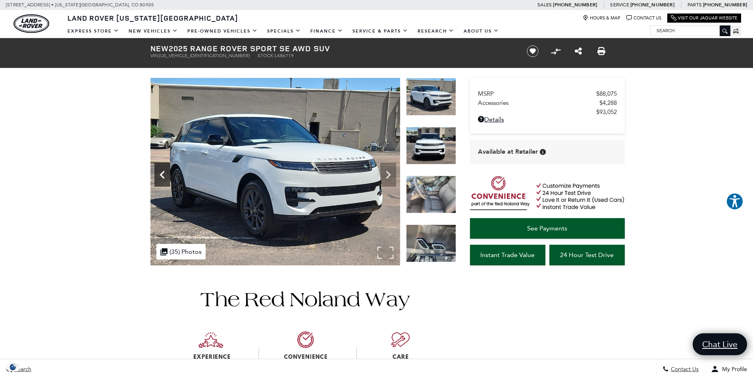
click at [168, 171] on icon "Previous" at bounding box center [162, 175] width 16 height 16
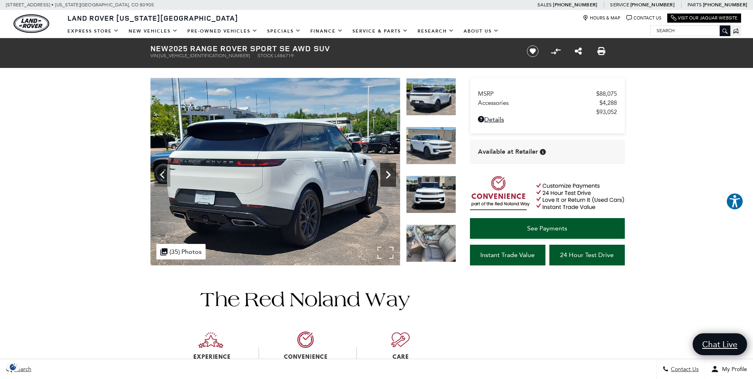
click at [384, 177] on icon "Next" at bounding box center [388, 175] width 16 height 16
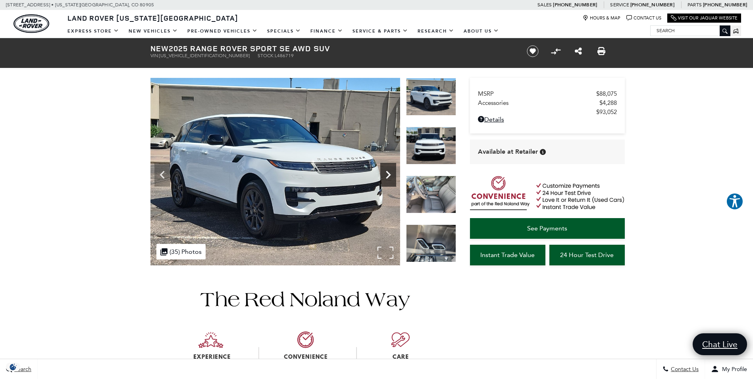
click at [384, 177] on icon "Next" at bounding box center [388, 175] width 16 height 16
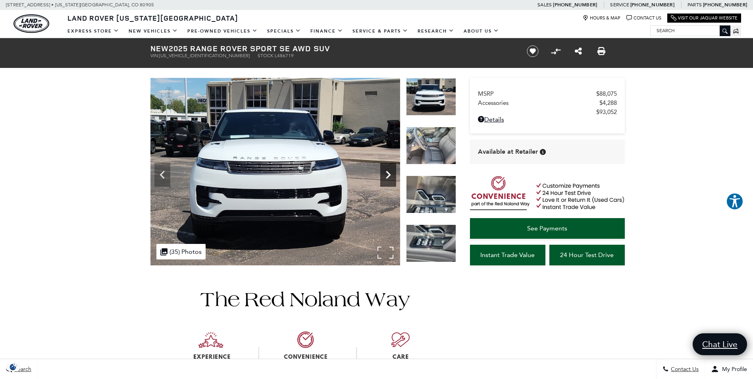
click at [384, 177] on icon "Next" at bounding box center [388, 175] width 16 height 16
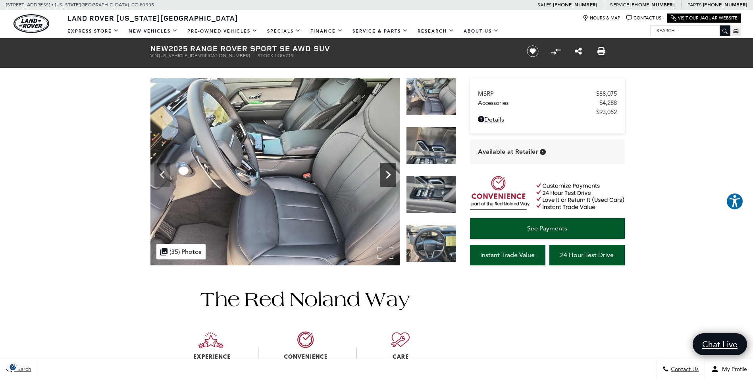
click at [384, 177] on icon "Next" at bounding box center [388, 175] width 16 height 16
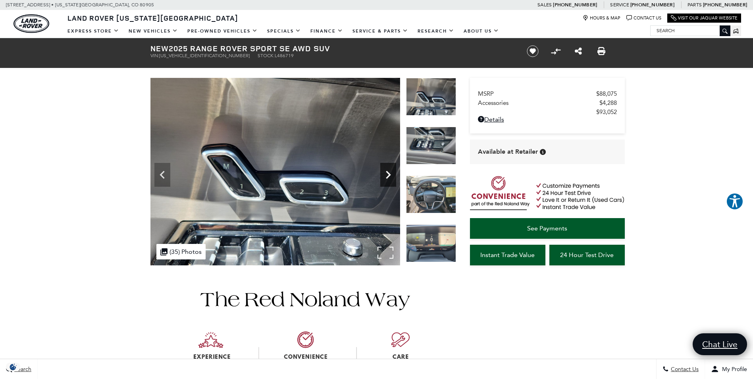
click at [388, 178] on icon "Next" at bounding box center [388, 175] width 16 height 16
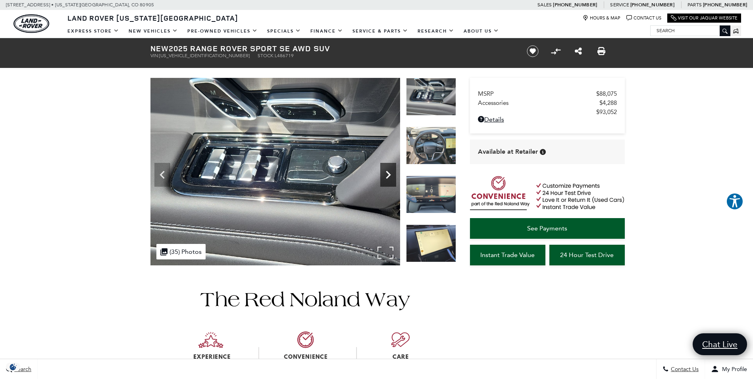
click at [388, 178] on icon "Next" at bounding box center [388, 175] width 16 height 16
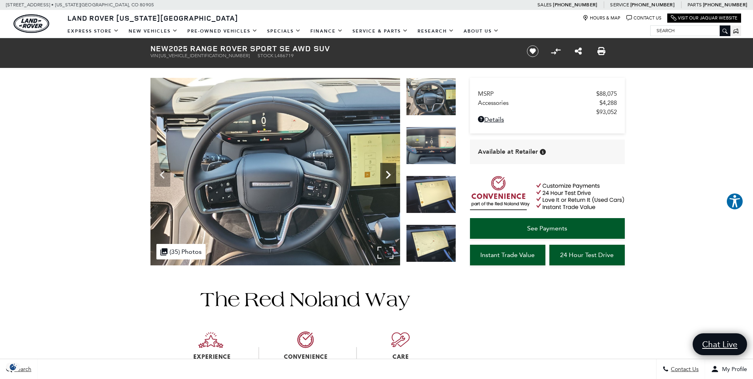
click at [388, 178] on icon "Next" at bounding box center [388, 175] width 16 height 16
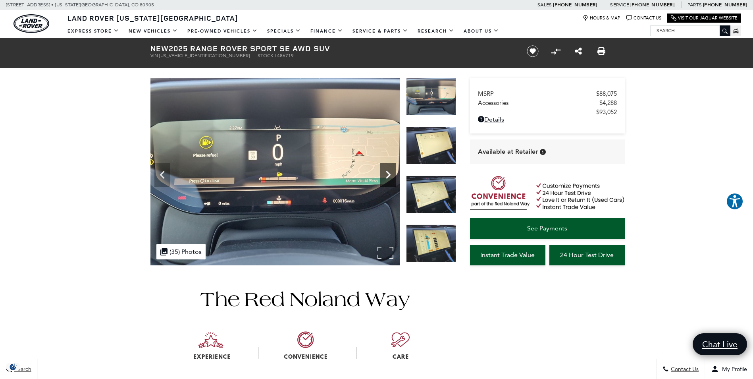
click at [388, 178] on icon "Next" at bounding box center [388, 175] width 16 height 16
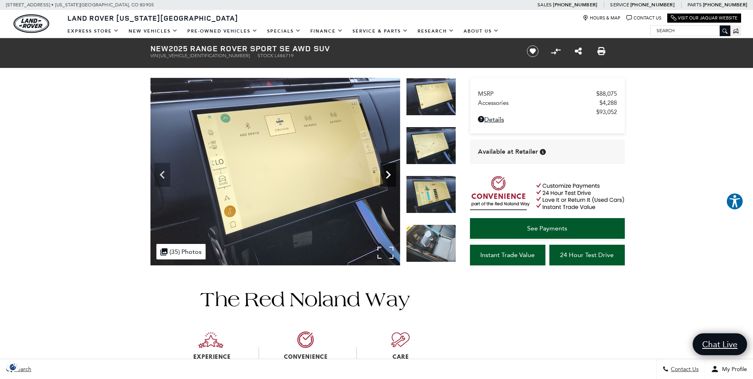
click at [388, 178] on icon "Next" at bounding box center [388, 175] width 16 height 16
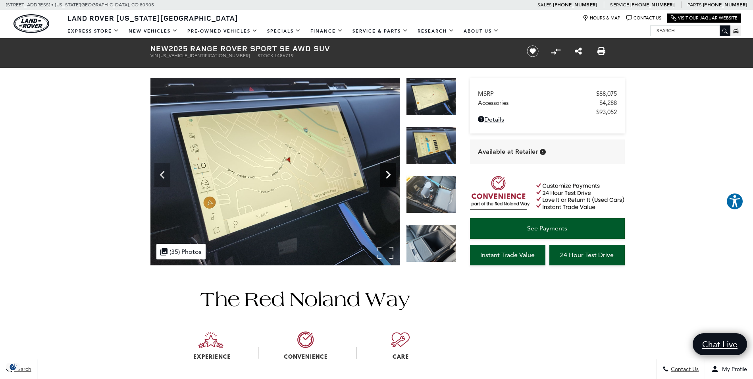
click at [388, 178] on icon "Next" at bounding box center [388, 175] width 16 height 16
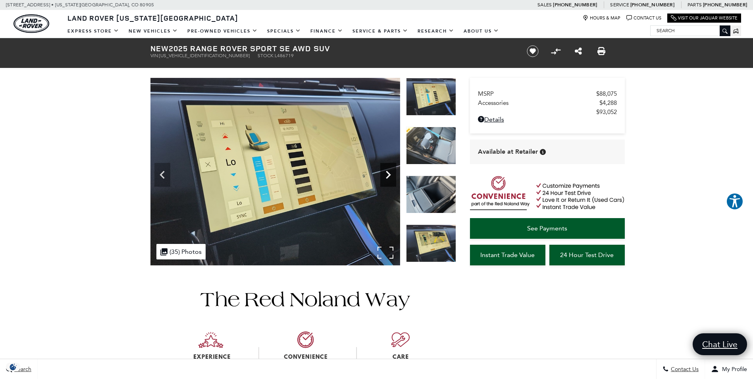
click at [388, 178] on icon "Next" at bounding box center [388, 175] width 16 height 16
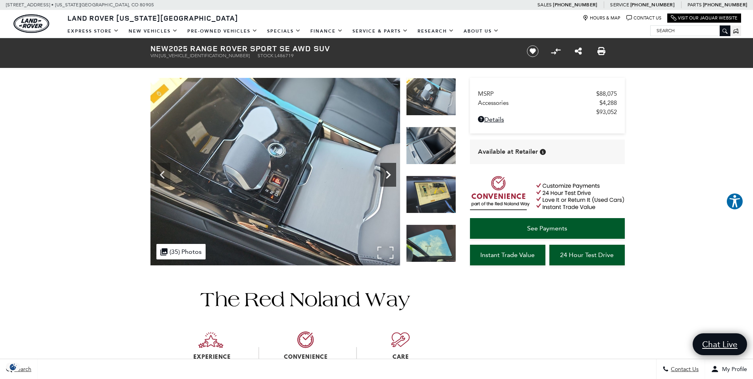
click at [388, 178] on icon "Next" at bounding box center [388, 175] width 16 height 16
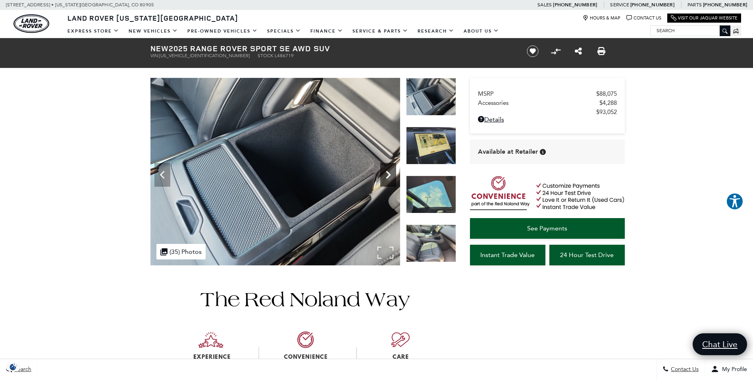
click at [388, 178] on icon "Next" at bounding box center [388, 175] width 16 height 16
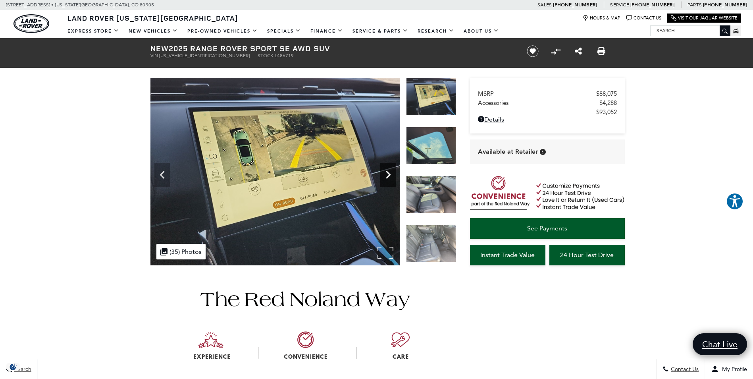
click at [388, 178] on icon "Next" at bounding box center [388, 175] width 16 height 16
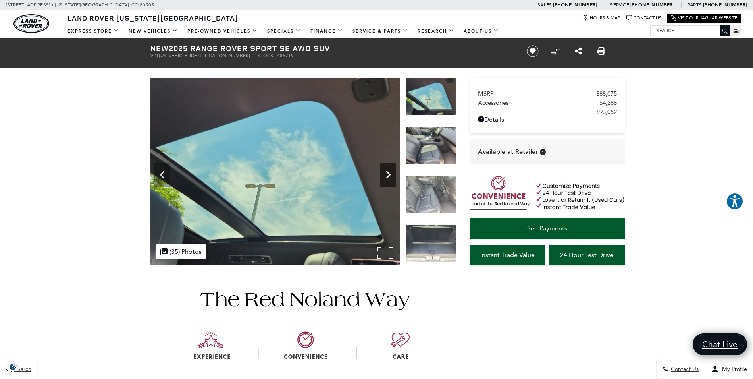
click at [388, 178] on icon "Next" at bounding box center [388, 175] width 16 height 16
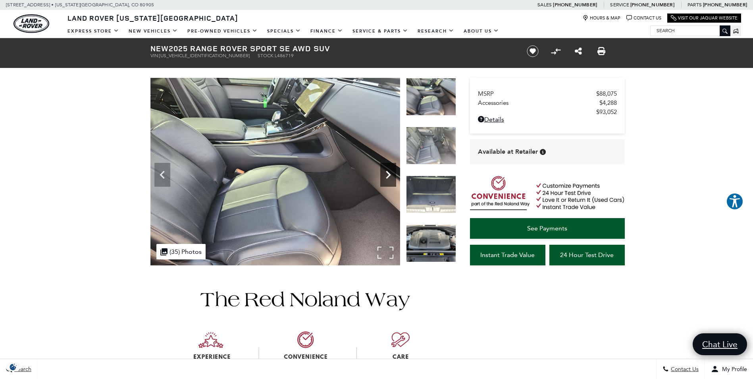
click at [388, 178] on icon "Next" at bounding box center [388, 175] width 16 height 16
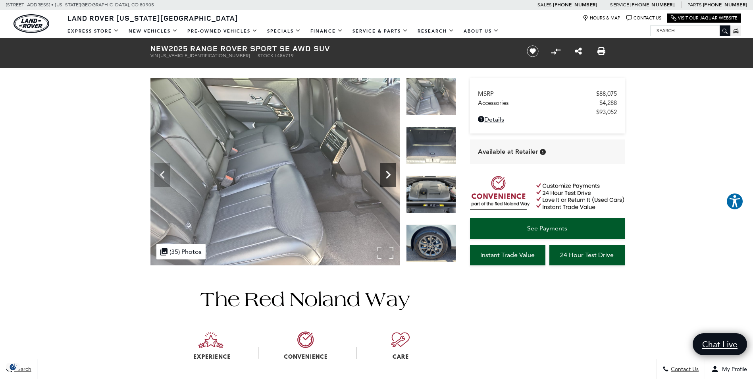
click at [388, 178] on icon "Next" at bounding box center [388, 175] width 16 height 16
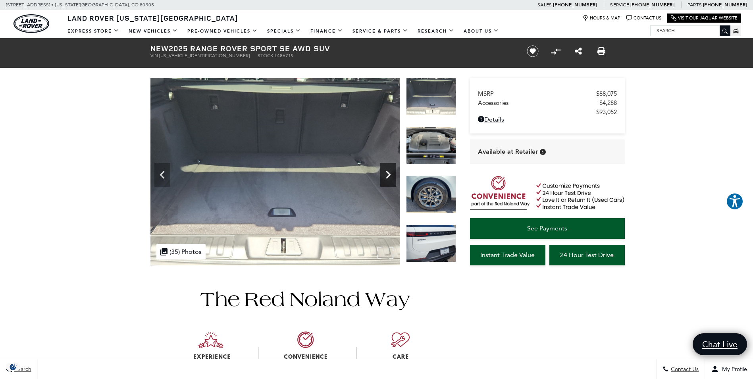
click at [388, 178] on icon "Next" at bounding box center [388, 175] width 16 height 16
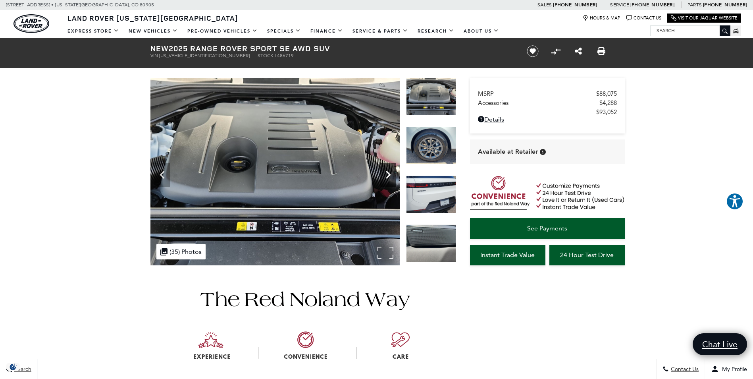
click at [388, 178] on icon "Next" at bounding box center [388, 175] width 16 height 16
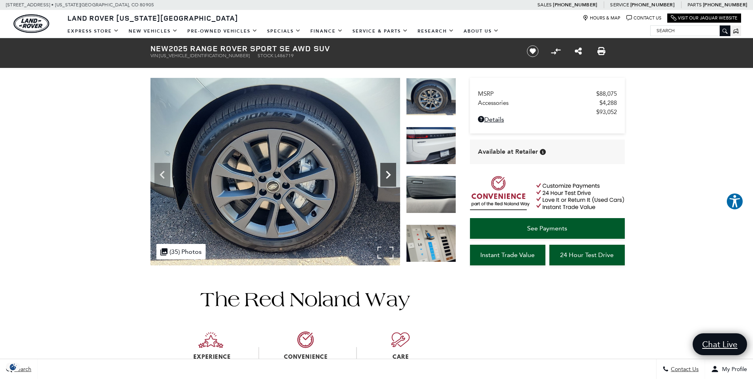
click at [388, 178] on icon "Next" at bounding box center [388, 175] width 16 height 16
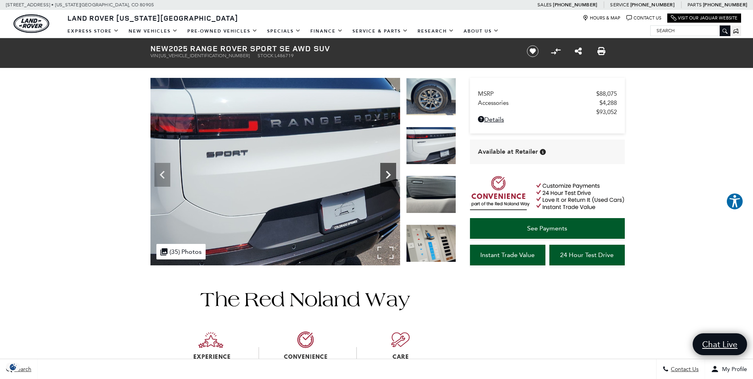
click at [388, 177] on icon "Next" at bounding box center [388, 175] width 5 height 8
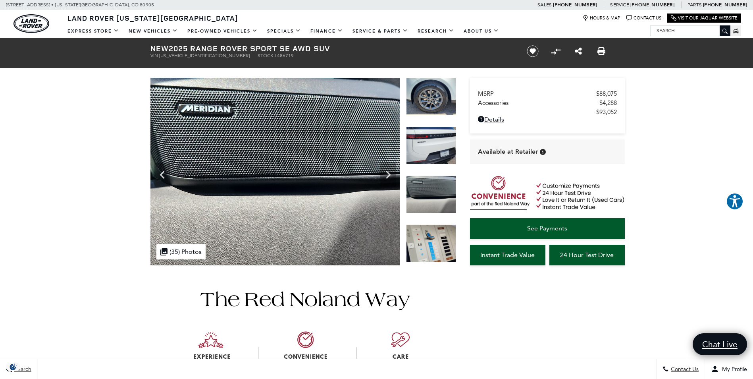
click at [434, 156] on img at bounding box center [431, 146] width 50 height 38
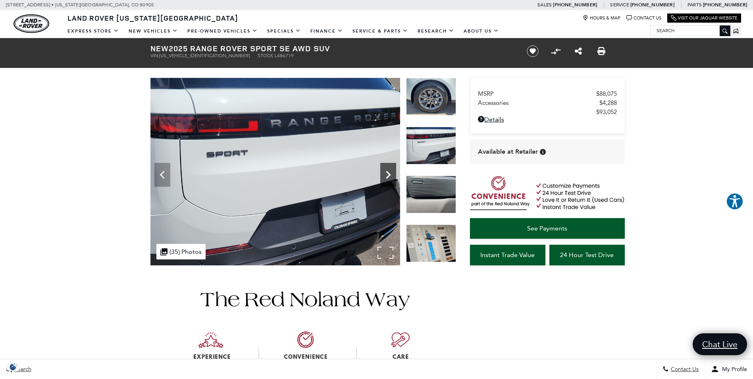
click at [389, 169] on icon "Next" at bounding box center [388, 175] width 16 height 16
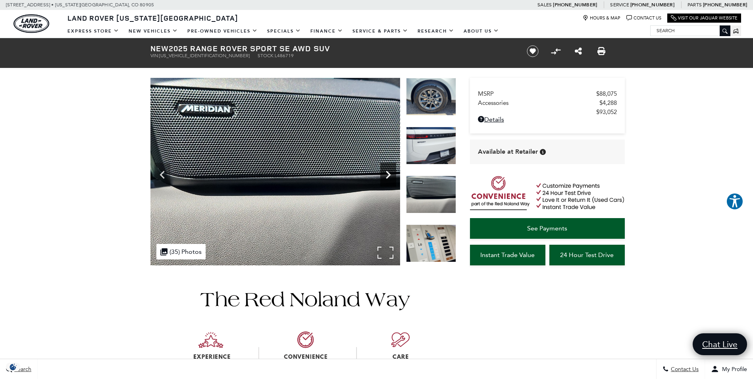
click at [389, 169] on icon "Next" at bounding box center [388, 175] width 16 height 16
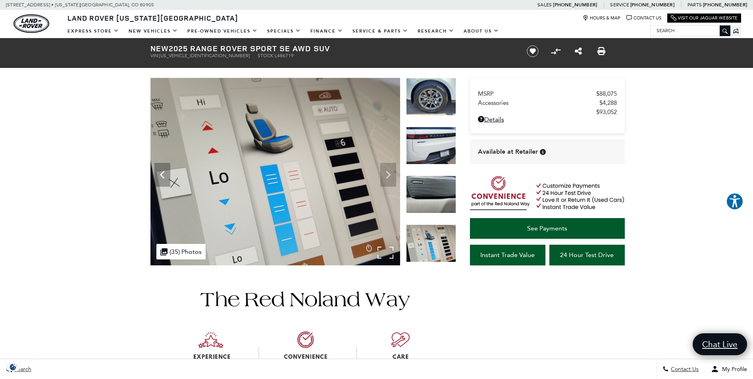
click at [389, 169] on img at bounding box center [275, 171] width 250 height 187
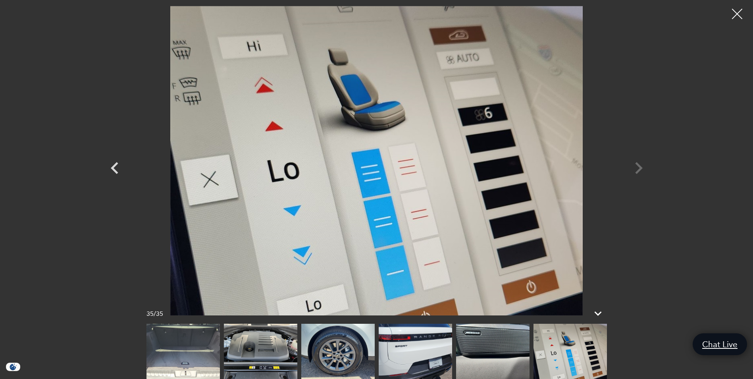
click at [740, 16] on div at bounding box center [737, 14] width 21 height 21
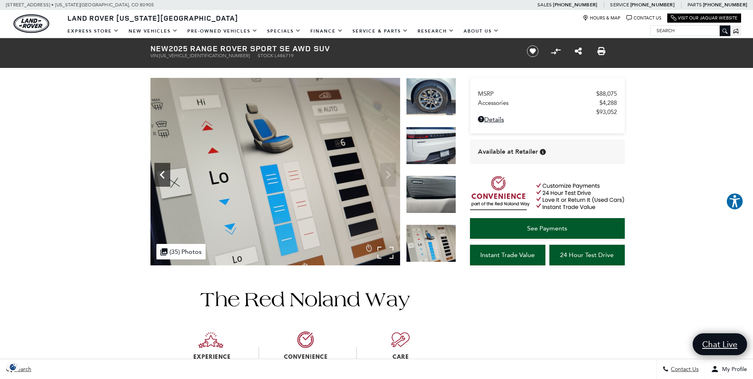
click at [168, 175] on icon "Previous" at bounding box center [162, 175] width 16 height 16
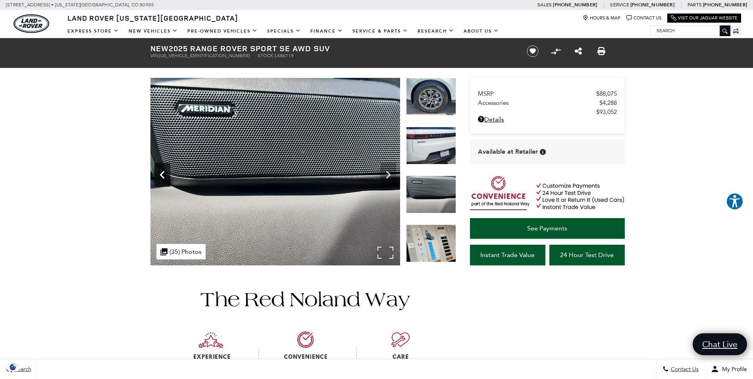
click at [168, 175] on icon "Previous" at bounding box center [162, 175] width 16 height 16
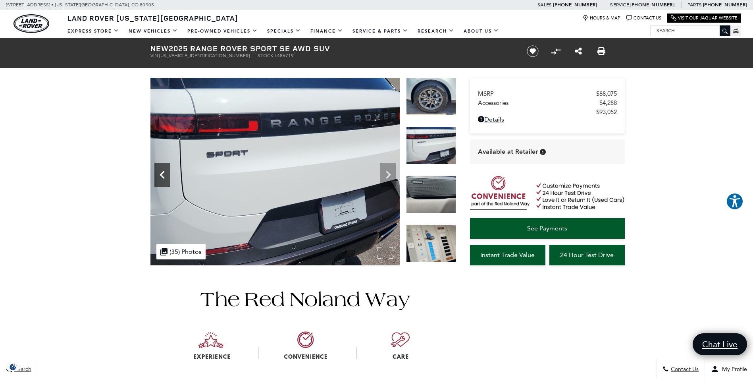
click at [168, 175] on icon "Previous" at bounding box center [162, 175] width 16 height 16
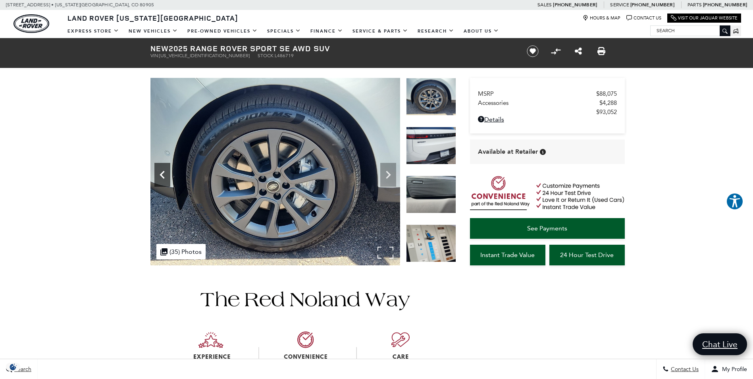
click at [168, 175] on icon "Previous" at bounding box center [162, 175] width 16 height 16
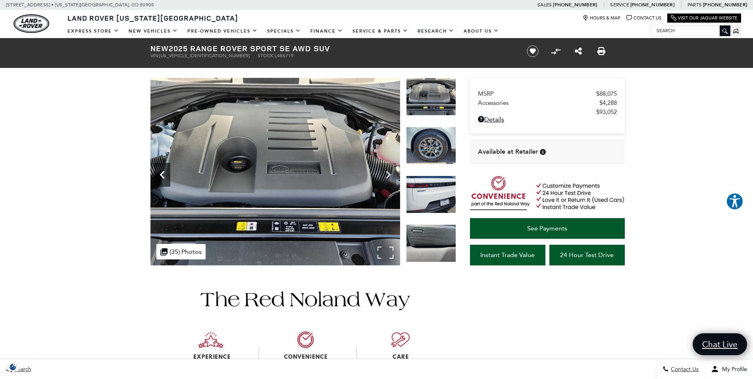
click at [168, 175] on icon "Previous" at bounding box center [162, 175] width 16 height 16
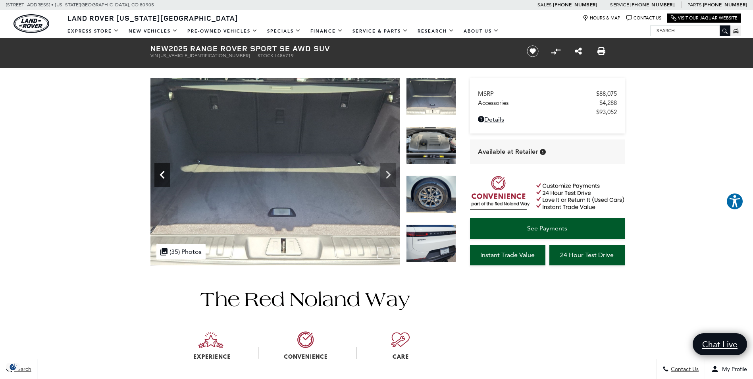
click at [168, 175] on icon "Previous" at bounding box center [162, 175] width 16 height 16
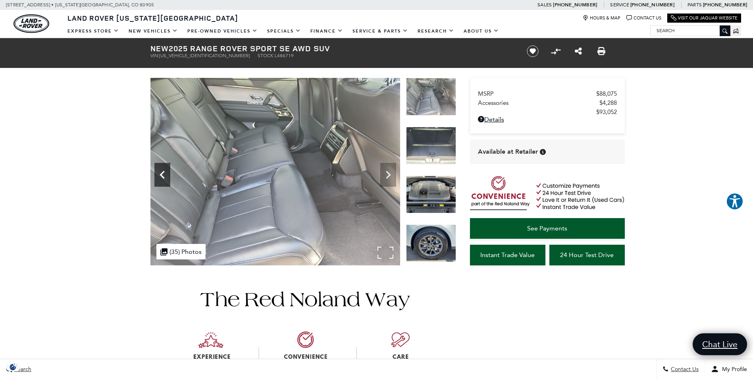
click at [168, 175] on icon "Previous" at bounding box center [162, 175] width 16 height 16
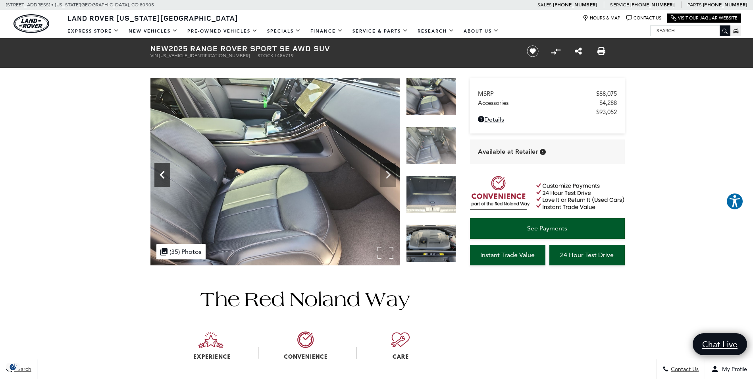
click at [168, 175] on icon "Previous" at bounding box center [162, 175] width 16 height 16
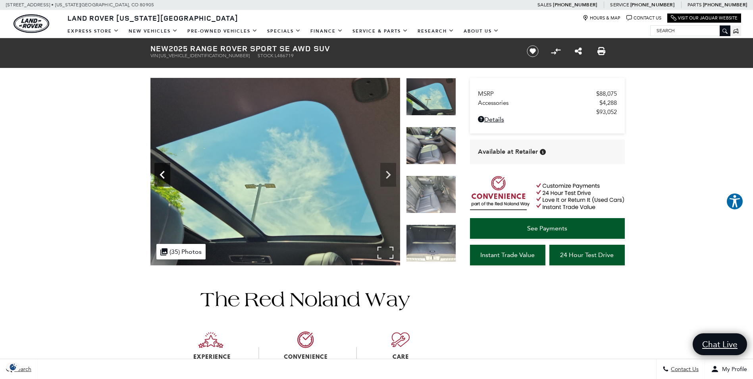
click at [168, 175] on icon "Previous" at bounding box center [162, 175] width 16 height 16
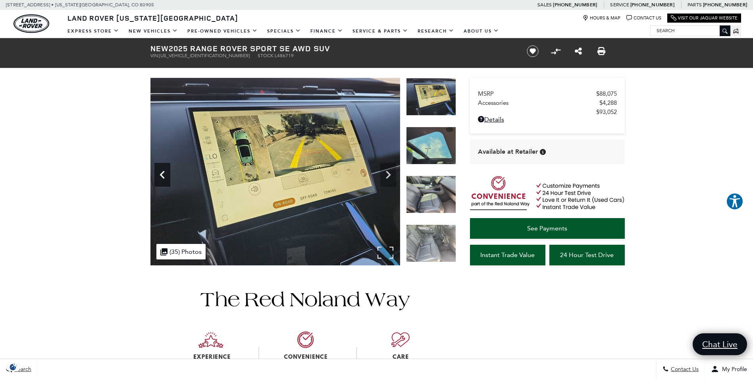
click at [168, 175] on icon "Previous" at bounding box center [162, 175] width 16 height 16
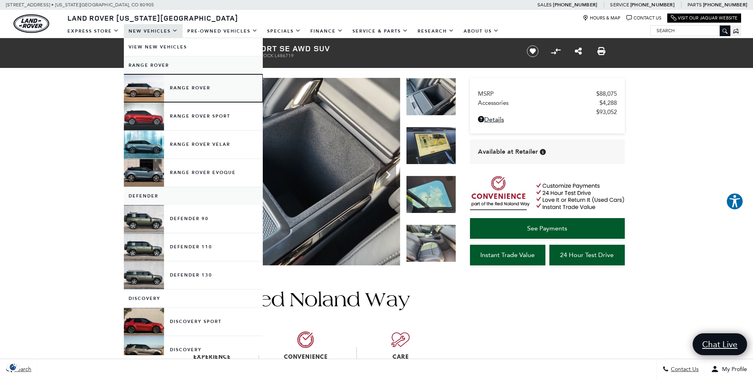
click at [190, 90] on link "Range Rover" at bounding box center [193, 88] width 139 height 28
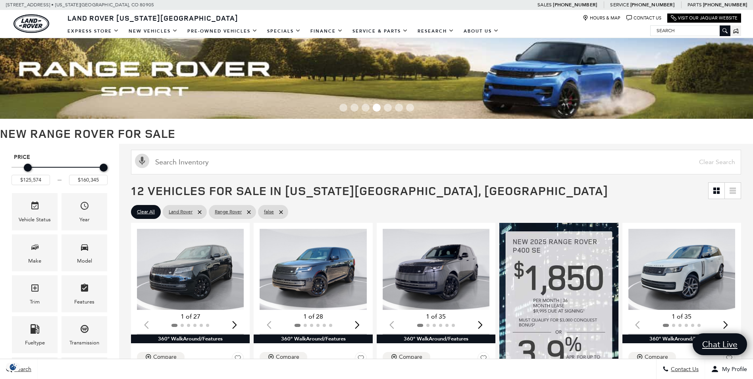
type input "$124,074"
drag, startPoint x: 16, startPoint y: 167, endPoint x: 3, endPoint y: 176, distance: 16.3
click at [3, 176] on div "Price $124,074 $160,345 Vehicle Status Year Make Model Trim Features Fueltype T…" at bounding box center [59, 296] width 119 height 305
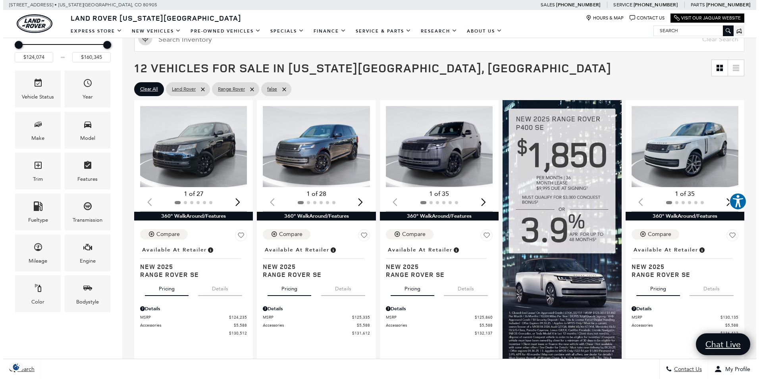
scroll to position [198, 0]
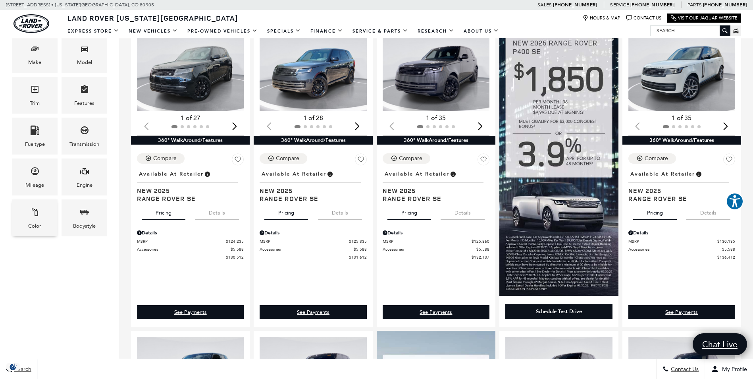
click at [33, 218] on span "Color" at bounding box center [35, 213] width 10 height 16
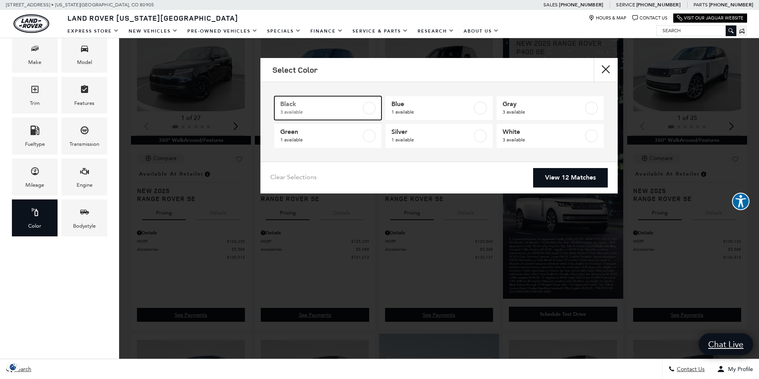
click at [338, 105] on span "Black" at bounding box center [320, 104] width 81 height 8
type input "$147,525"
checkbox input "true"
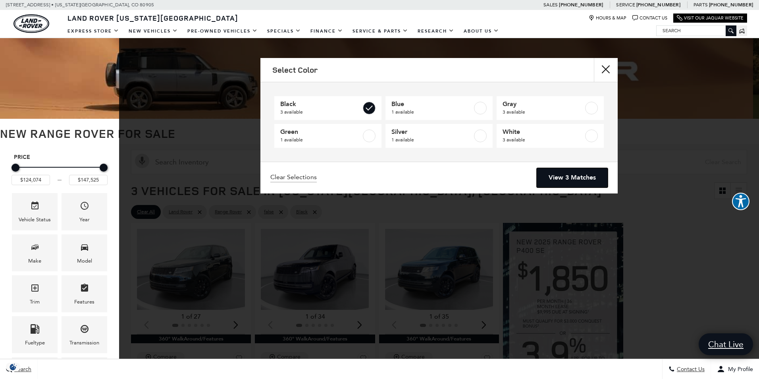
click at [560, 179] on link "View 3 Matches" at bounding box center [571, 177] width 71 height 19
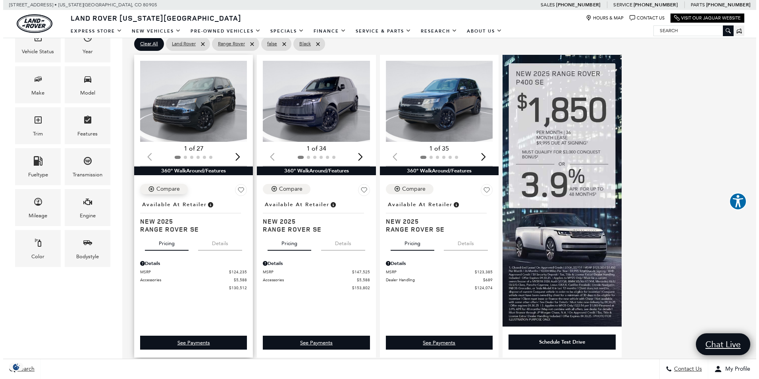
scroll to position [159, 0]
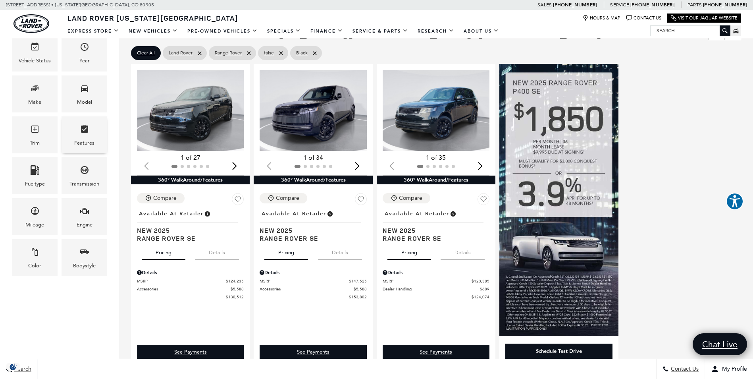
click at [81, 128] on icon "Features" at bounding box center [84, 129] width 7 height 8
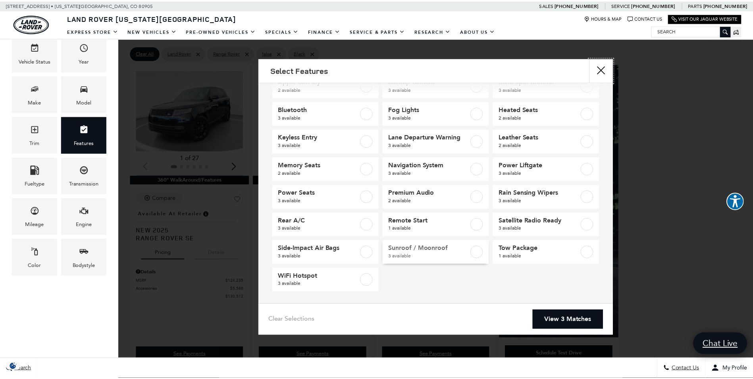
scroll to position [52, 0]
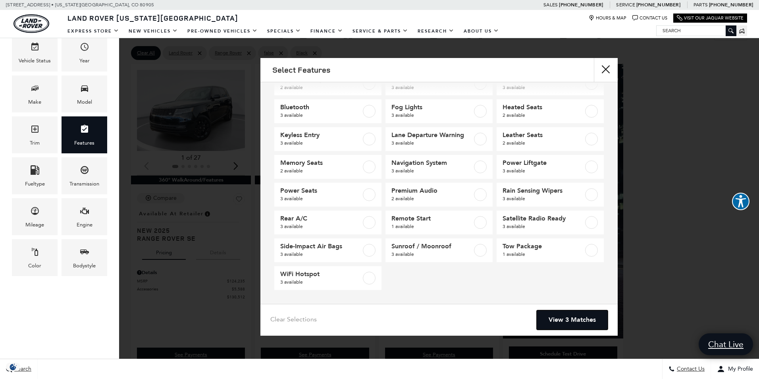
click at [576, 317] on link "View 3 Matches" at bounding box center [571, 319] width 71 height 19
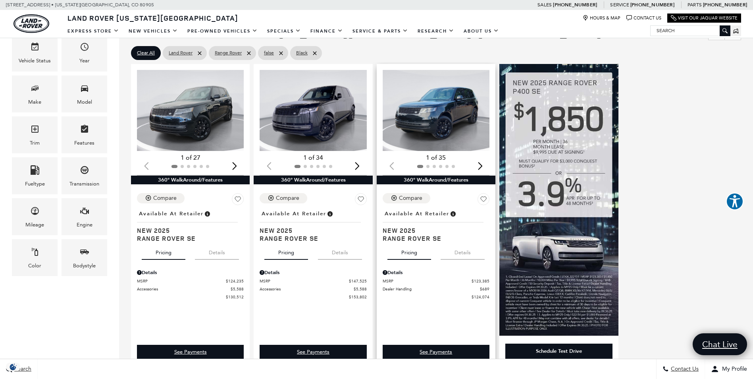
click at [423, 129] on img "1 / 2" at bounding box center [437, 110] width 108 height 81
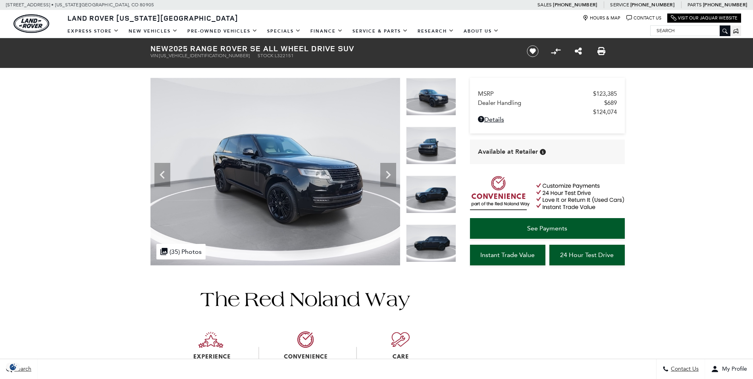
click at [392, 171] on icon "Next" at bounding box center [388, 175] width 16 height 16
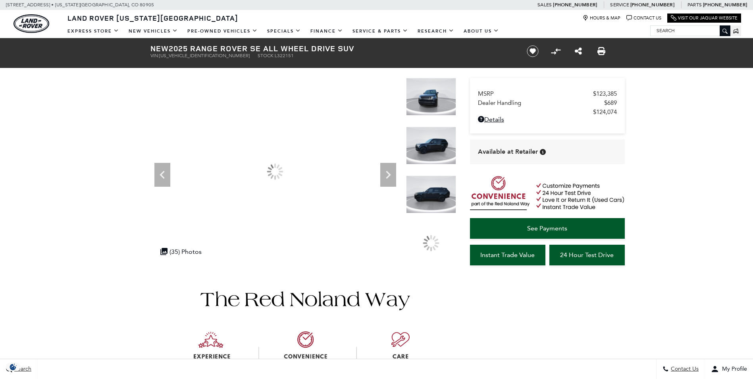
click at [392, 171] on icon "Next" at bounding box center [388, 175] width 16 height 16
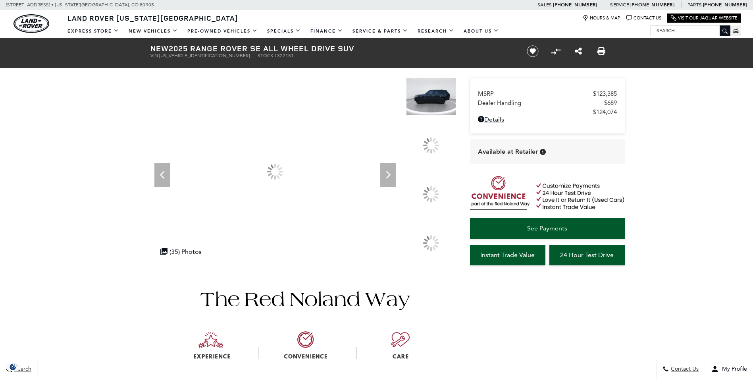
click at [392, 171] on icon "Next" at bounding box center [388, 175] width 16 height 16
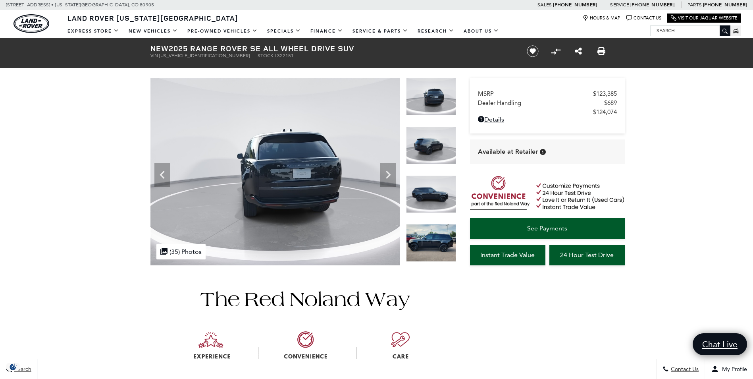
click at [392, 171] on icon "Next" at bounding box center [388, 175] width 16 height 16
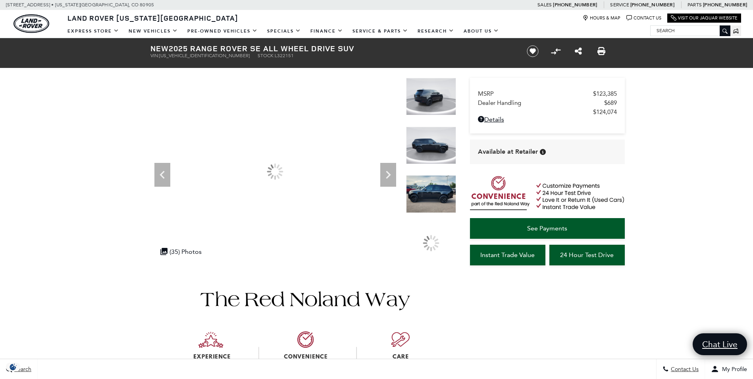
click at [392, 171] on icon "Next" at bounding box center [388, 175] width 16 height 16
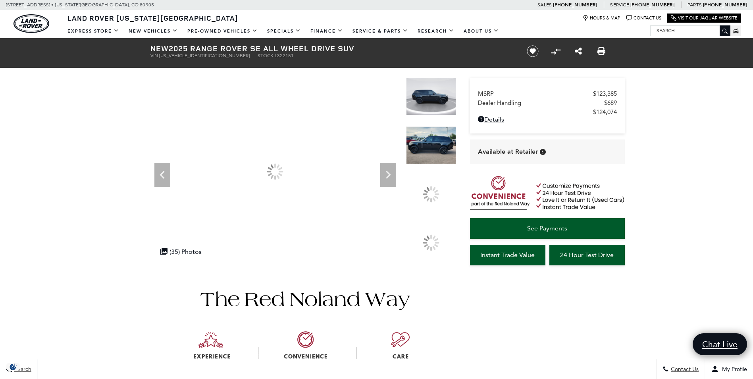
click at [392, 171] on icon "Next" at bounding box center [388, 175] width 16 height 16
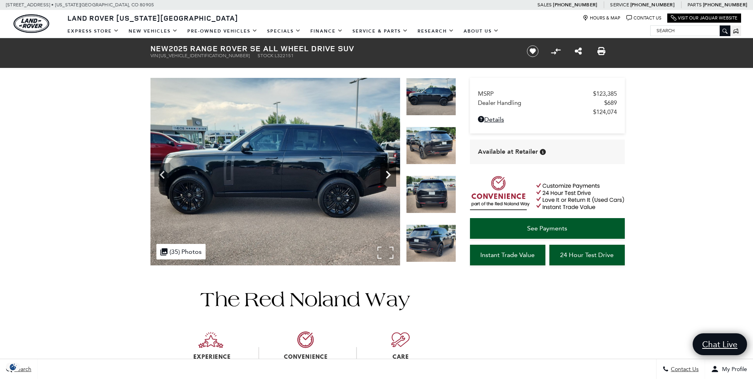
click at [384, 183] on div "Next" at bounding box center [388, 175] width 16 height 24
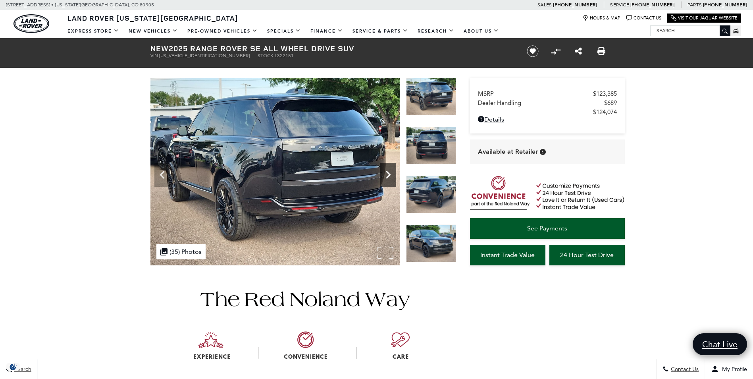
click at [384, 183] on div "Next" at bounding box center [388, 175] width 16 height 24
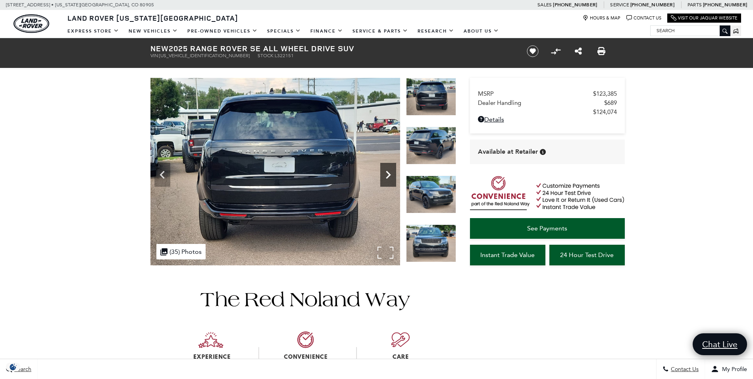
click at [384, 183] on div "Next" at bounding box center [388, 175] width 16 height 24
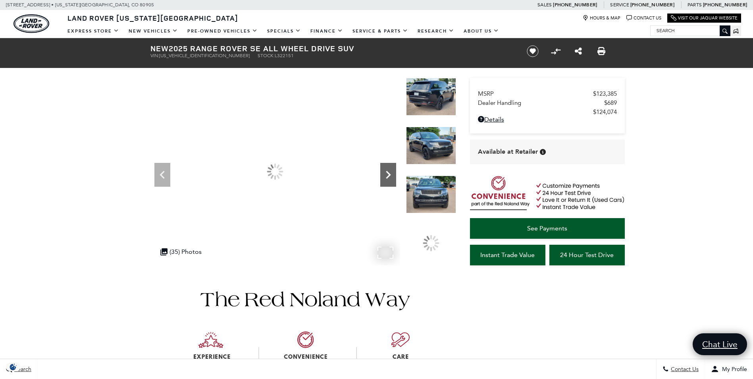
click at [384, 183] on div "Next" at bounding box center [388, 175] width 16 height 24
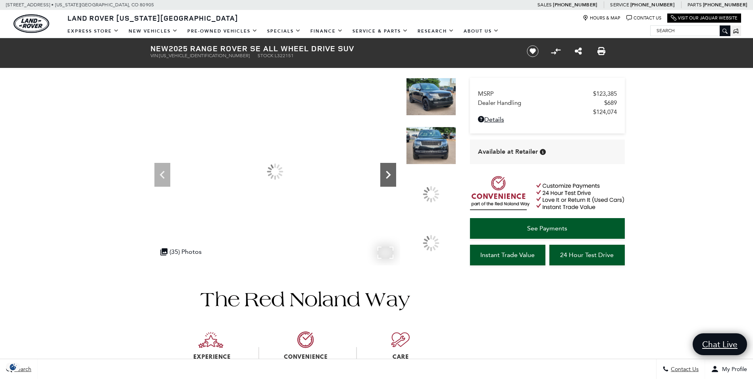
click at [384, 183] on div "Next" at bounding box center [388, 175] width 16 height 24
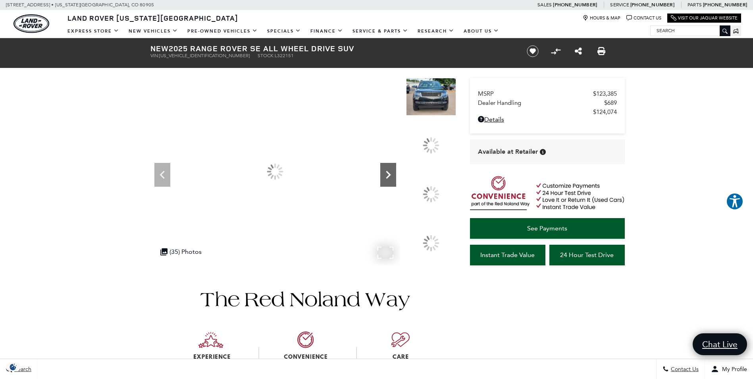
click at [384, 183] on div "Next" at bounding box center [388, 175] width 16 height 24
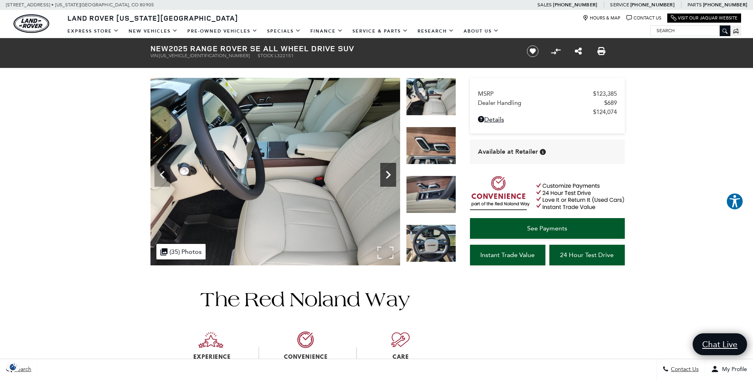
click at [384, 183] on div "Next" at bounding box center [388, 175] width 16 height 24
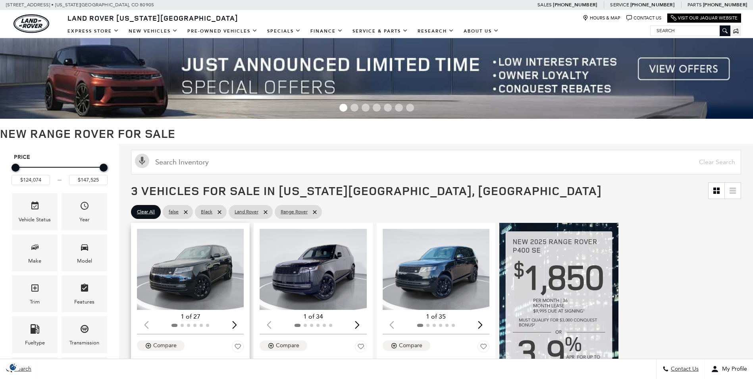
click at [227, 282] on img "1 / 2" at bounding box center [191, 269] width 108 height 81
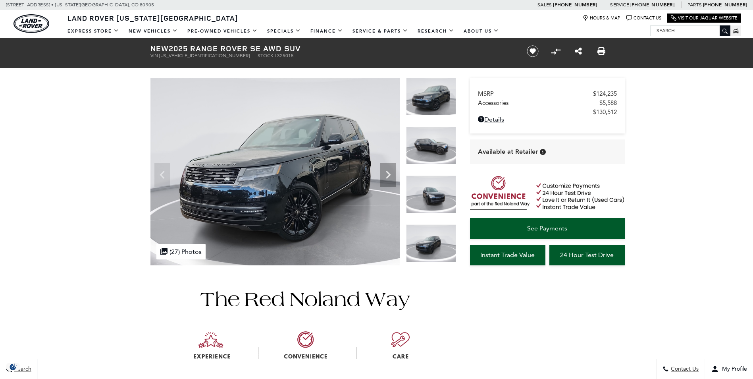
click at [383, 170] on icon "Next" at bounding box center [388, 175] width 16 height 16
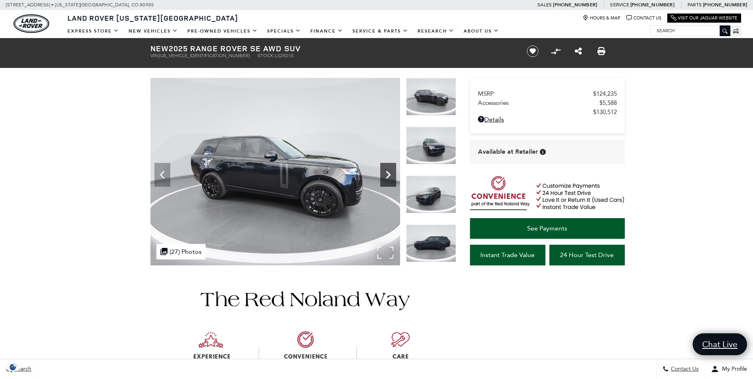
click at [383, 170] on icon "Next" at bounding box center [388, 175] width 16 height 16
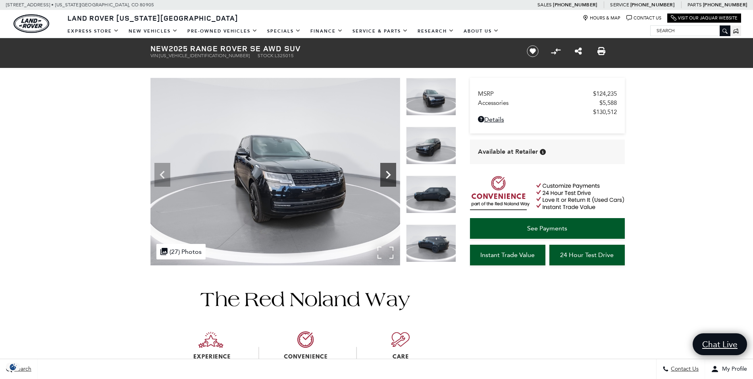
click at [383, 171] on icon "Next" at bounding box center [388, 175] width 16 height 16
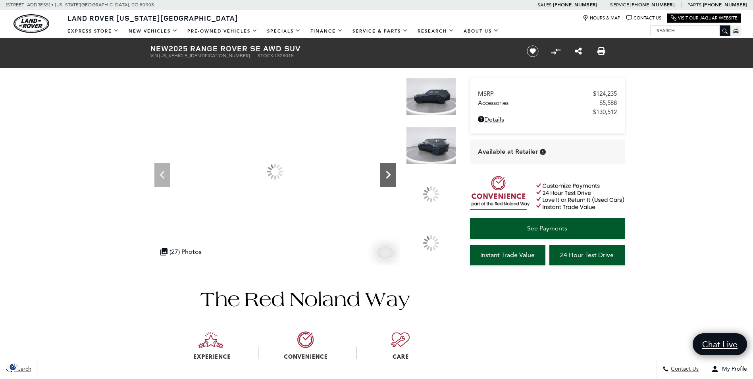
click at [383, 171] on icon "Next" at bounding box center [388, 175] width 16 height 16
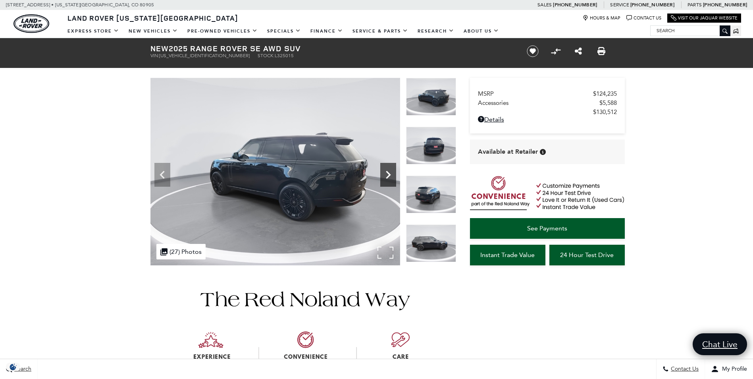
click at [383, 171] on icon "Next" at bounding box center [388, 175] width 16 height 16
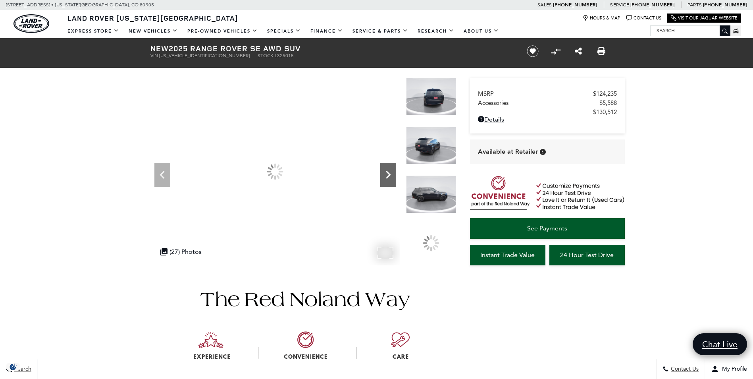
click at [383, 171] on icon "Next" at bounding box center [388, 175] width 16 height 16
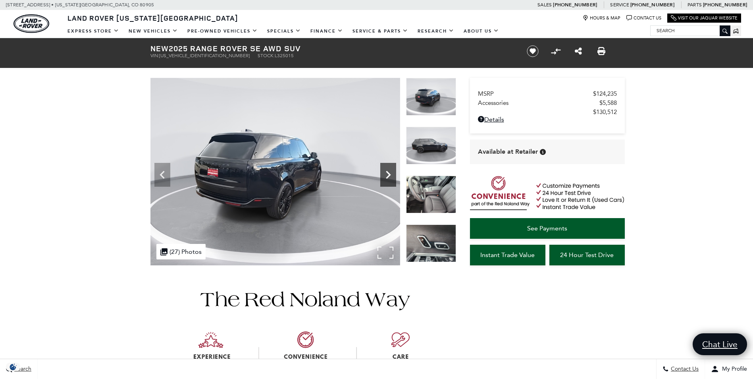
click at [382, 171] on icon "Next" at bounding box center [388, 175] width 16 height 16
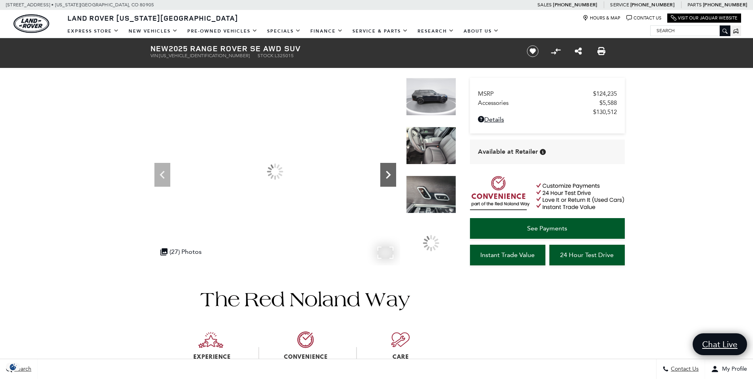
click at [382, 171] on icon "Next" at bounding box center [388, 175] width 16 height 16
